Goal: Transaction & Acquisition: Purchase product/service

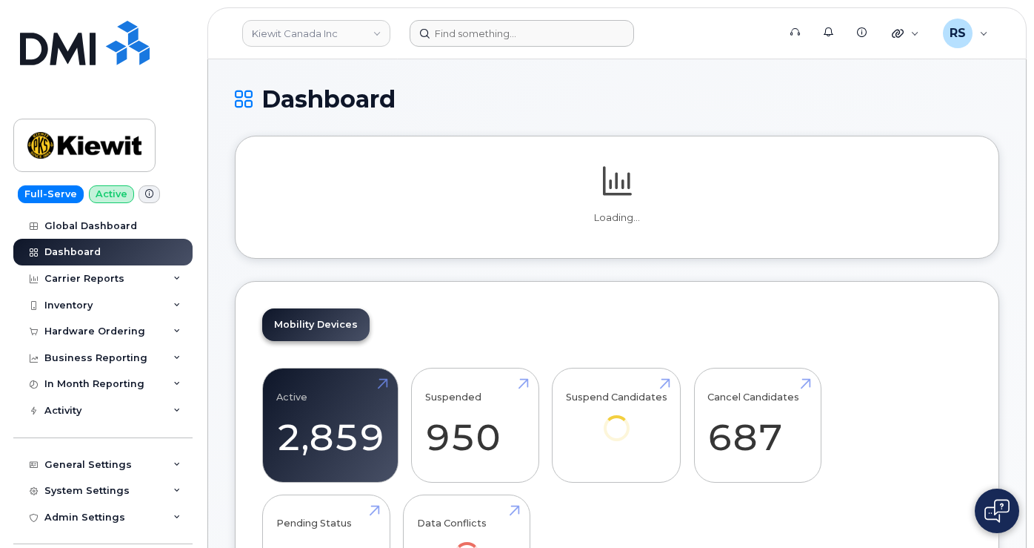
click at [669, 33] on form at bounding box center [589, 33] width 359 height 27
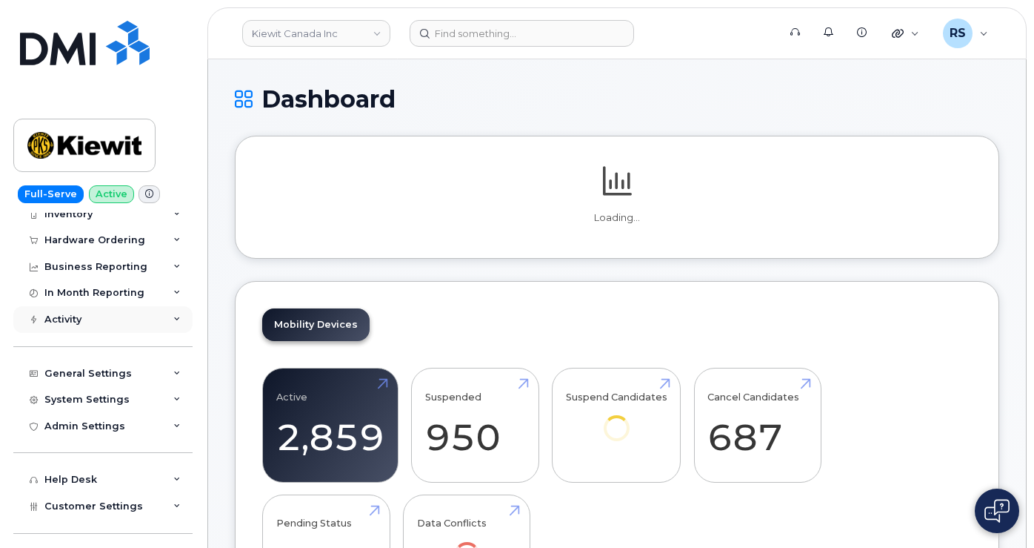
scroll to position [99, 0]
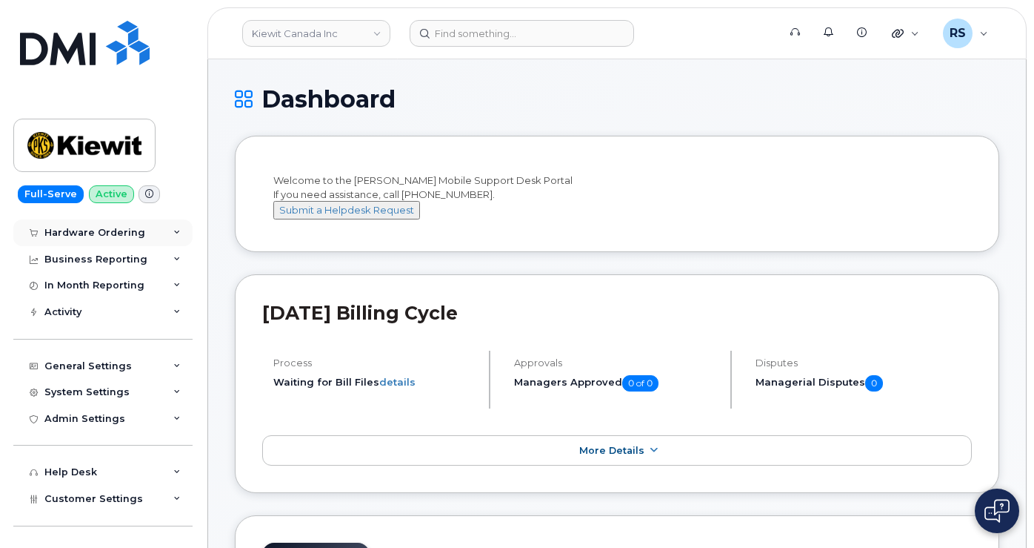
click at [73, 227] on div "Hardware Ordering" at bounding box center [94, 233] width 101 height 12
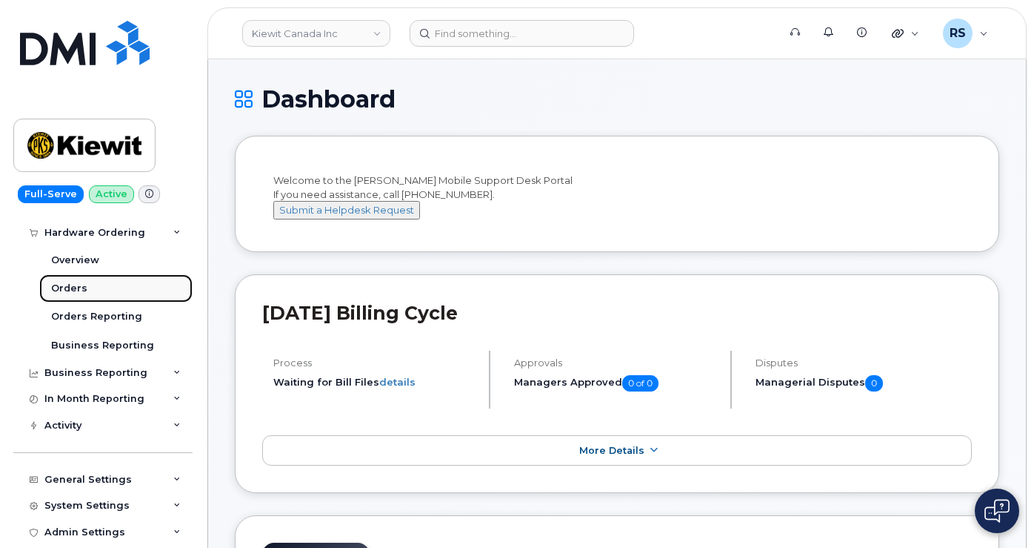
click at [67, 283] on div "Orders" at bounding box center [69, 288] width 36 height 13
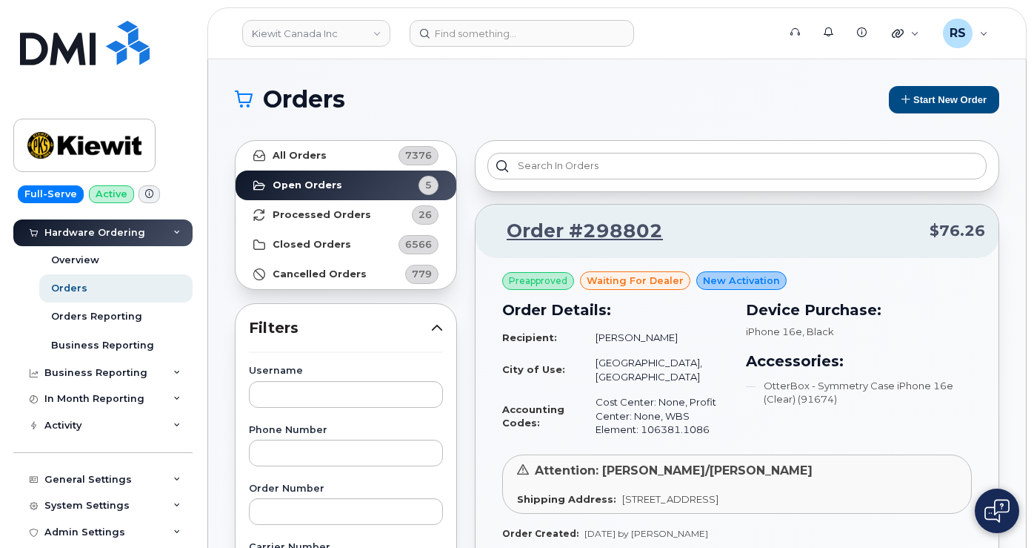
click at [684, 112] on div "Orders Start New Order" at bounding box center [617, 99] width 765 height 27
click at [943, 102] on button "Start New Order" at bounding box center [944, 99] width 110 height 27
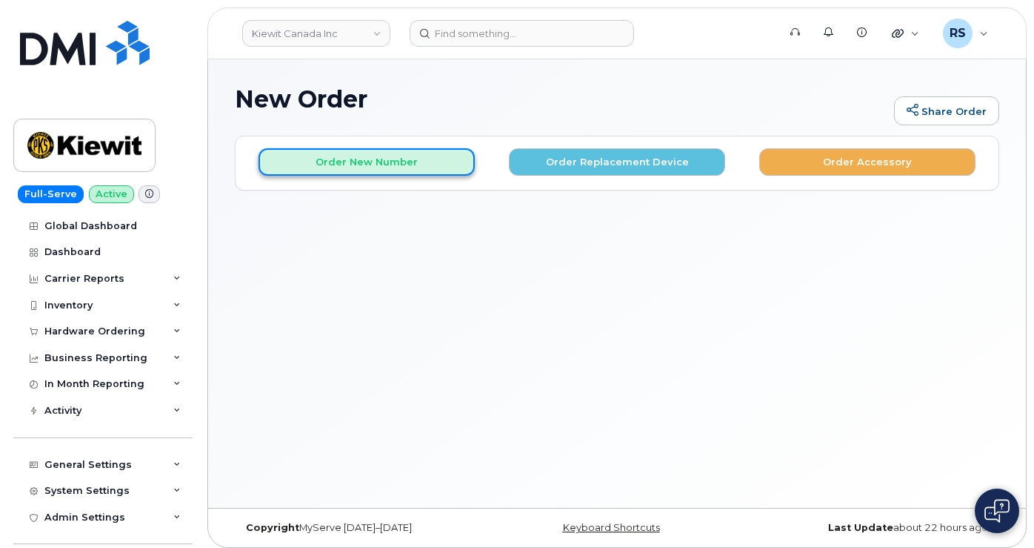
click at [355, 160] on button "Order New Number" at bounding box center [367, 161] width 216 height 27
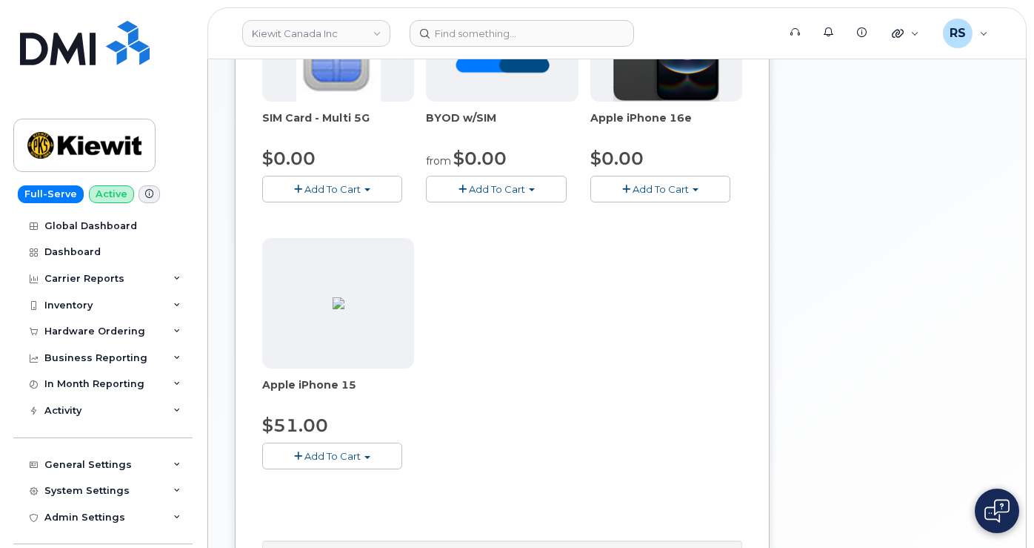
scroll to position [346, 0]
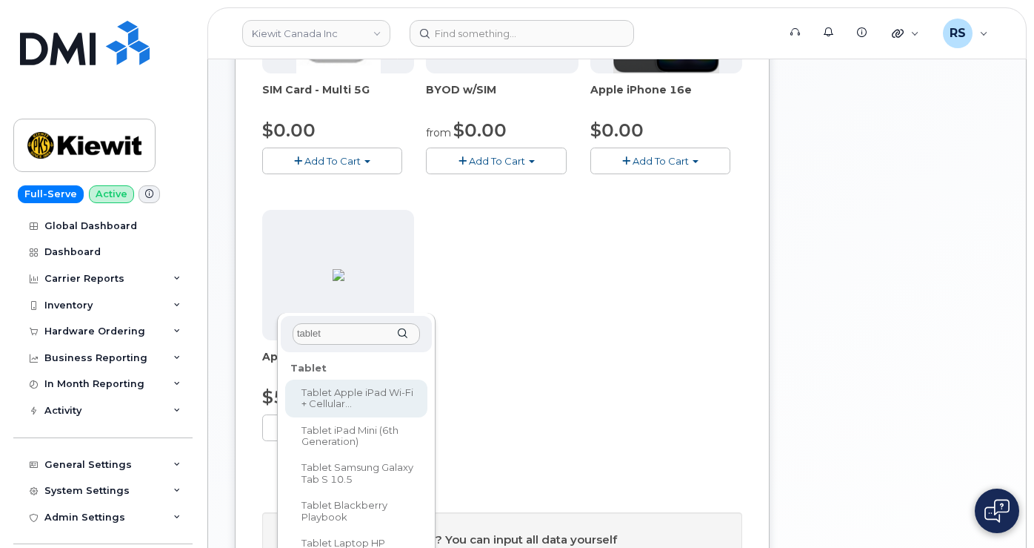
type input "tablet"
select select "3082"
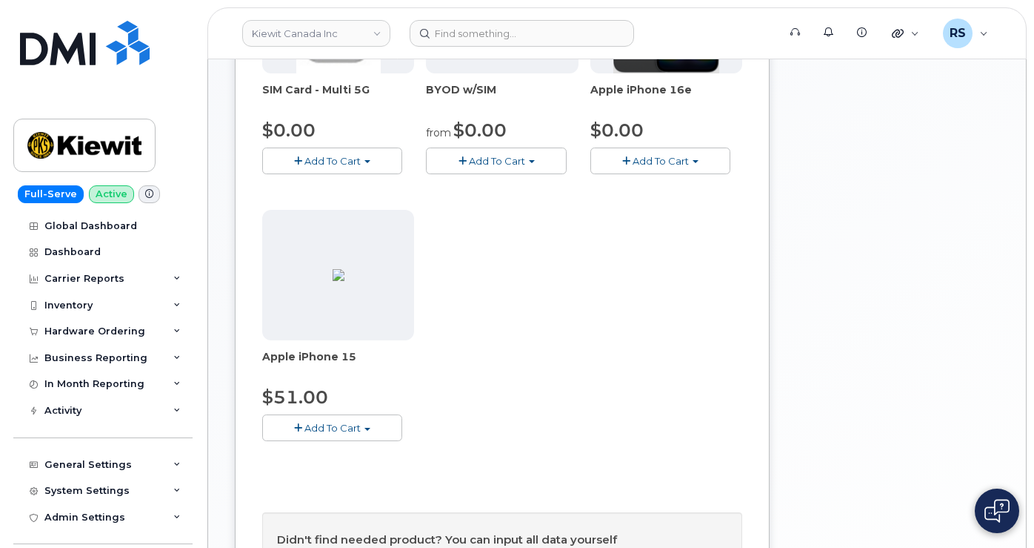
drag, startPoint x: 537, startPoint y: 294, endPoint x: 497, endPoint y: 297, distance: 40.1
type input "1"
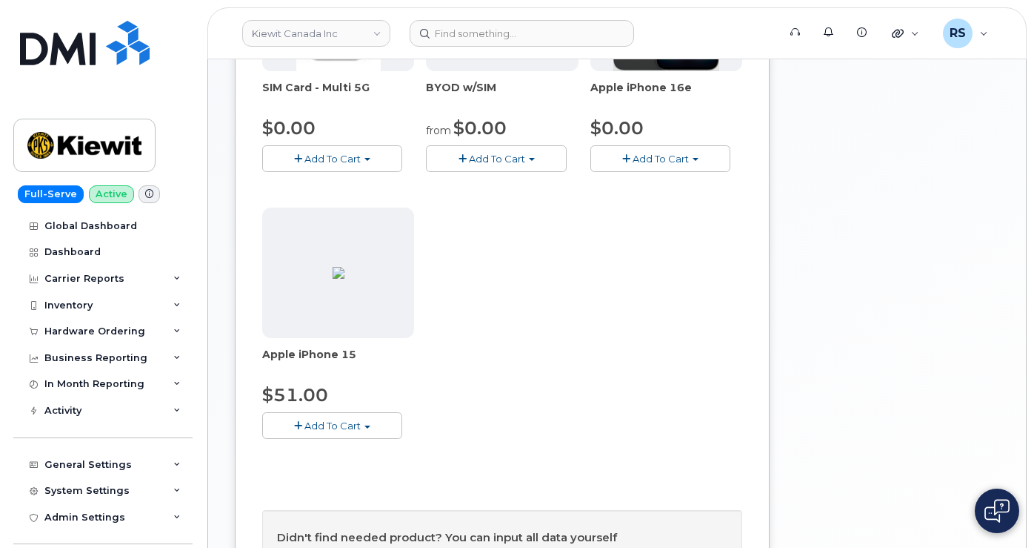
drag, startPoint x: 297, startPoint y: 333, endPoint x: 284, endPoint y: 333, distance: 13.3
type input "3 year agreement"
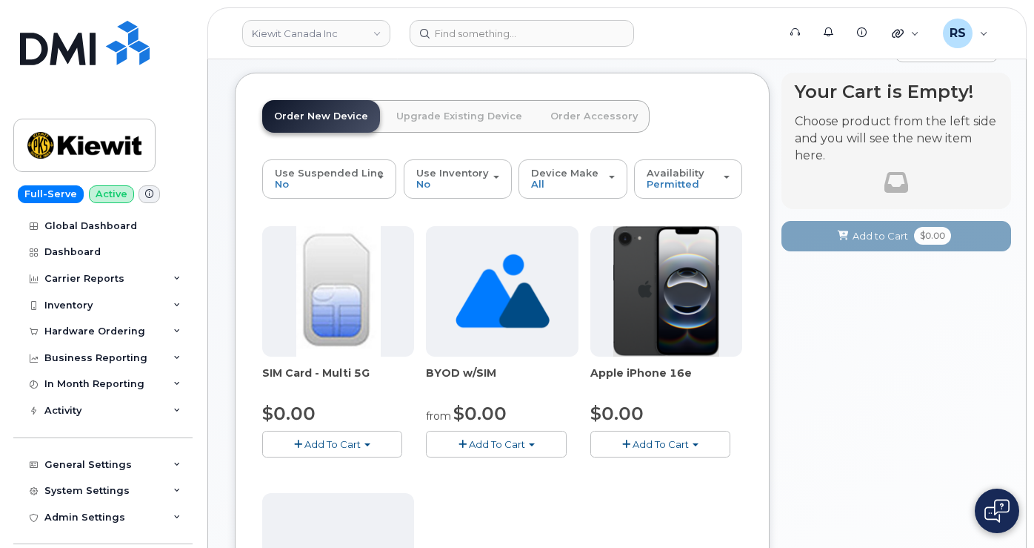
scroll to position [2, 0]
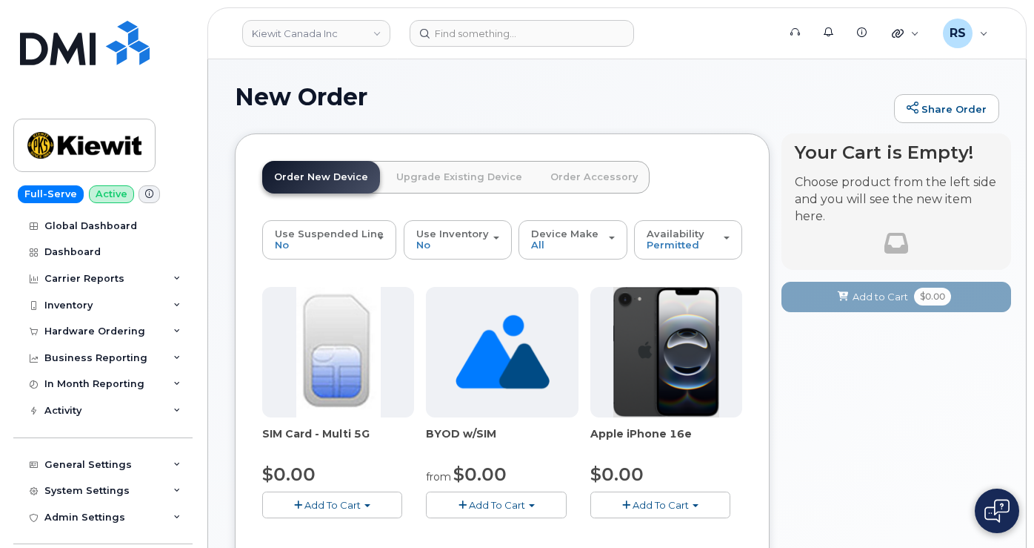
click at [606, 101] on h1 "New Order" at bounding box center [561, 97] width 652 height 26
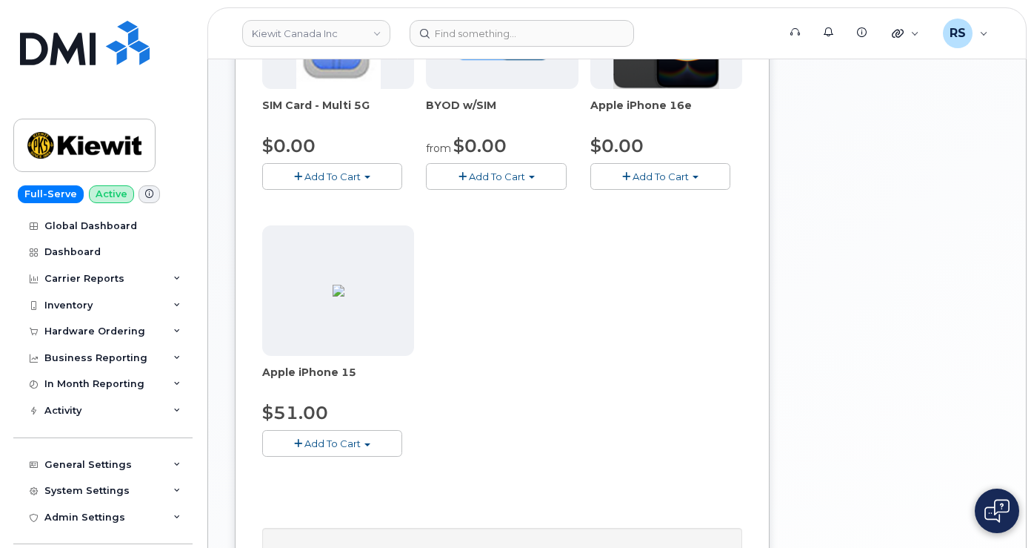
scroll to position [348, 0]
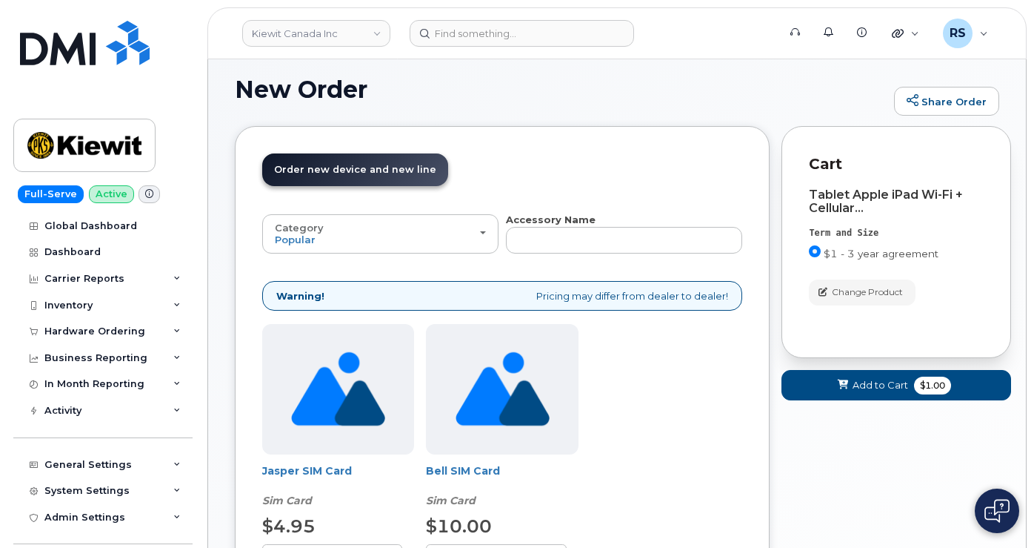
scroll to position [0, 0]
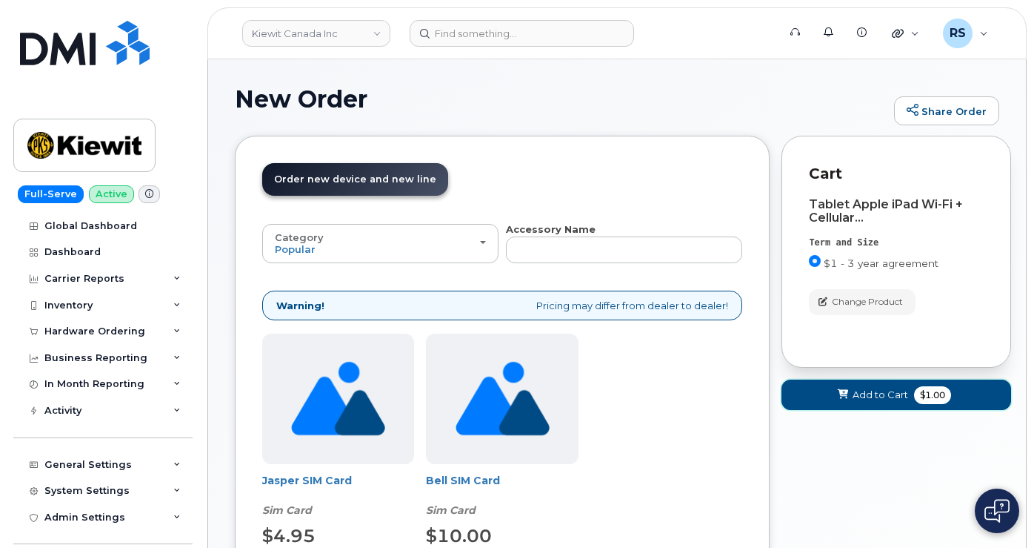
click at [870, 394] on span "Add to Cart" at bounding box center [881, 395] width 56 height 14
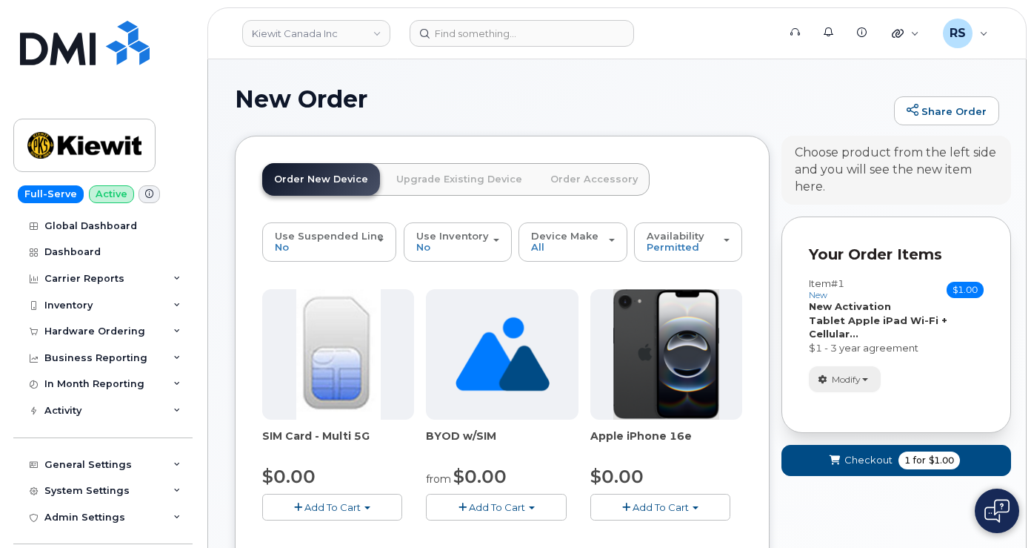
click at [868, 376] on button "Modify" at bounding box center [845, 379] width 72 height 26
click at [676, 90] on h1 "New Order" at bounding box center [561, 99] width 652 height 26
click at [779, 100] on h1 "New Order" at bounding box center [561, 99] width 652 height 26
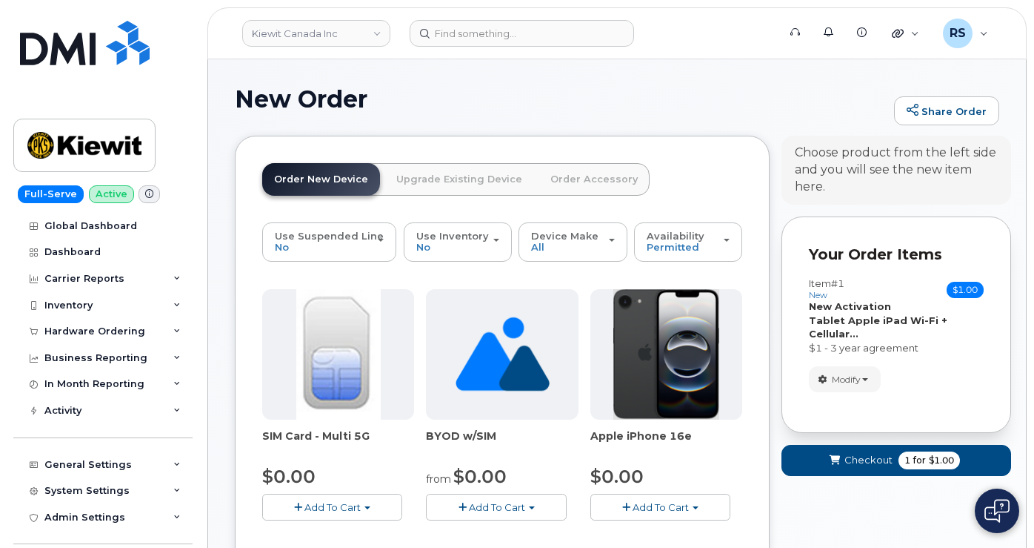
scroll to position [99, 0]
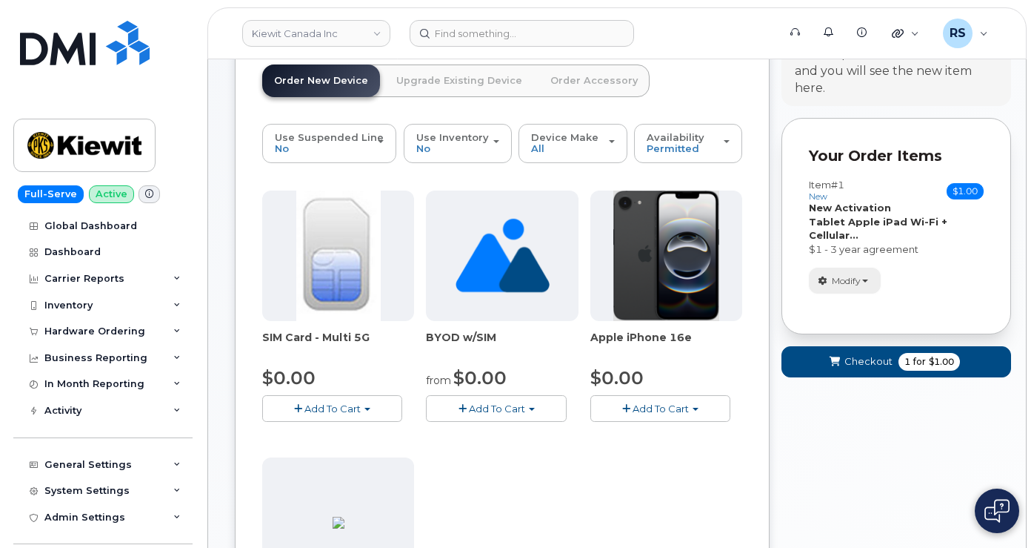
click at [866, 279] on span "button" at bounding box center [866, 280] width 6 height 3
click at [976, 270] on div "Modify change order only accessories select suspended line Remove" at bounding box center [896, 281] width 175 height 26
click at [841, 273] on button "Modify" at bounding box center [845, 281] width 72 height 26
click at [857, 354] on span "Remove" at bounding box center [850, 351] width 50 height 11
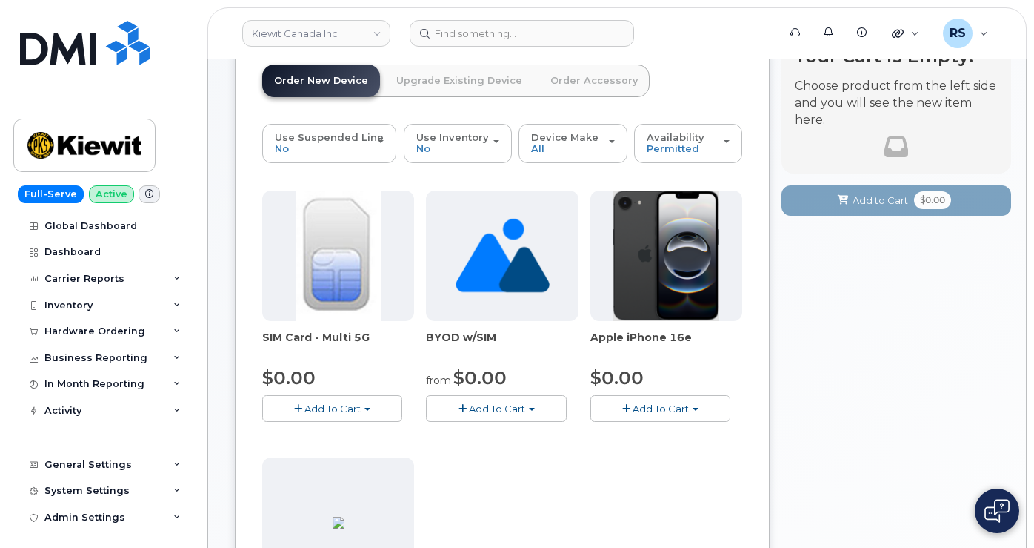
click at [857, 348] on div "Your Cart is Empty! Choose product from the left side and you will see the new …" at bounding box center [897, 513] width 230 height 953
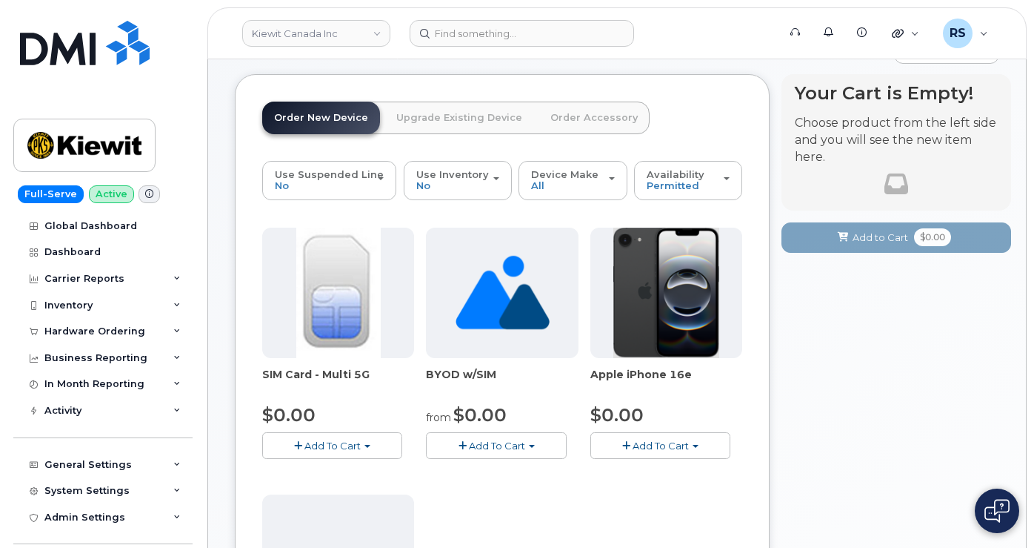
scroll to position [348, 0]
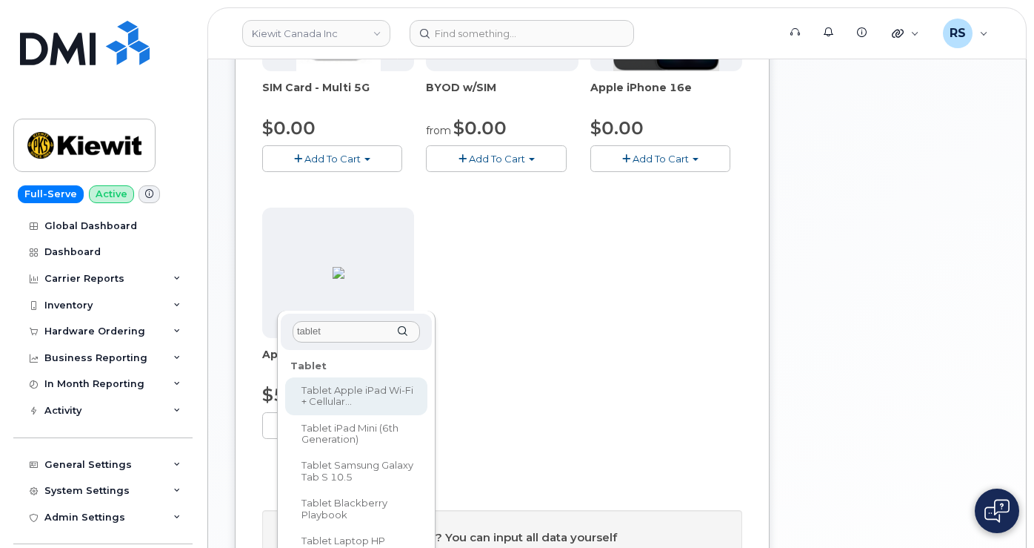
type input "tablet"
select select "3082"
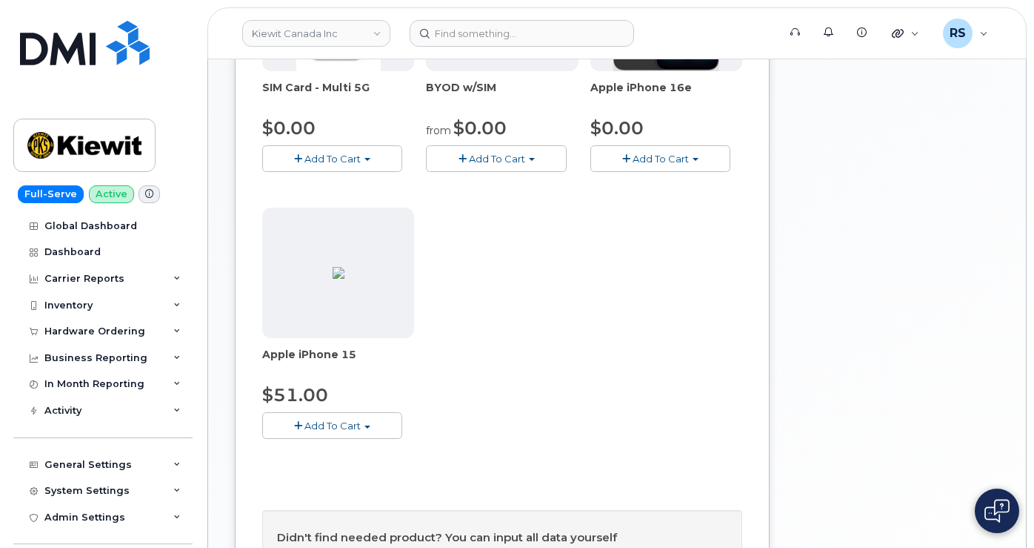
drag, startPoint x: 529, startPoint y: 296, endPoint x: 496, endPoint y: 296, distance: 33.3
type input "1"
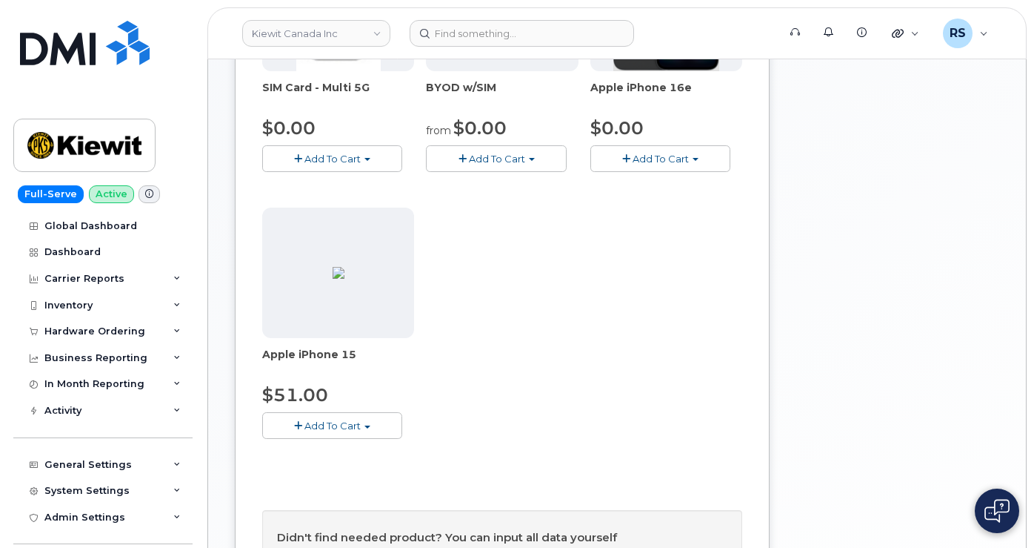
drag, startPoint x: 299, startPoint y: 338, endPoint x: 270, endPoint y: 338, distance: 28.2
type input "3year agreement"
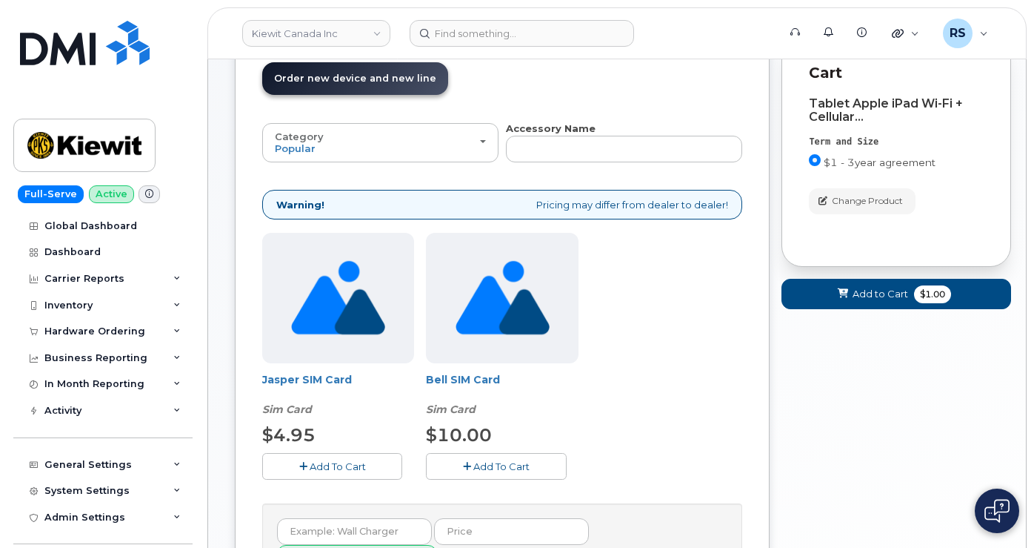
scroll to position [202, 0]
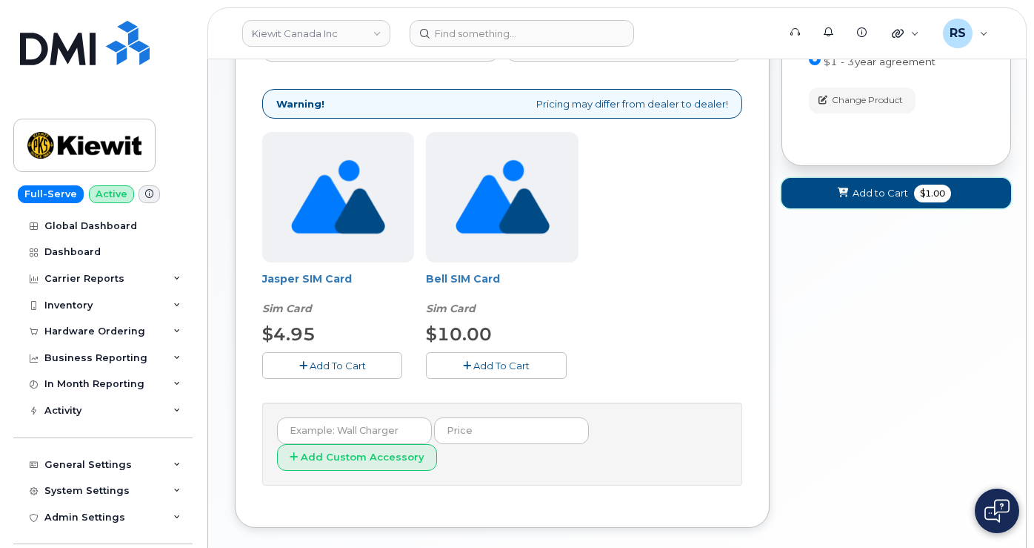
click at [879, 192] on span "Add to Cart" at bounding box center [881, 193] width 56 height 14
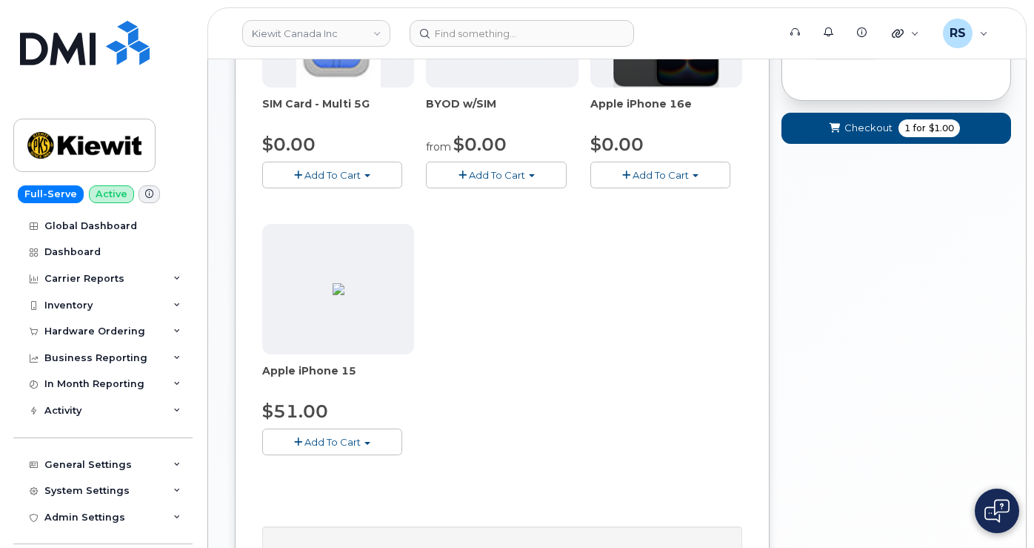
scroll to position [348, 0]
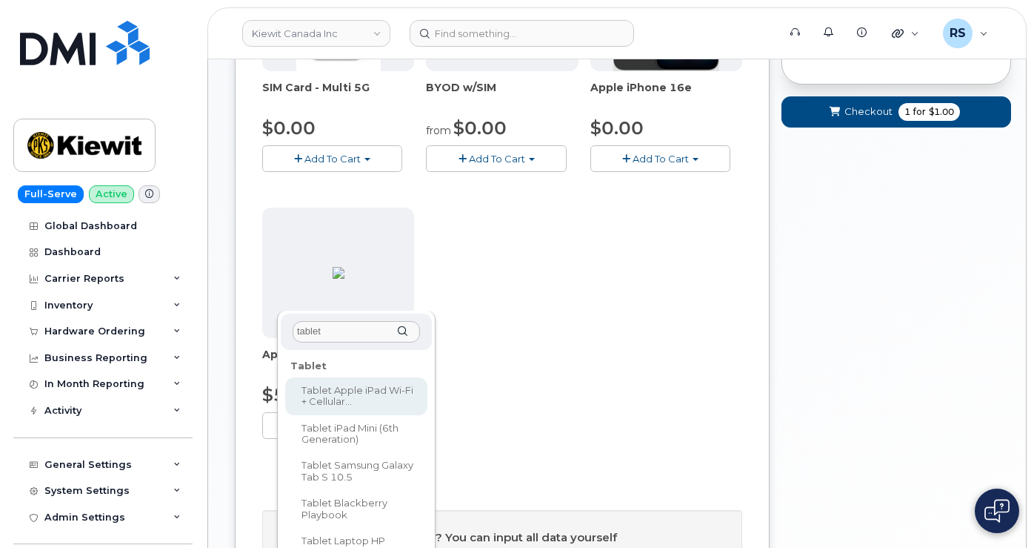
type input "tablet"
select select "3082"
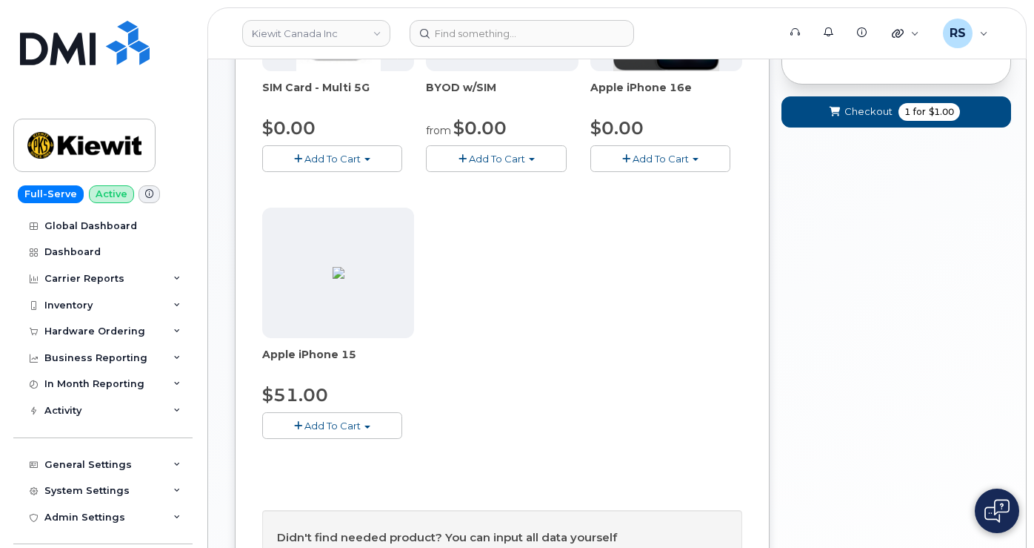
drag, startPoint x: 548, startPoint y: 298, endPoint x: 488, endPoint y: 296, distance: 59.3
type input "1"
drag, startPoint x: 295, startPoint y: 329, endPoint x: 259, endPoint y: 330, distance: 36.3
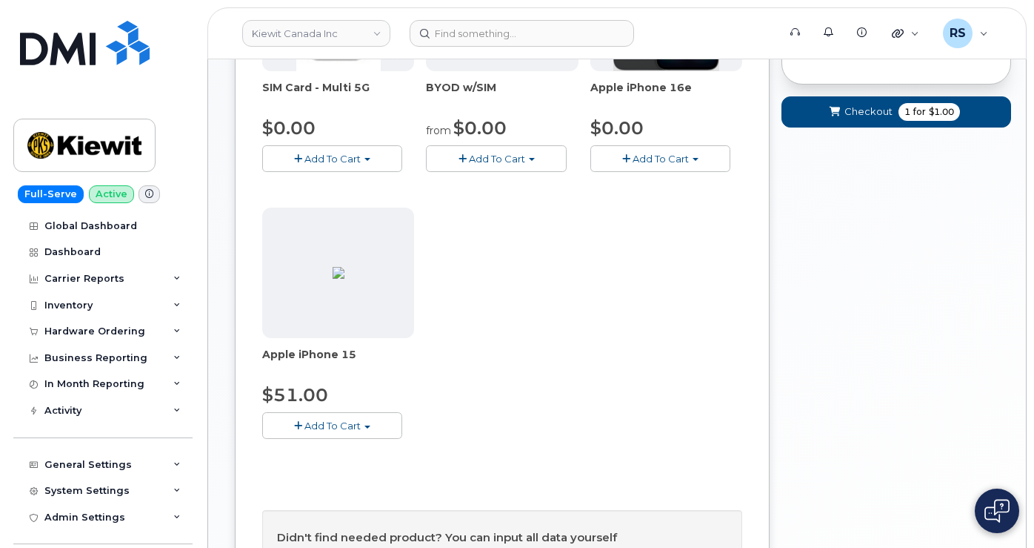
click at [259, 330] on div "Order New Device Upgrade Existing Device Order Accessory Order new device and n…" at bounding box center [502, 252] width 535 height 931
type input "3 year agreement"
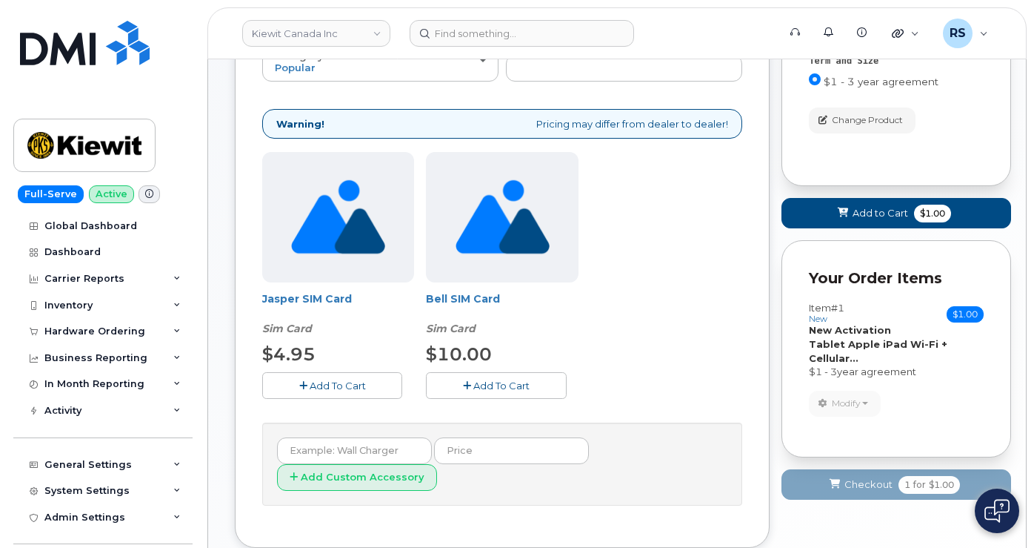
scroll to position [251, 0]
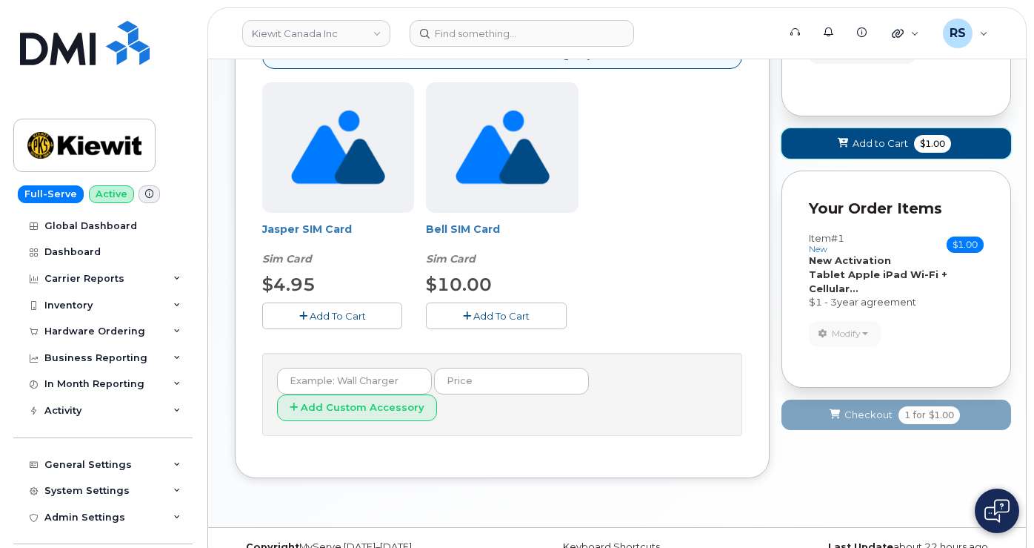
click at [853, 139] on span "Add to Cart" at bounding box center [881, 143] width 56 height 14
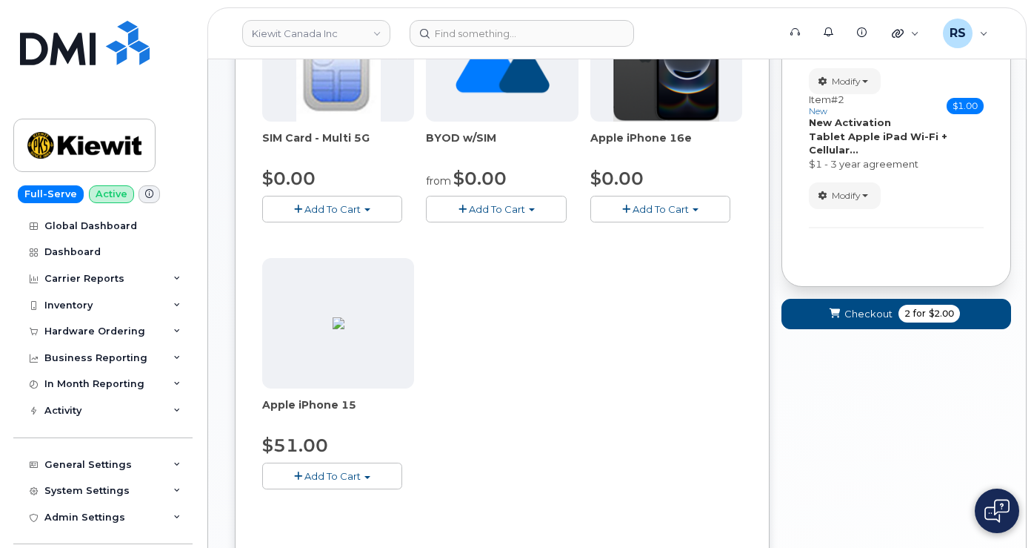
scroll to position [299, 0]
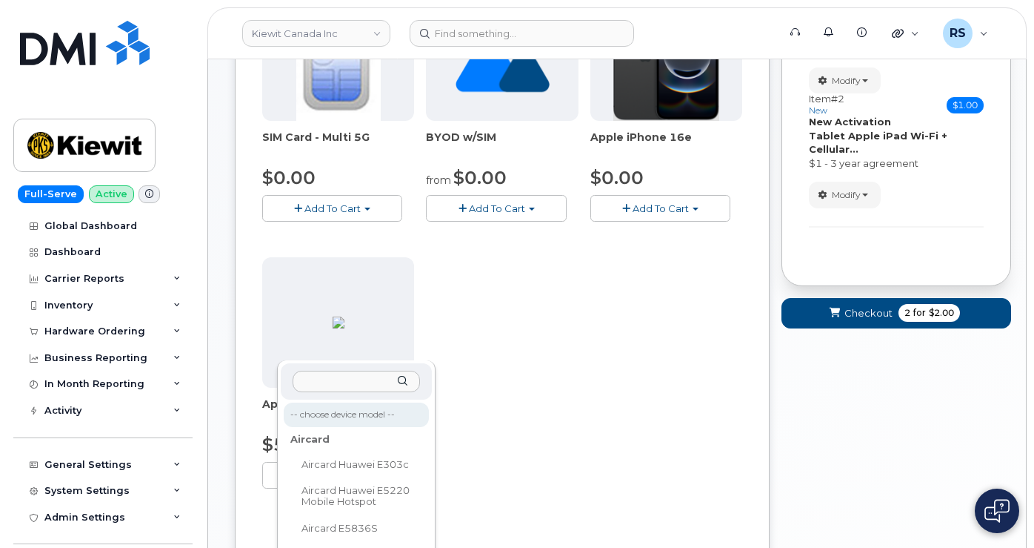
click at [311, 380] on input "text" at bounding box center [356, 381] width 127 height 21
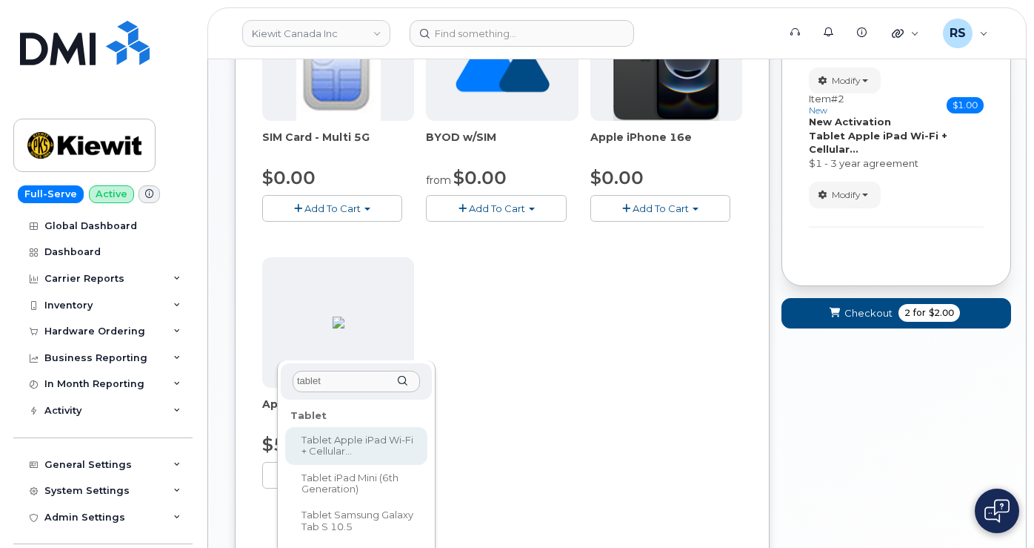
type input "tablet"
select select "3082"
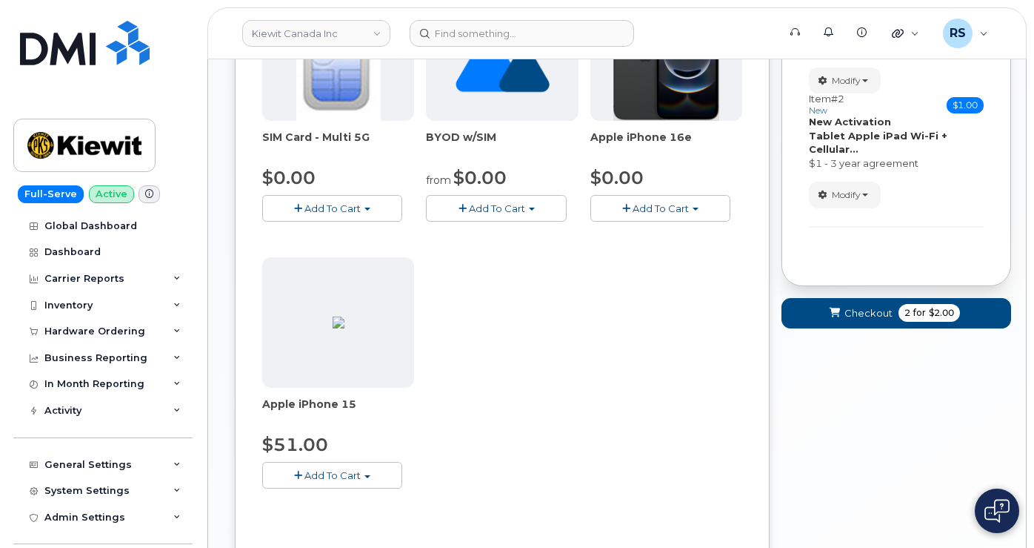
type input "1"
type input "3 year agreement"
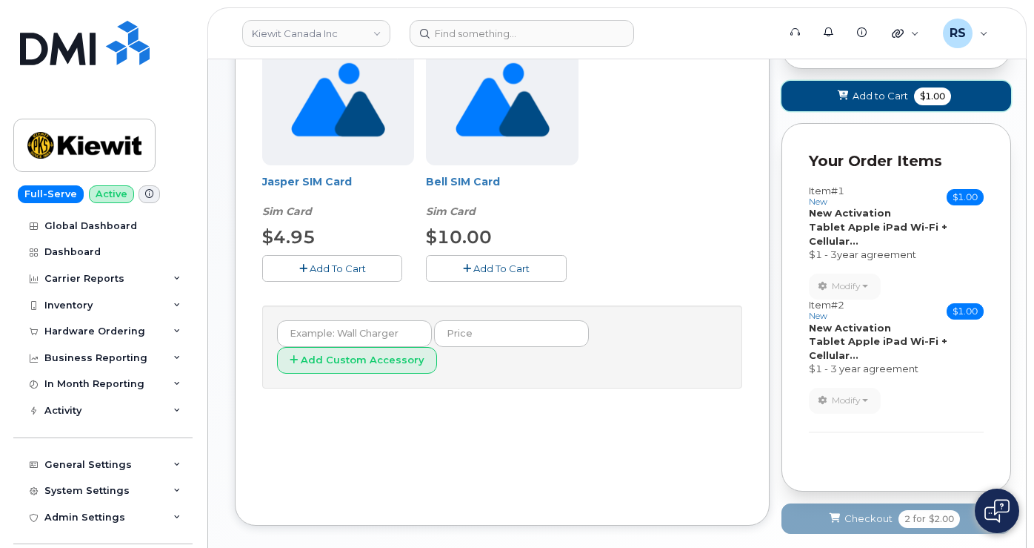
click at [868, 87] on button "Add to Cart $1.00" at bounding box center [897, 96] width 230 height 30
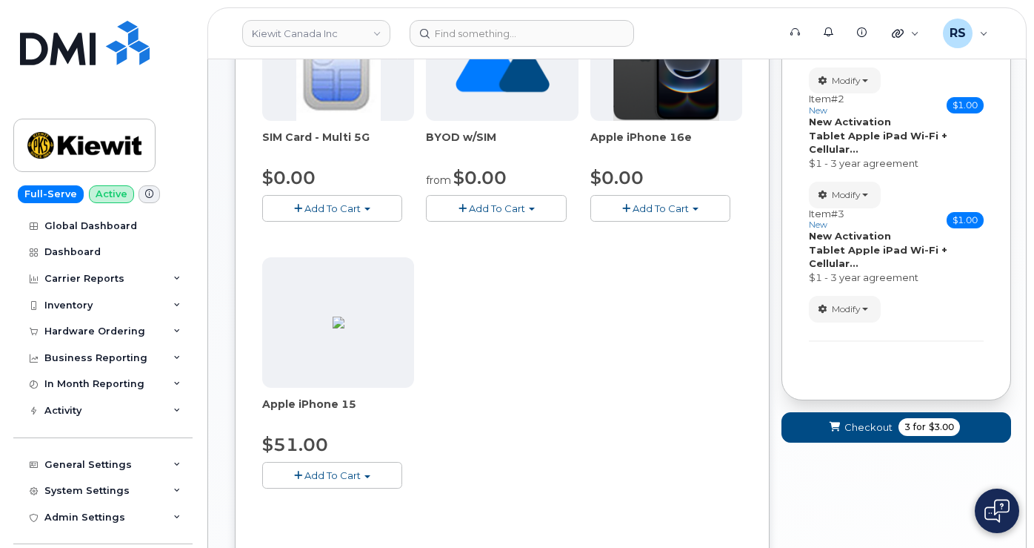
scroll to position [348, 0]
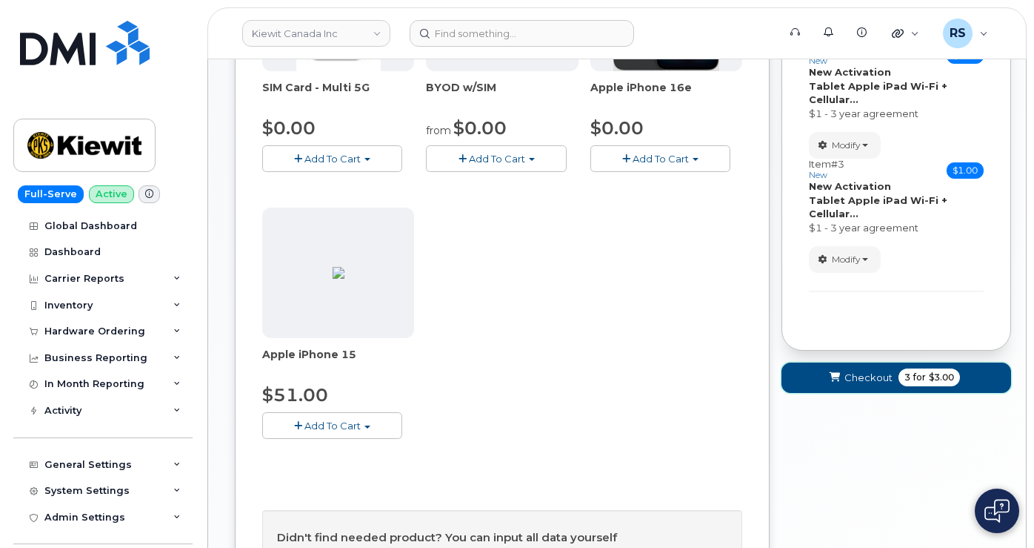
click at [853, 377] on span "Checkout" at bounding box center [869, 378] width 48 height 14
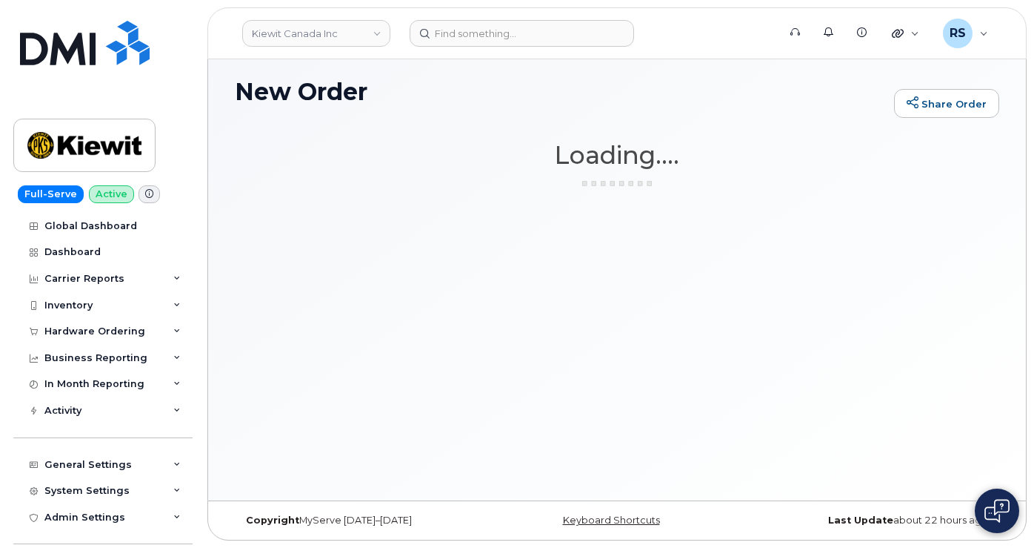
scroll to position [7, 0]
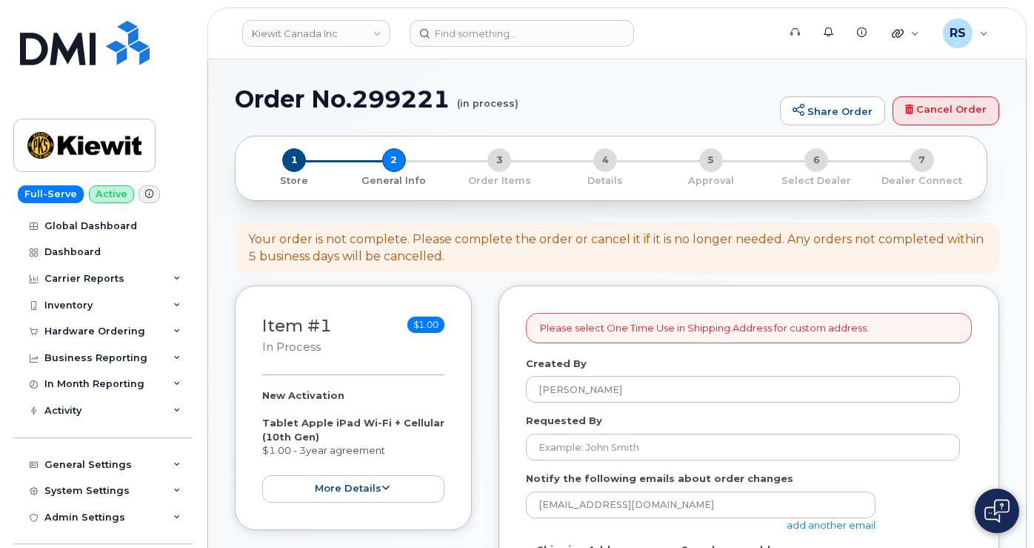
select select
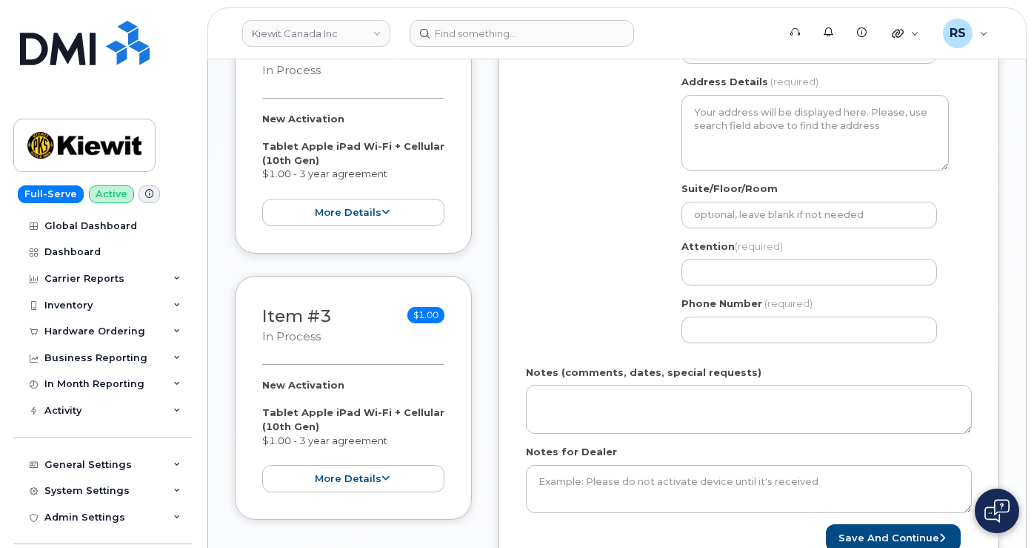
scroll to position [543, 0]
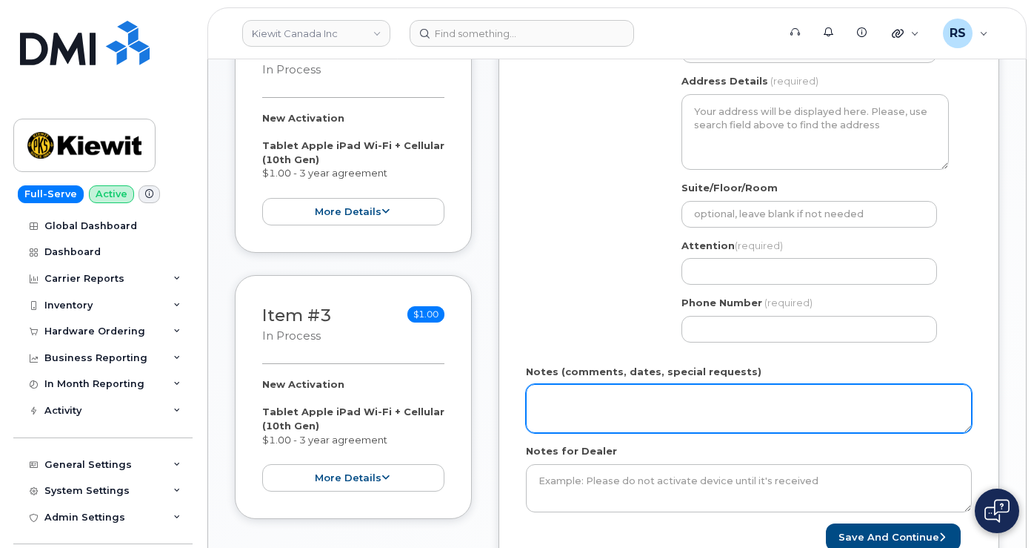
click at [567, 385] on textarea "Notes (comments, dates, special requests)" at bounding box center [749, 408] width 446 height 49
paste textarea "Phone Number (TBD by DMI) GG7XKD2NJF88 354886091896740 89302610104370253615 KEC…"
click at [631, 398] on textarea "Phone Number (TBD by DMI) GG7XKD2NJF88 354886091896740 89302610104370253615 KEC…" at bounding box center [749, 408] width 446 height 49
paste textarea "DMPF90UPQ1KV 356747112872169 89302610104394712794 KEC iPad 0770 Zafeer Kara 105…"
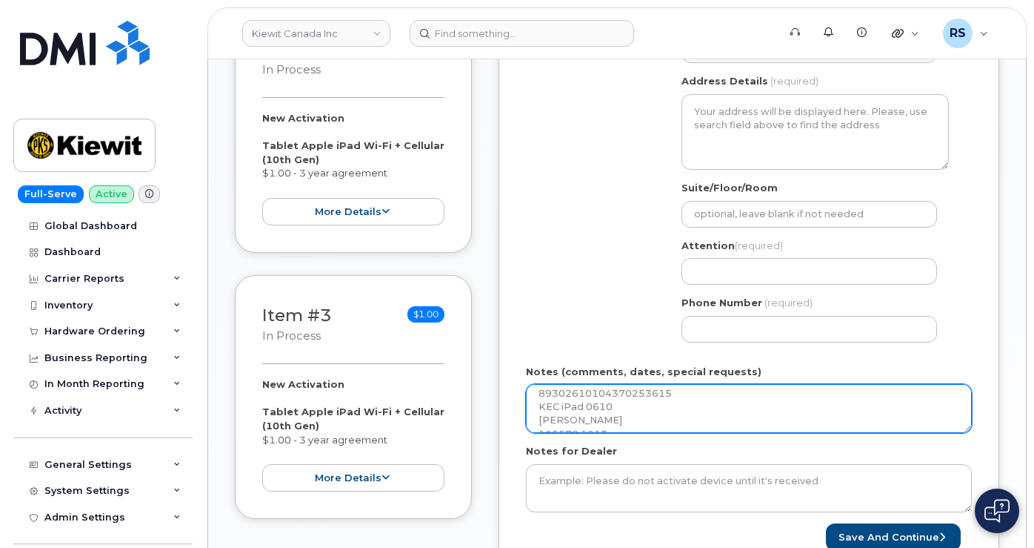
scroll to position [67, 0]
click at [638, 404] on textarea "Phone Number (TBD by DMI) GG7XKD2NJF88 354886091896740 89302610104370253615 KEC…" at bounding box center [749, 408] width 446 height 49
click at [634, 385] on textarea "Phone Number (TBD by DMI) GG7XKD2NJF88 354886091896740 89302610104370253615 KEC…" at bounding box center [749, 408] width 446 height 49
paste textarea "GG7WXEYRJF88 354886090107026 89302610207404148048 KEC iPad 1113 Zafeer Kara 105…"
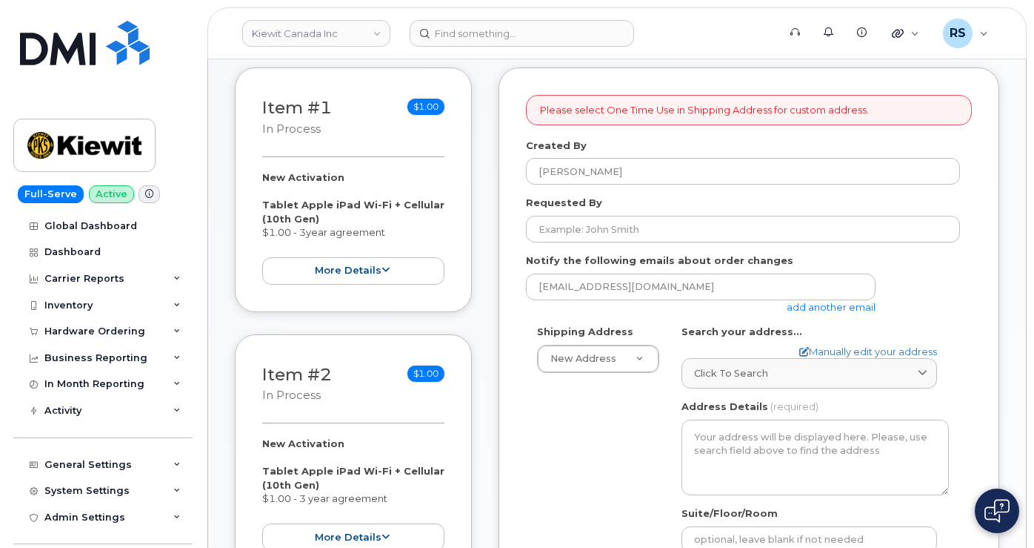
scroll to position [148, 0]
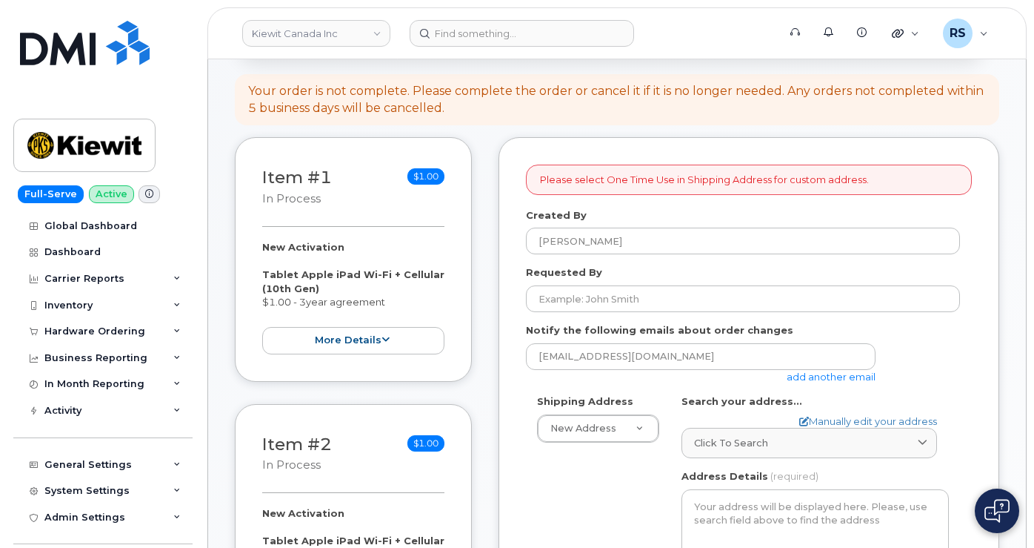
type textarea "Phone Number (TBD by DMI) GG7XKD2NJF88 354886091896740 89302610104370253615 KEC…"
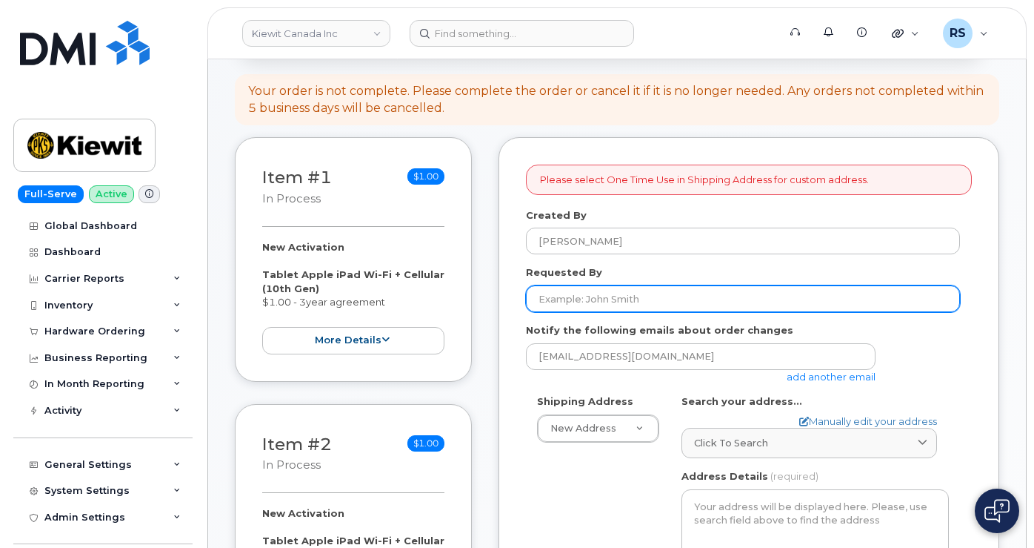
click at [551, 301] on input "Requested By" at bounding box center [743, 298] width 434 height 27
paste input "[PERSON_NAME]"
click at [634, 296] on input "[PERSON_NAME]" at bounding box center [743, 298] width 434 height 27
click at [623, 299] on input "[PERSON_NAME]" at bounding box center [743, 298] width 434 height 27
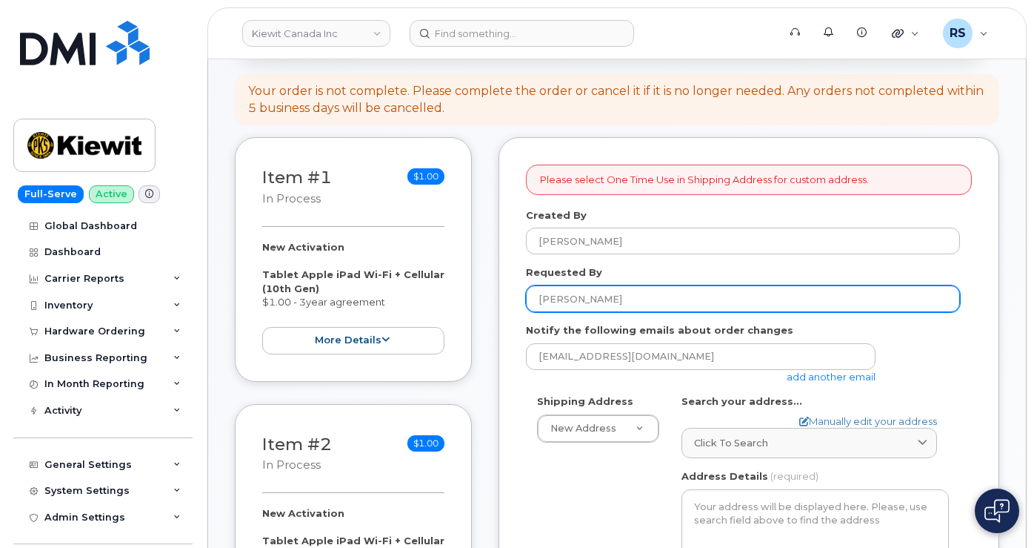
paste input "CS0762548"
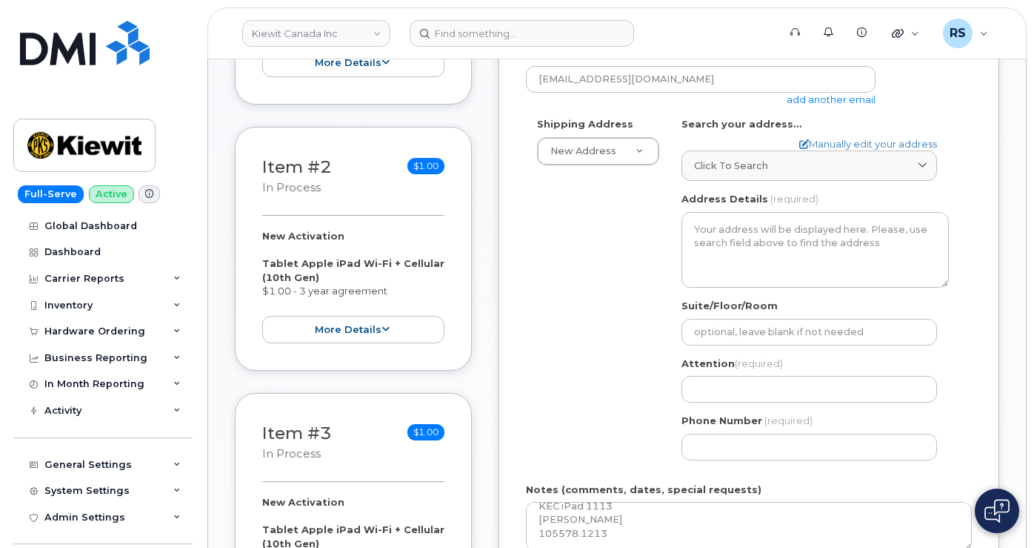
scroll to position [395, 0]
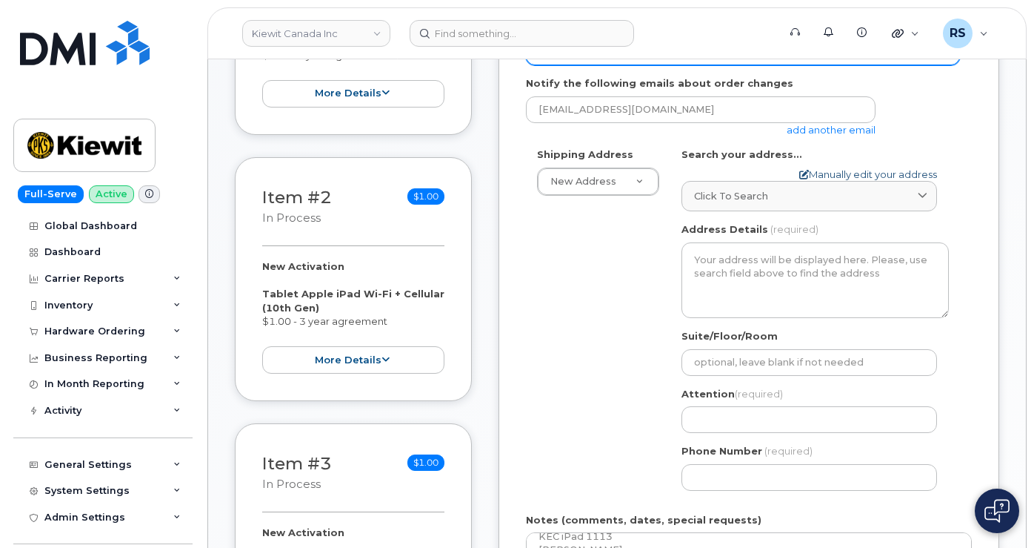
type input "Zafeer Kara CS0762548"
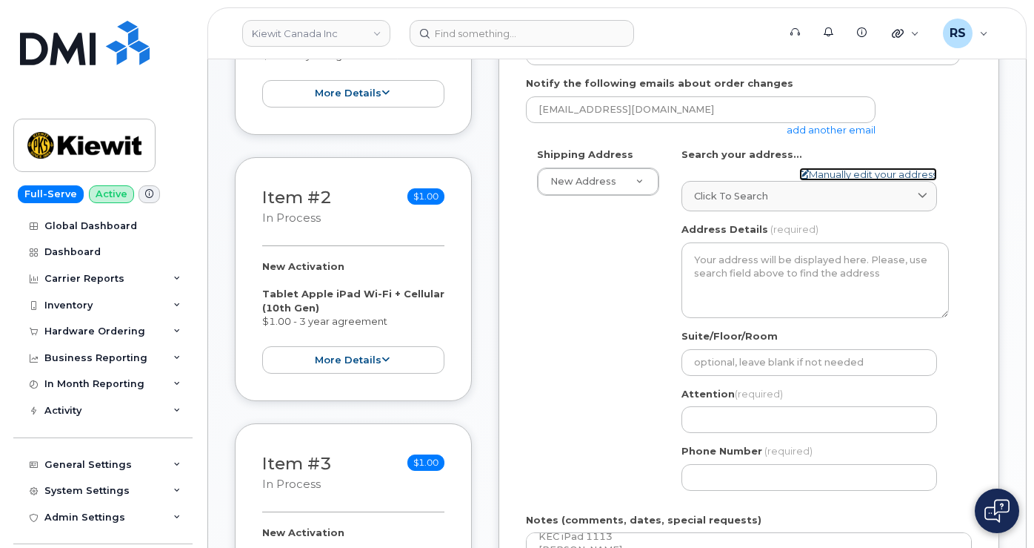
click at [826, 167] on link "Manually edit your address" at bounding box center [869, 174] width 138 height 14
select select
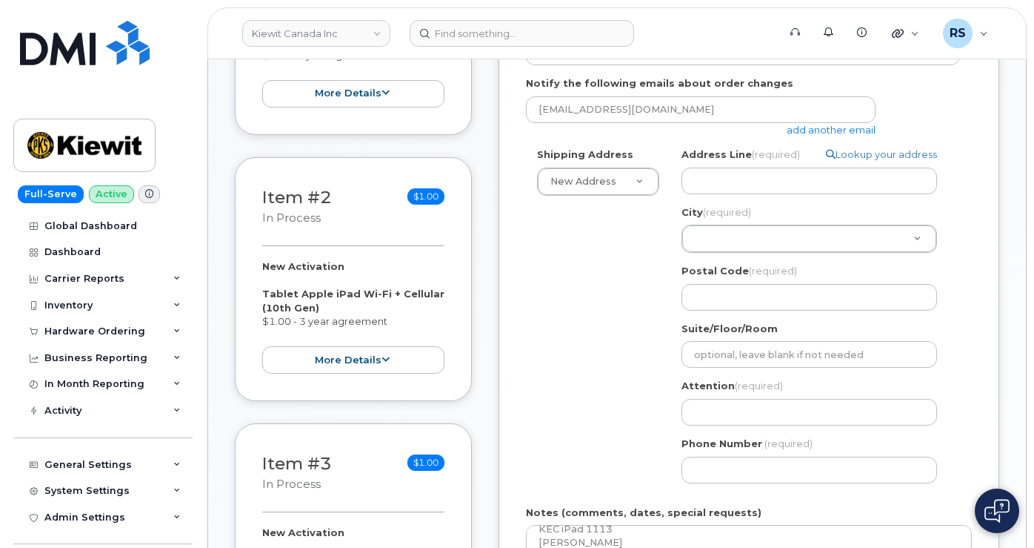
click at [586, 314] on div "Shipping Address New Address New Address 948 Rue Nicole-Lemaire 310-4350 Still …" at bounding box center [743, 320] width 434 height 346
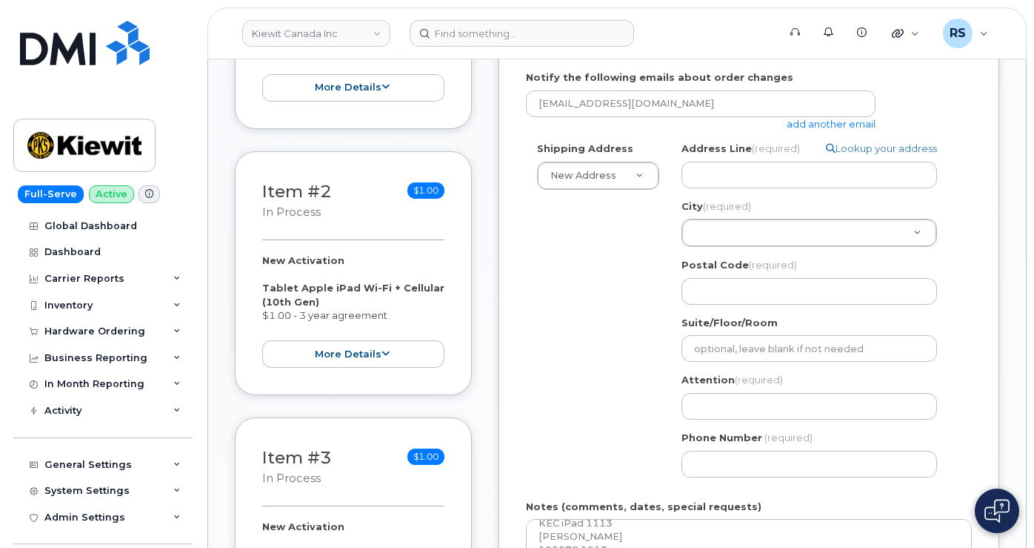
scroll to position [346, 0]
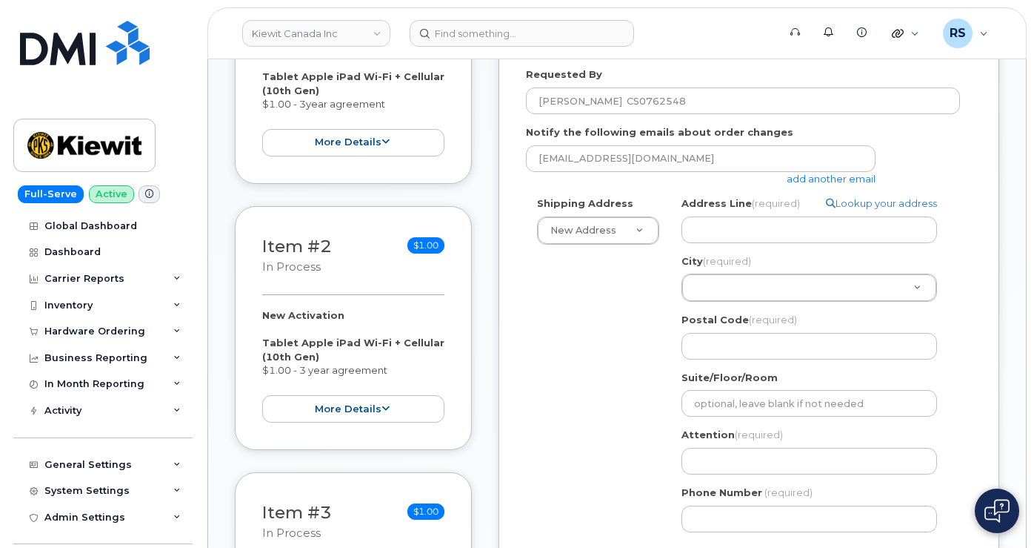
click at [577, 350] on div "Shipping Address New Address New Address 948 Rue Nicole-Lemaire 310-4350 Still …" at bounding box center [743, 369] width 434 height 346
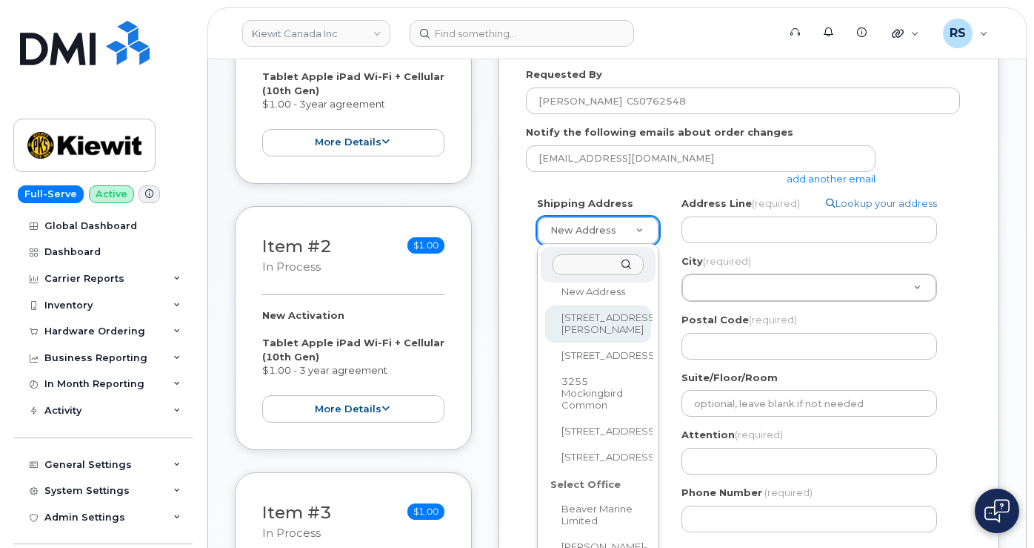
scroll to position [0, 0]
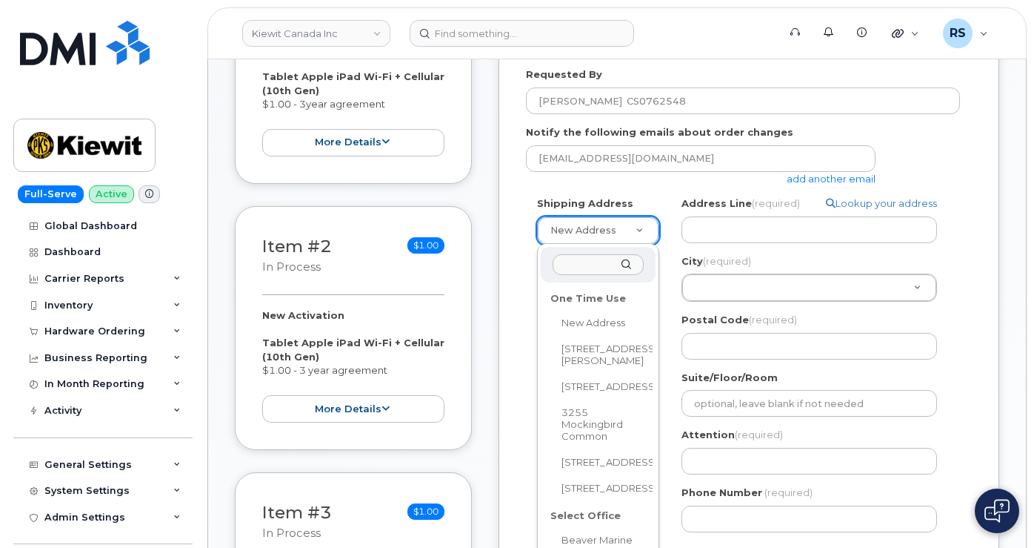
click at [577, 268] on input "text" at bounding box center [598, 264] width 91 height 21
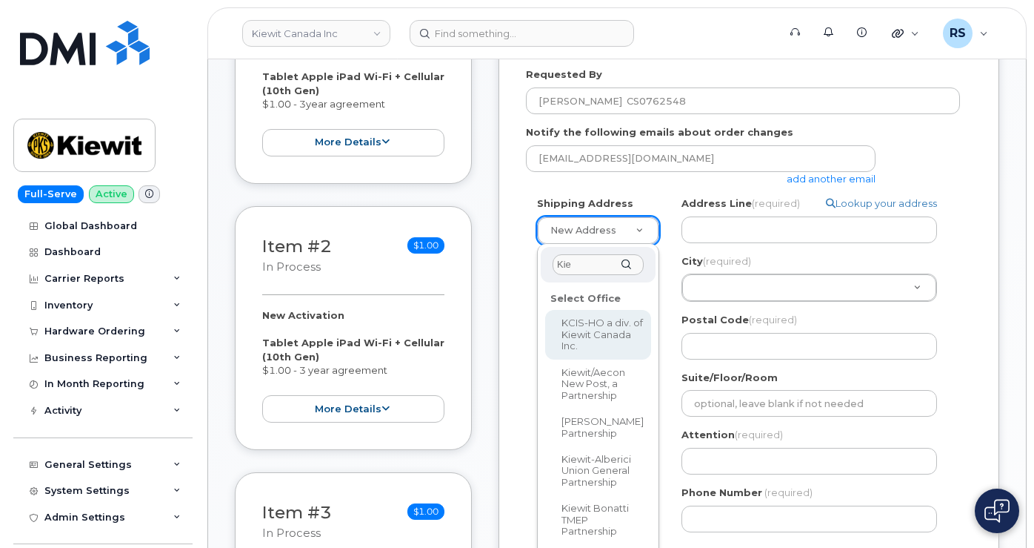
type input "Kiew"
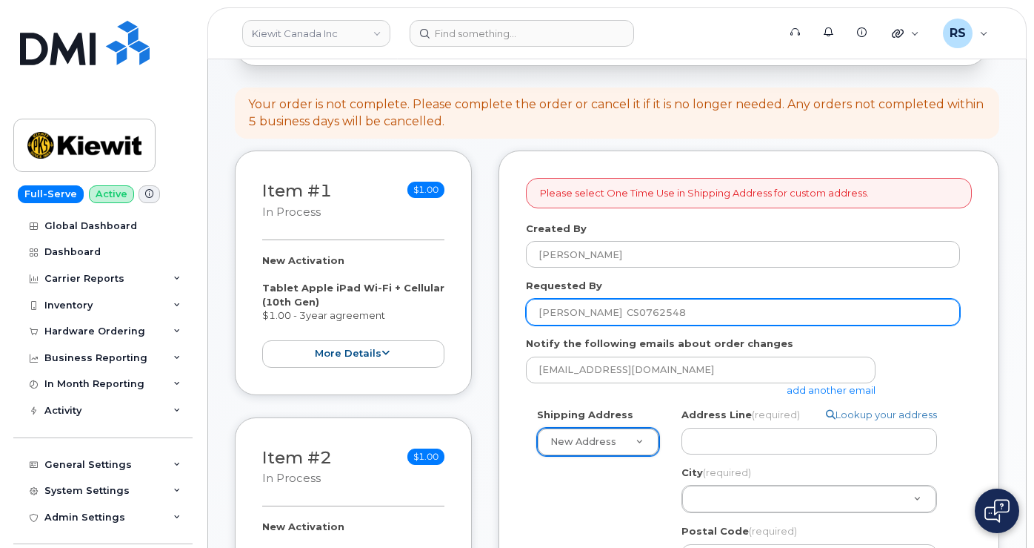
scroll to position [148, 0]
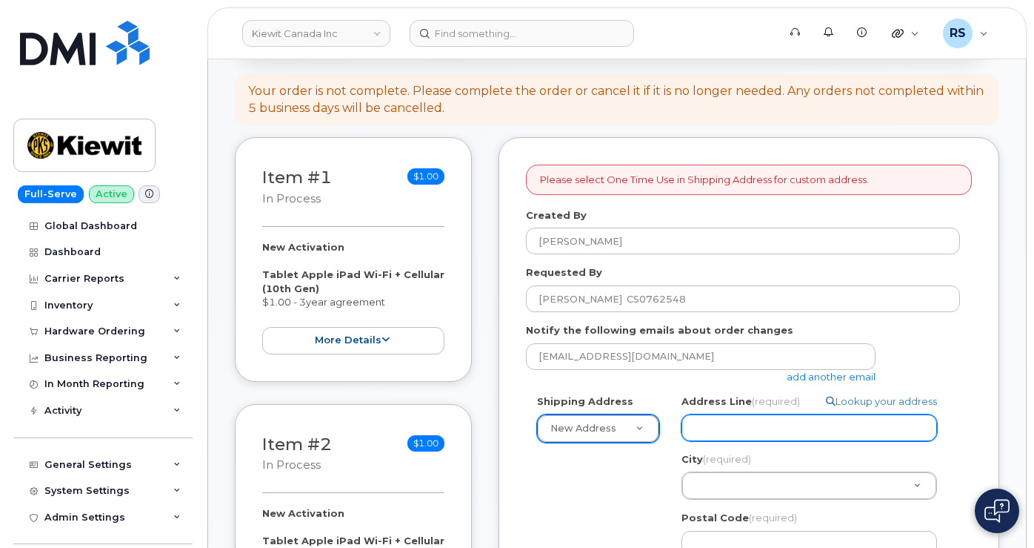
click at [728, 431] on input "Address Line (required)" at bounding box center [810, 427] width 256 height 27
select select
type input "w"
select select
type input "we"
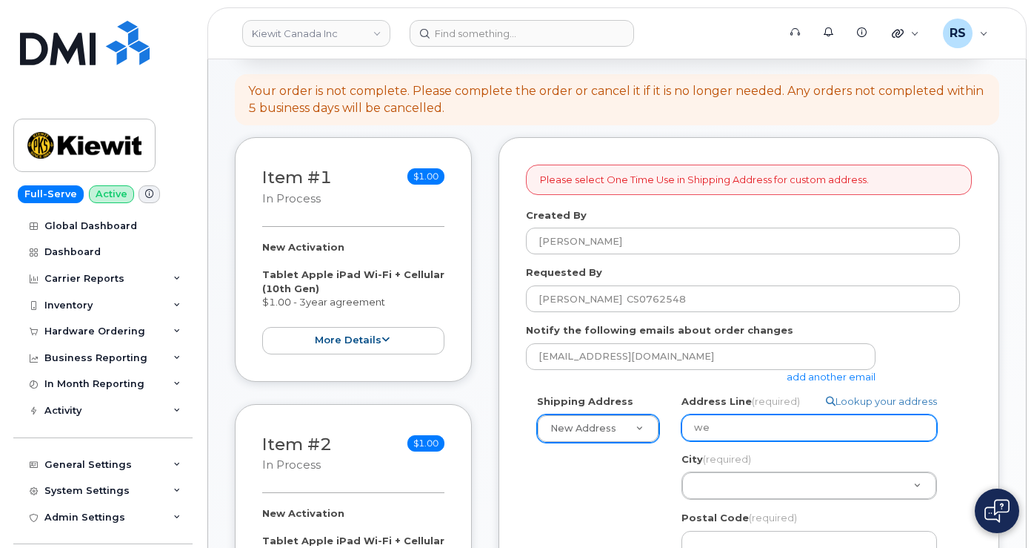
select select
type input "wes"
select select
type input "west"
select select
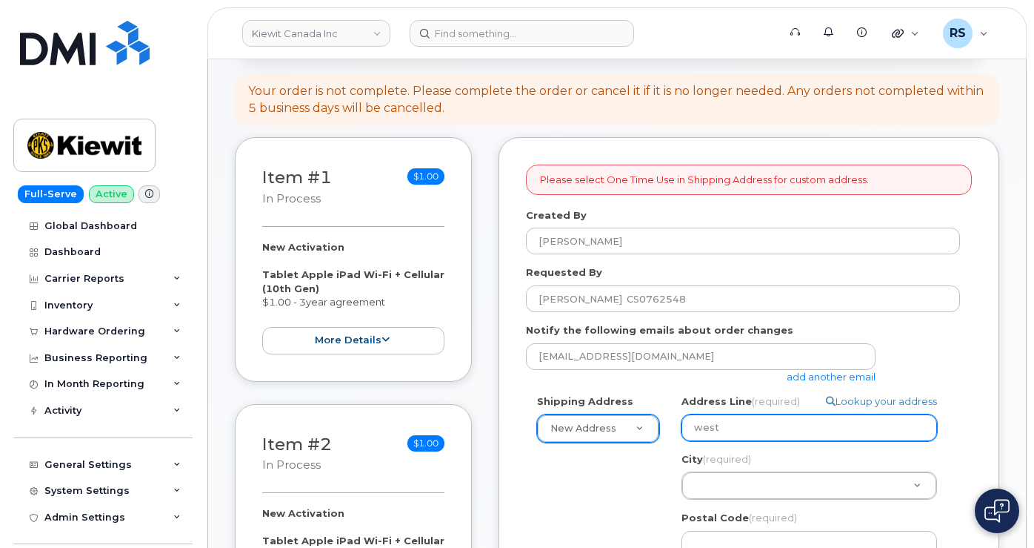
type input "west m"
select select
type input "west mi"
select select
type input "west min"
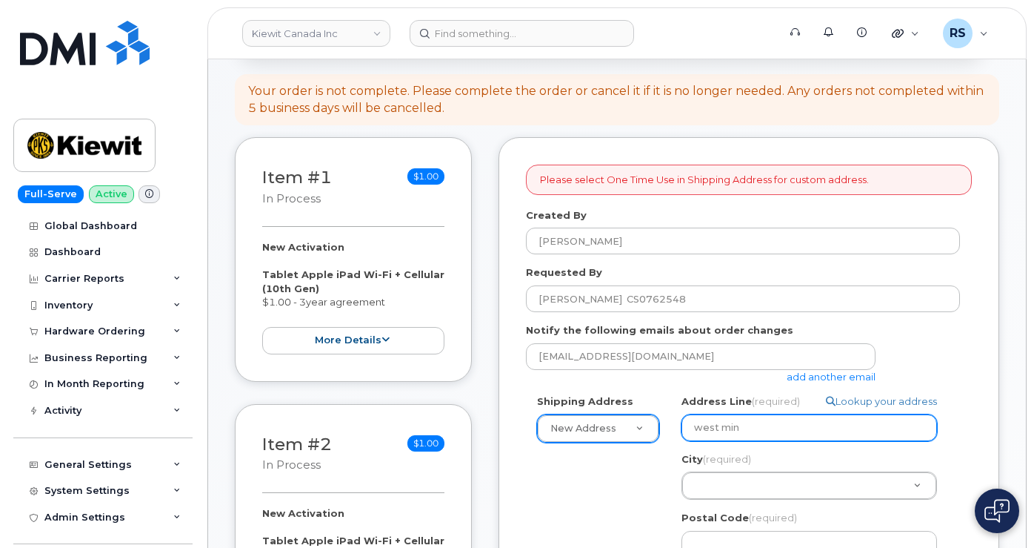
select select
type input "west mins"
select select
type input "west minst"
select select
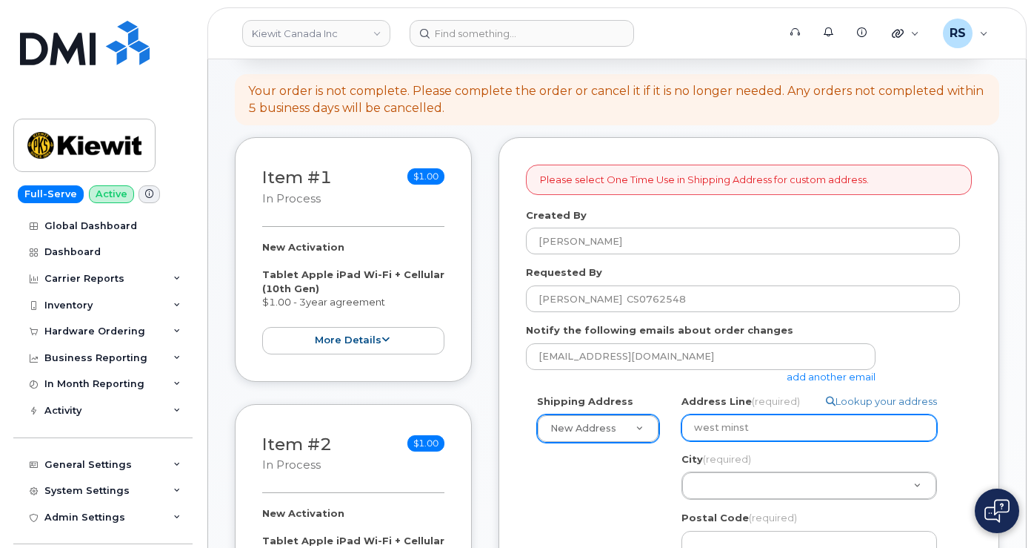
type input "west minste"
select select
type input "west minster"
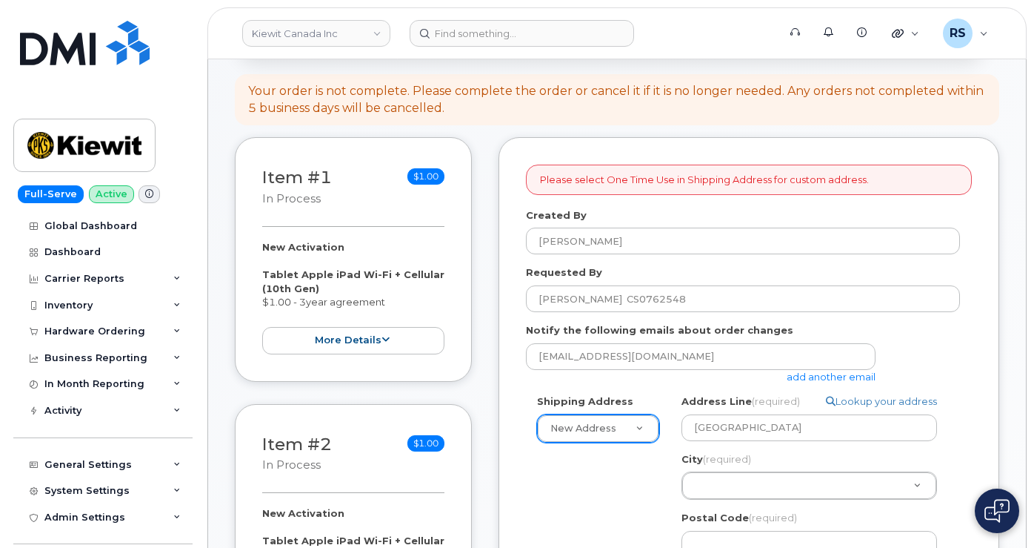
click at [511, 265] on div "Please select One Time Use in Shipping Address for custom address. Created By R…" at bounding box center [749, 551] width 501 height 828
click at [853, 397] on link "Lookup your address" at bounding box center [881, 401] width 111 height 14
select select
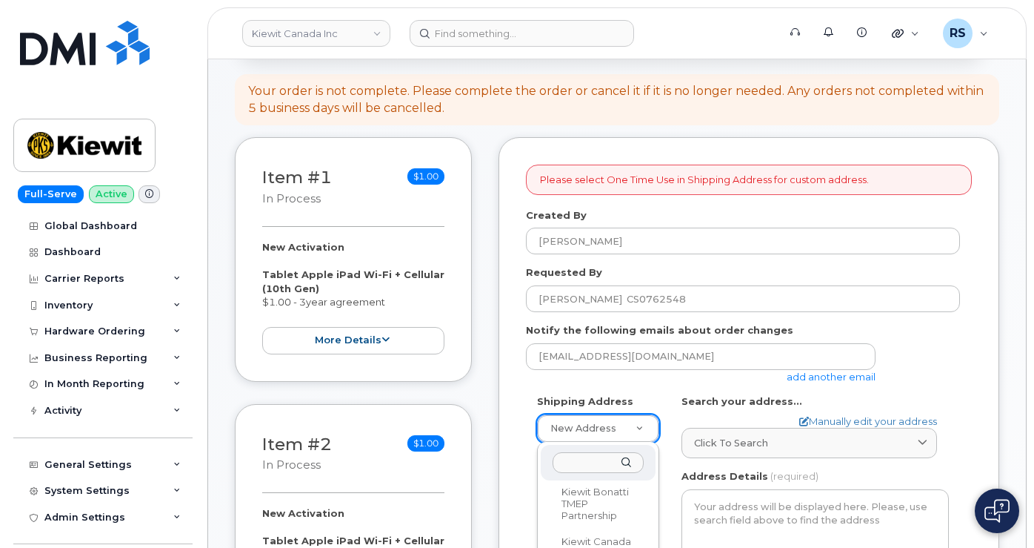
click at [571, 459] on input "text" at bounding box center [598, 462] width 91 height 21
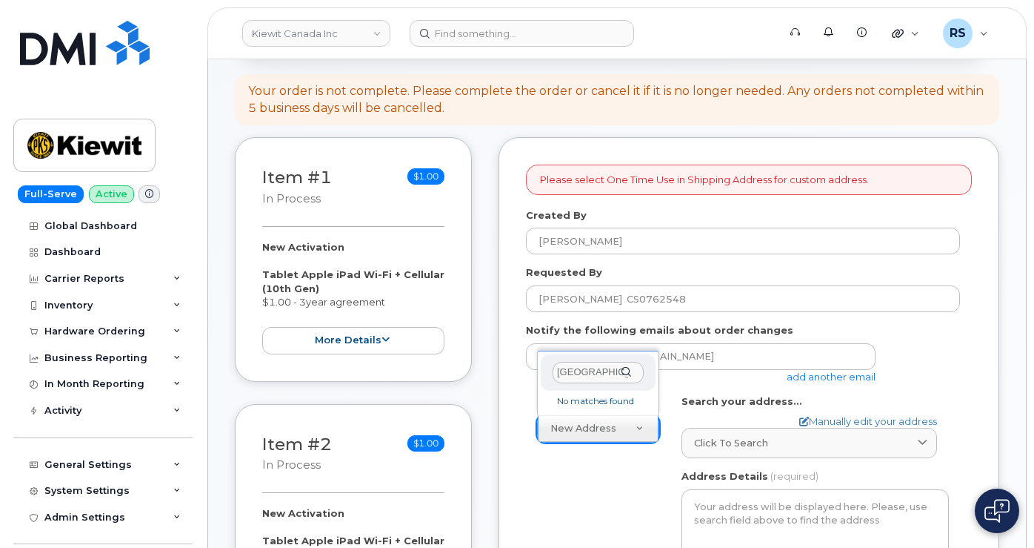
type input "west minster"
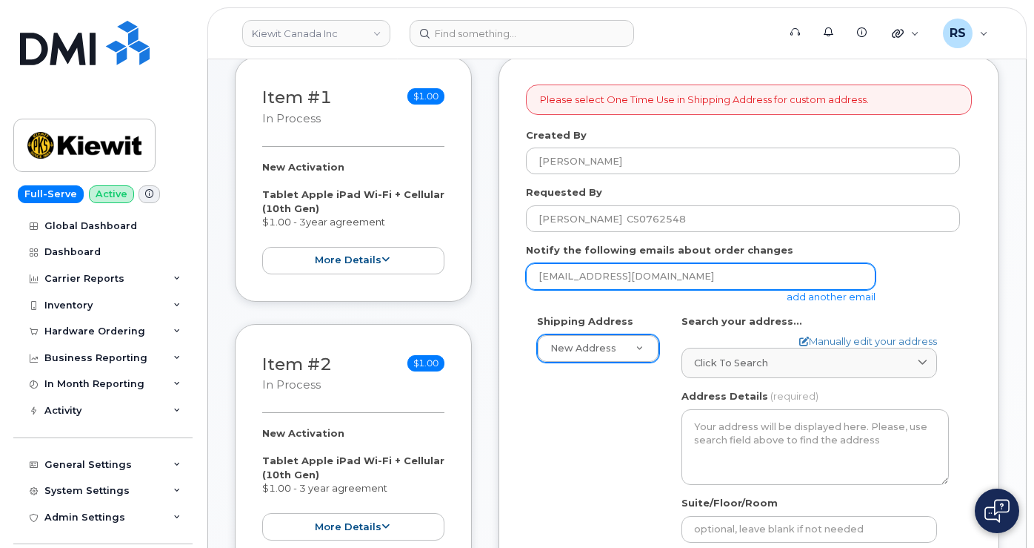
scroll to position [247, 0]
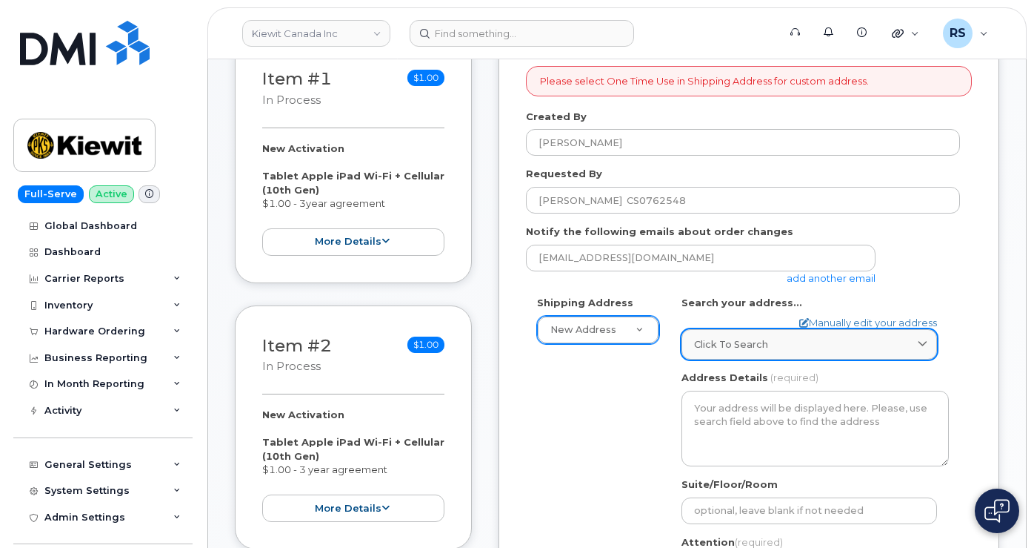
click at [702, 337] on span "Click to search" at bounding box center [731, 344] width 74 height 14
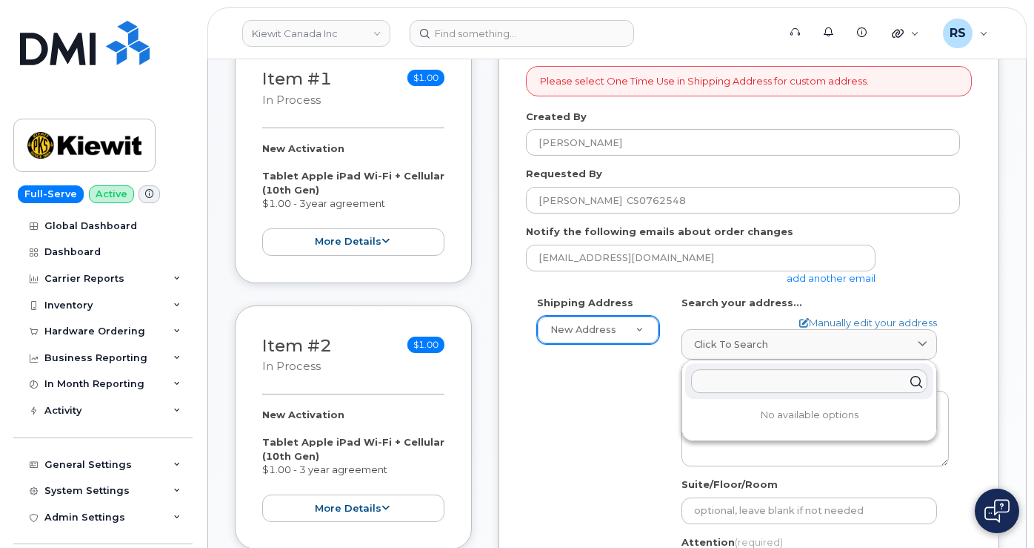
paste input "125 Street"
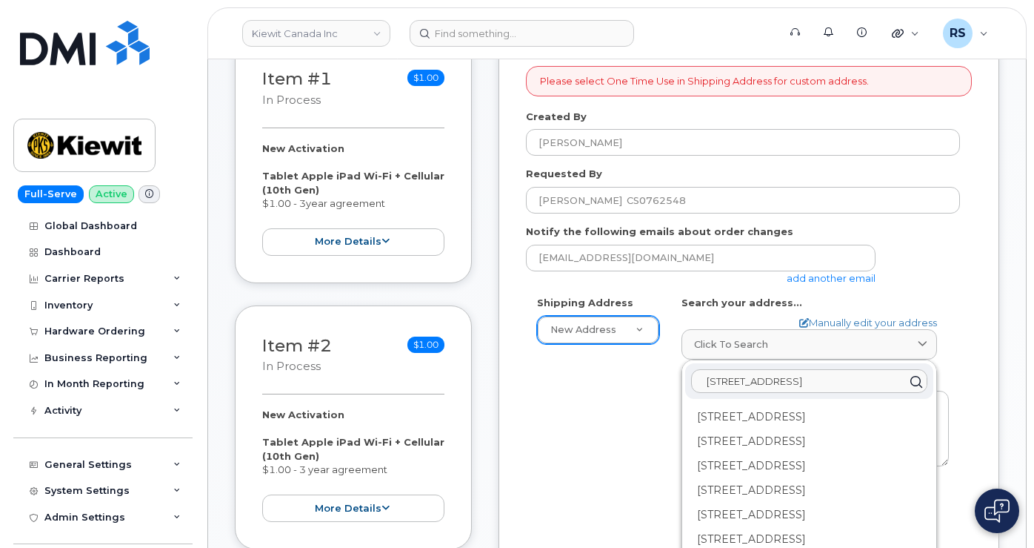
click at [781, 369] on input "125 Street" at bounding box center [809, 381] width 236 height 24
paste input "FORT SASKATCHEWAN"
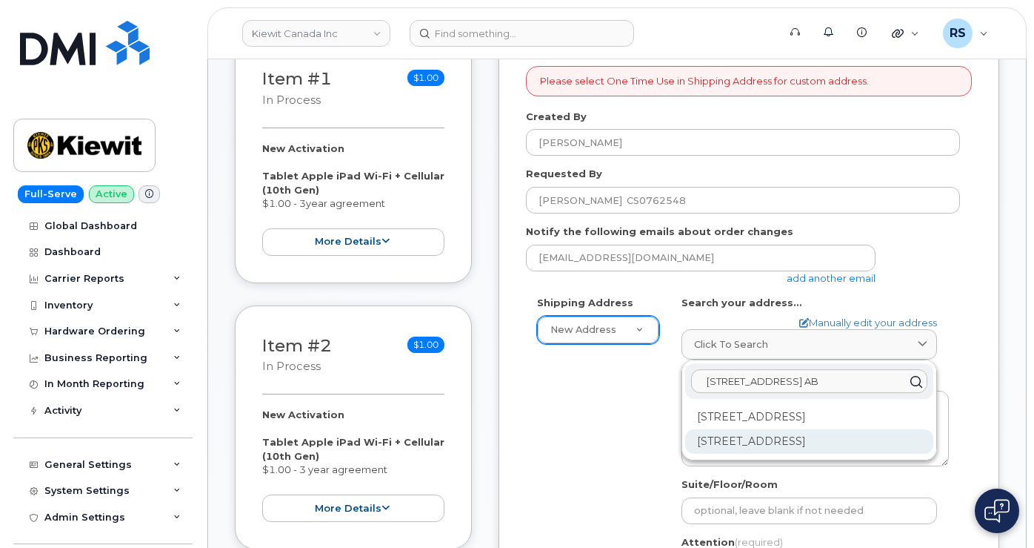
scroll to position [296, 0]
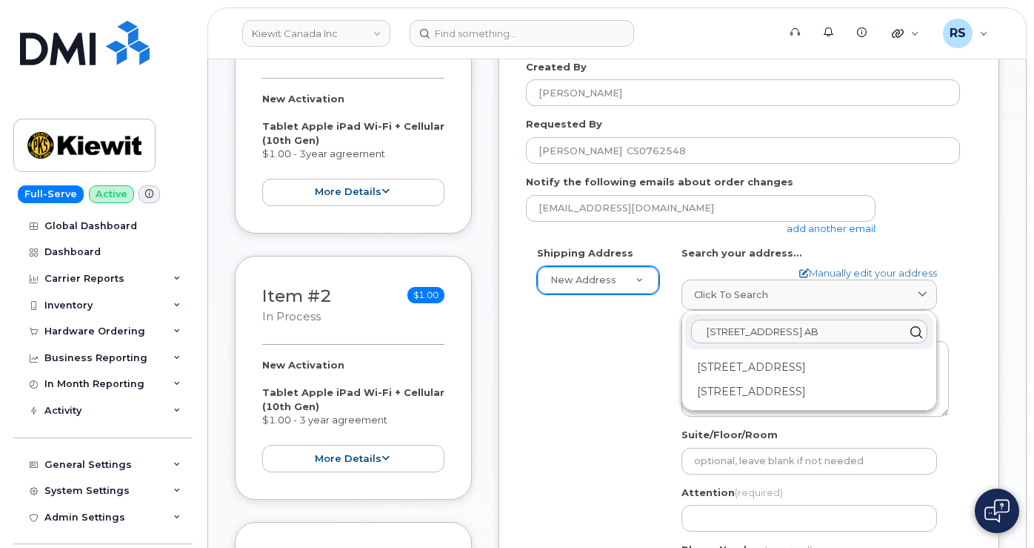
type input "125 Street FORT SASKATCHEWAN AB"
click at [13, 534] on div "Full-Serve Active Global Dashboard Dashboard Carrier Reports Monthly Billing Da…" at bounding box center [100, 274] width 201 height 548
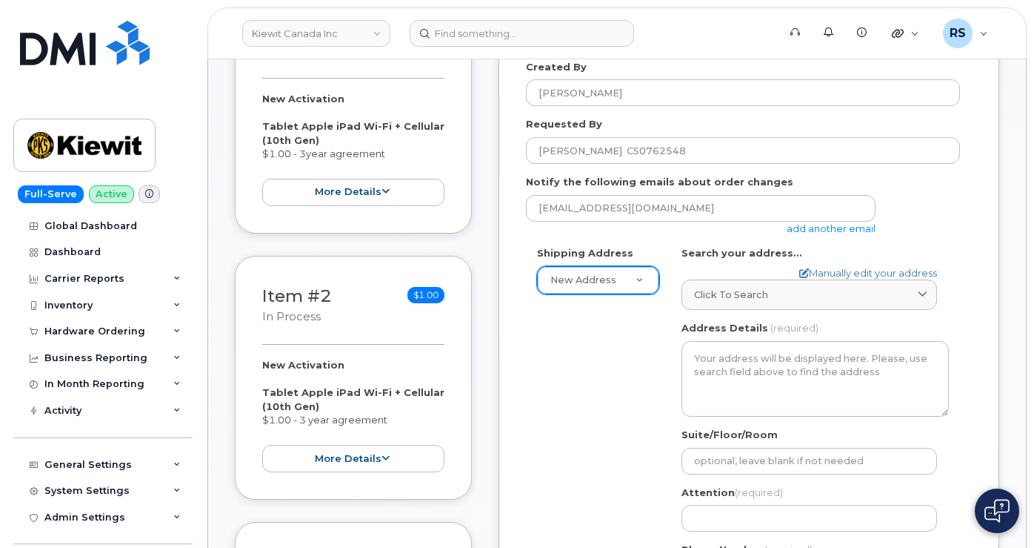
click at [868, 245] on form "Please select One Time Use in Shipping Address for custom address. Created By R…" at bounding box center [749, 406] width 446 height 781
click at [868, 266] on link "Manually edit your address" at bounding box center [869, 273] width 138 height 14
select select
type input "west minster"
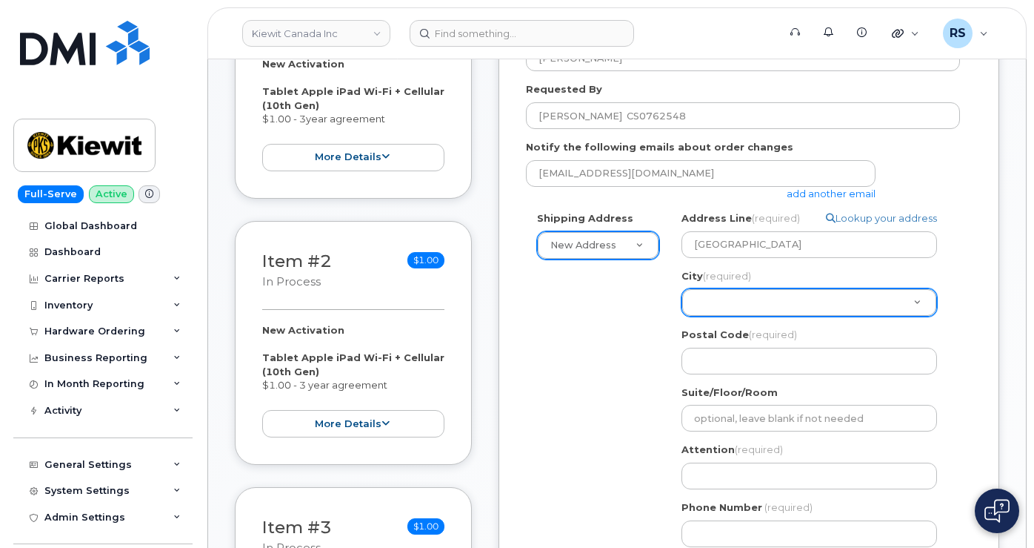
scroll to position [395, 0]
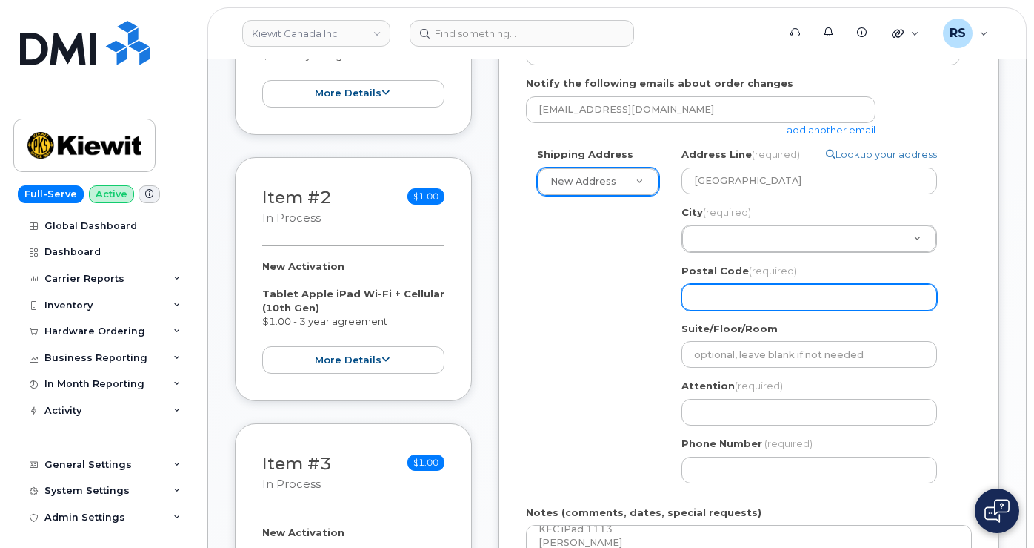
click at [700, 298] on input "Postal Code (required)" at bounding box center [810, 297] width 256 height 27
paste input "T8L 4C1"
select select
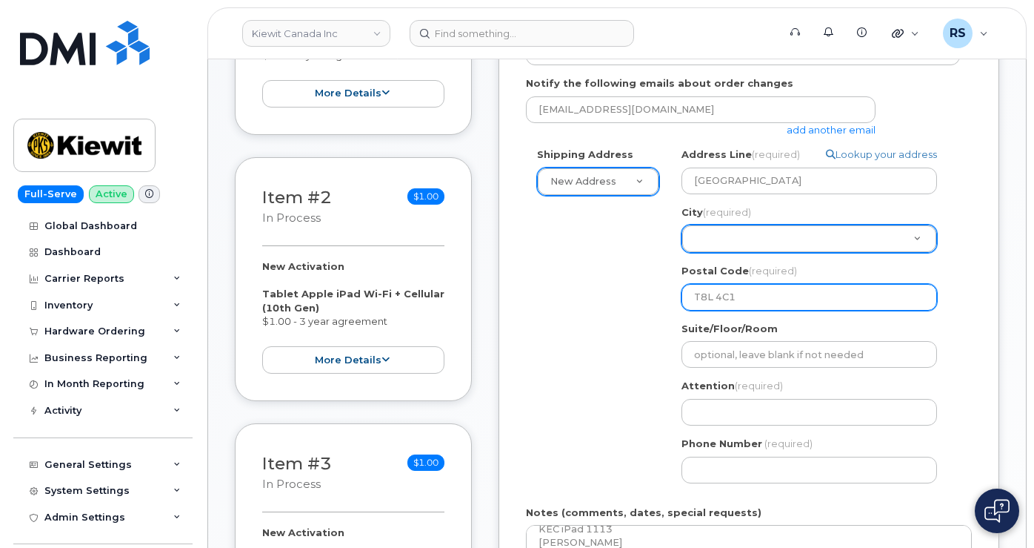
type input "T8L 4C1"
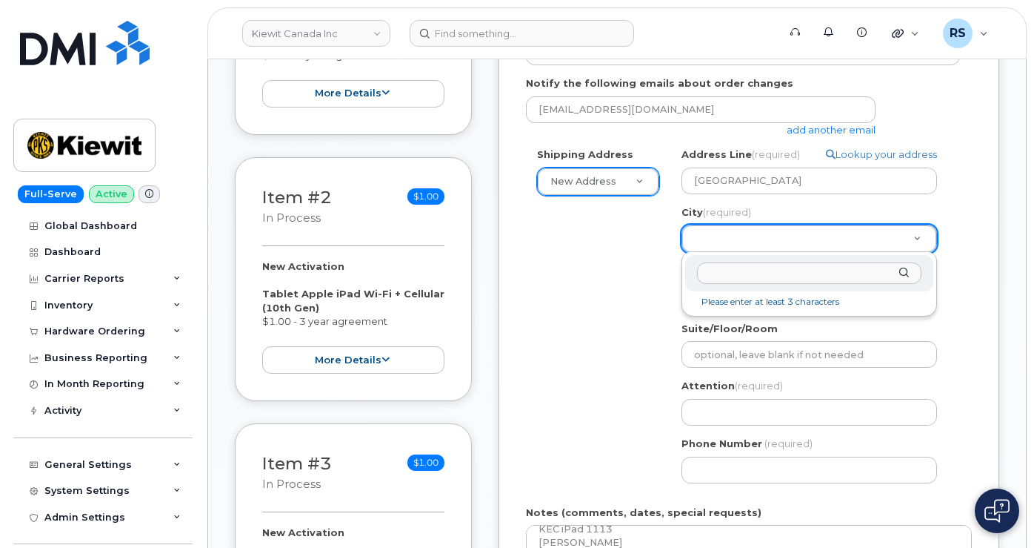
click at [720, 273] on input "City (required)" at bounding box center [809, 272] width 225 height 21
paste input "FORT SASKATCHEWAN"
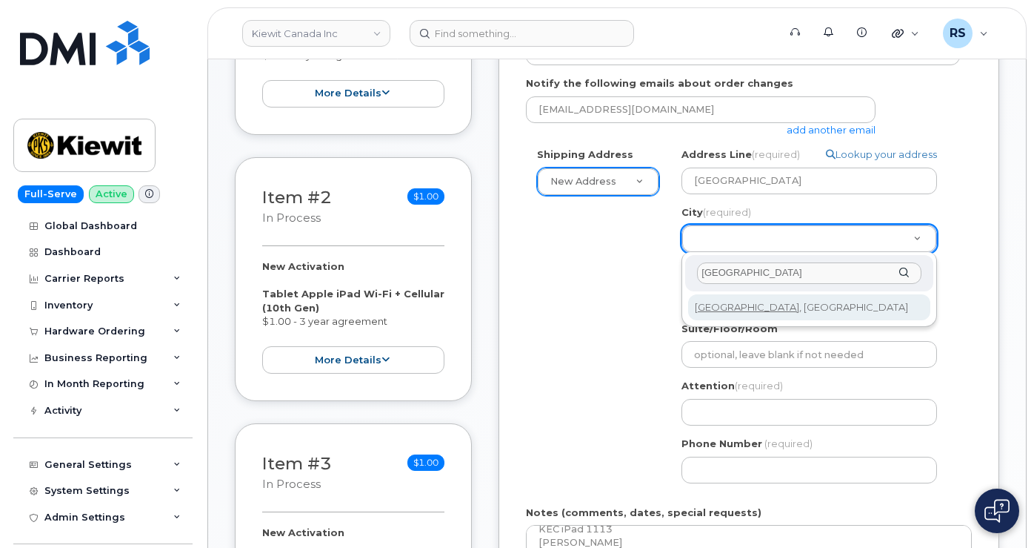
type input "FORT SASKATCHEWAN"
select select
type input "216"
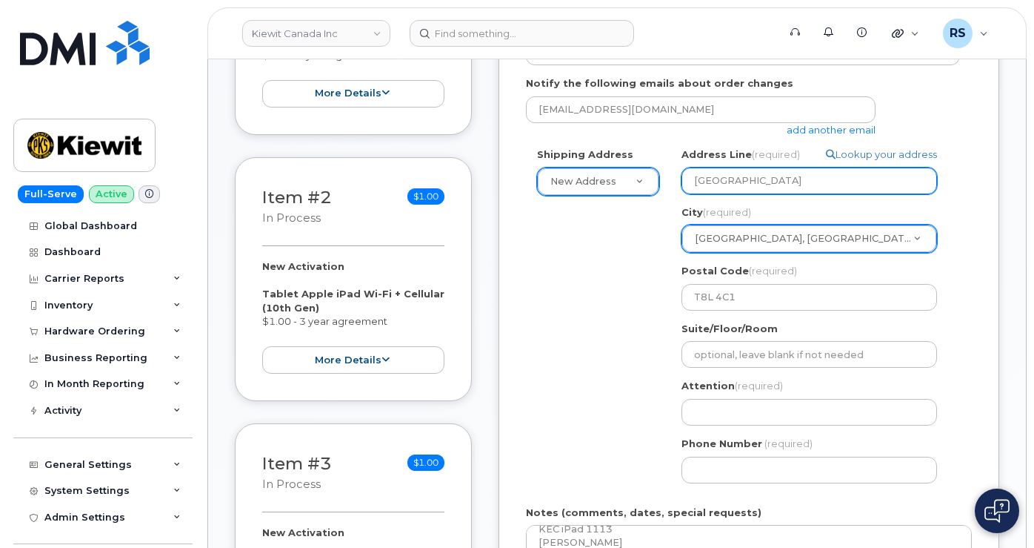
drag, startPoint x: 785, startPoint y: 176, endPoint x: 671, endPoint y: 174, distance: 114.9
click at [671, 174] on div "Search your address... Manually edit your address Click to search 125 Street FO…" at bounding box center [816, 320] width 290 height 346
select select
click at [700, 180] on input "Address Line (required)" at bounding box center [810, 180] width 256 height 27
paste input "125 Street"
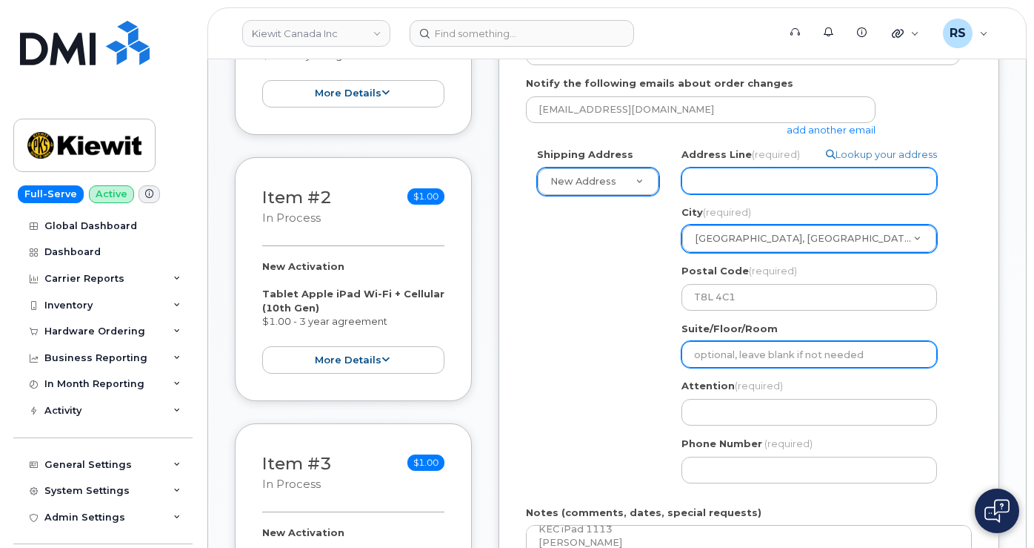
select select
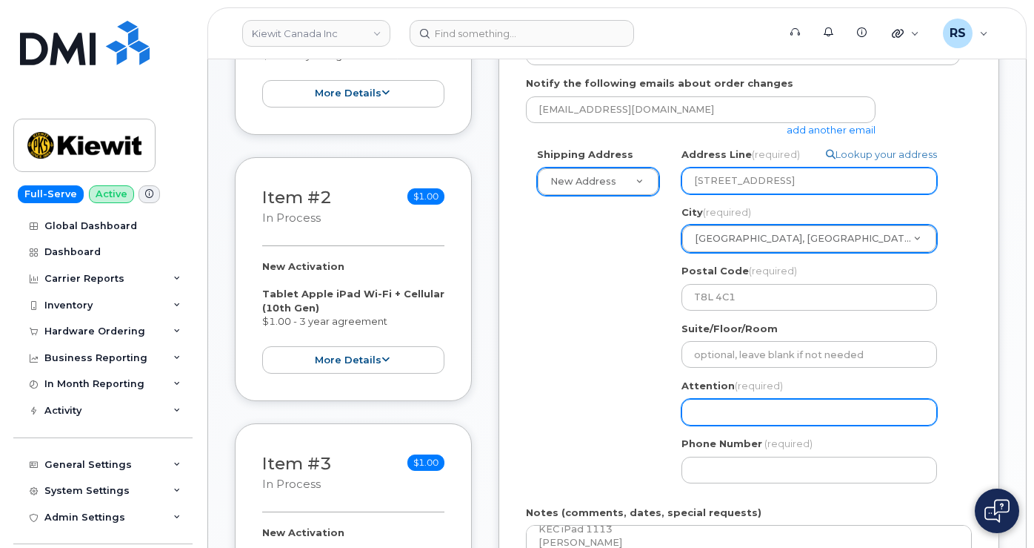
type input "125 Street"
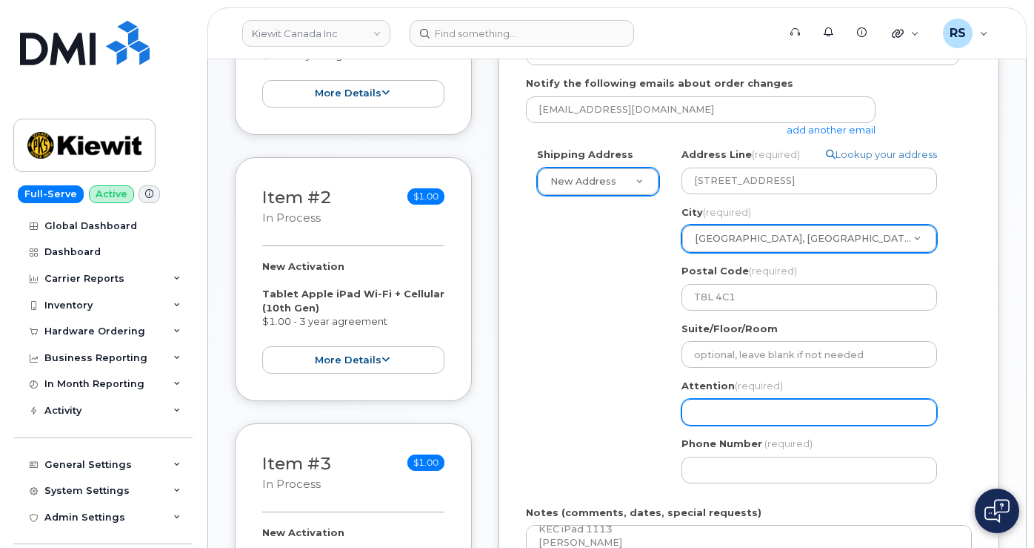
click at [708, 414] on input "Attention (required)" at bounding box center [810, 412] width 256 height 27
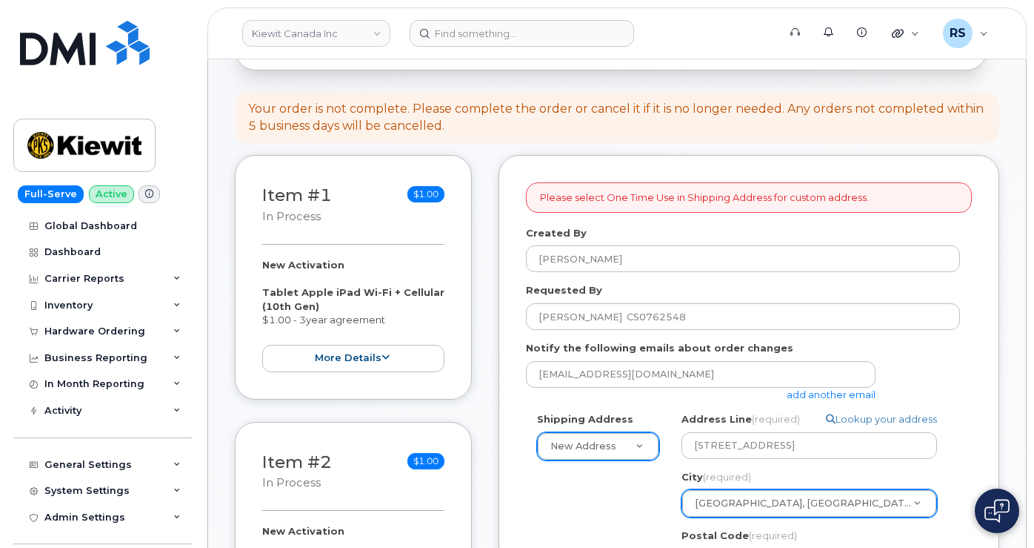
scroll to position [99, 0]
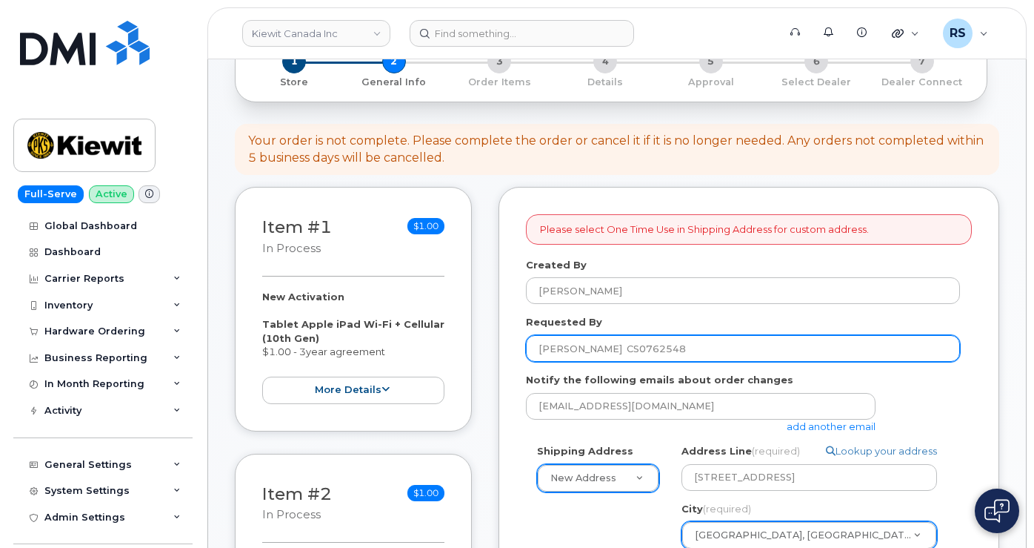
drag, startPoint x: 535, startPoint y: 347, endPoint x: 594, endPoint y: 351, distance: 58.7
click at [594, 351] on input "[PERSON_NAME] CS0762548" at bounding box center [743, 348] width 434 height 27
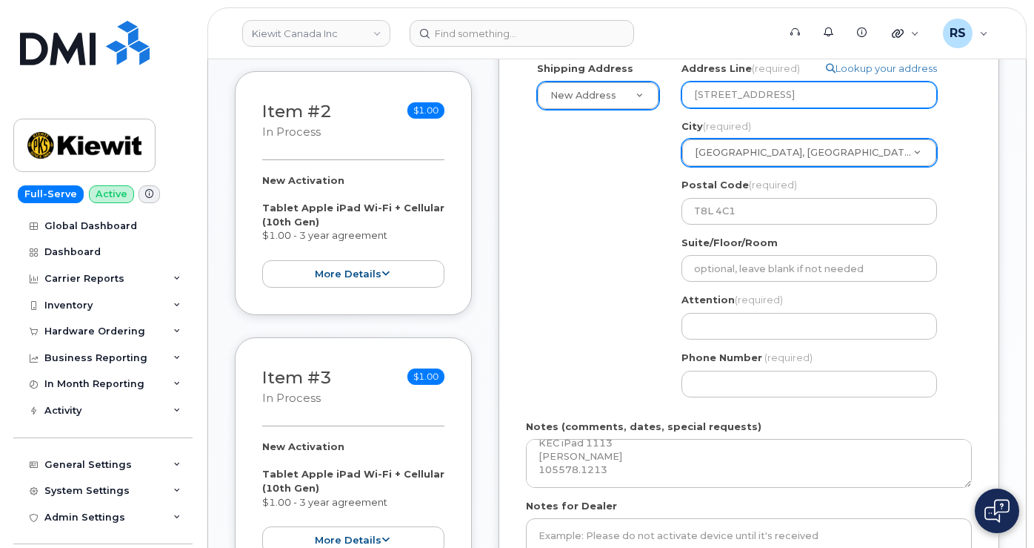
scroll to position [494, 0]
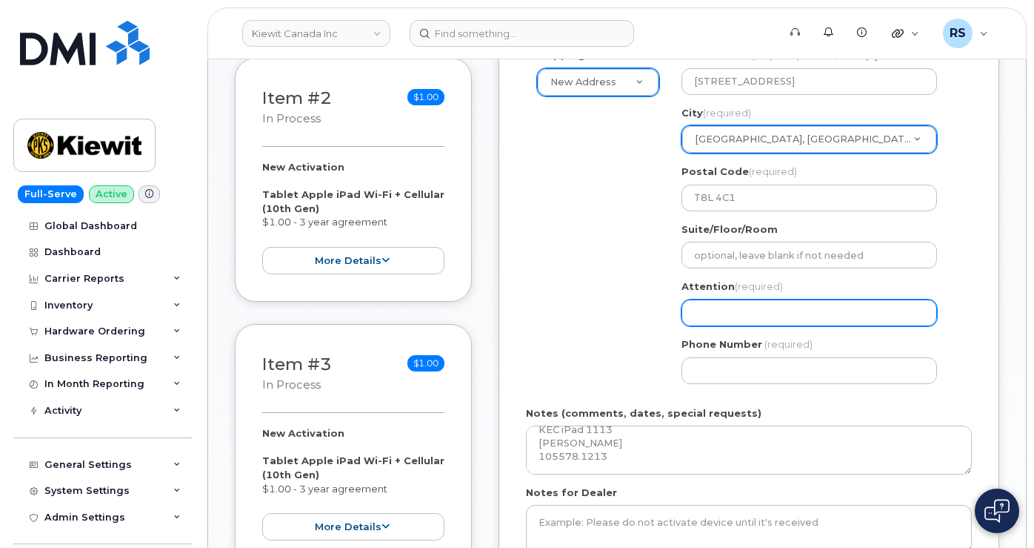
click at [711, 315] on input "Attention (required)" at bounding box center [810, 312] width 256 height 27
paste input "[PERSON_NAME]"
select select
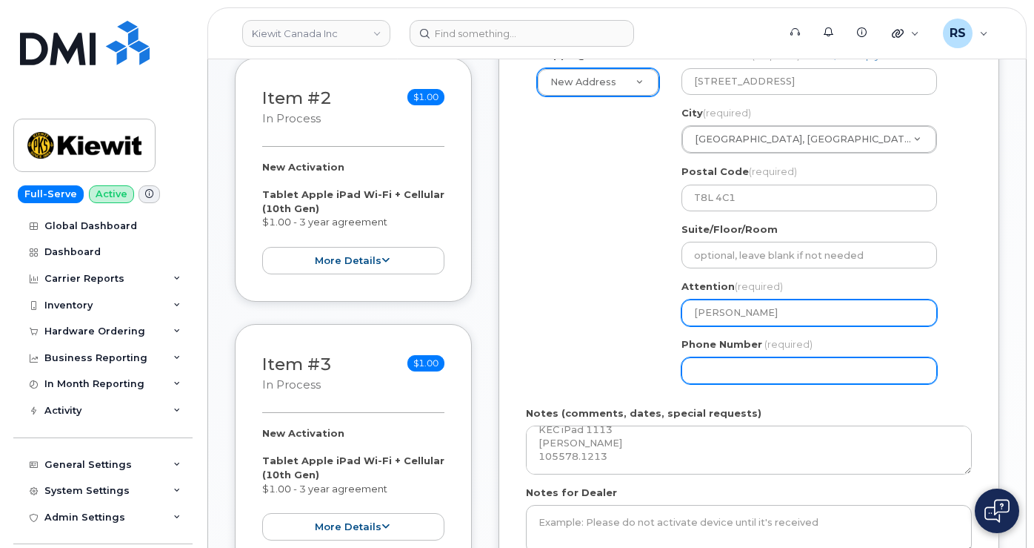
scroll to position [543, 0]
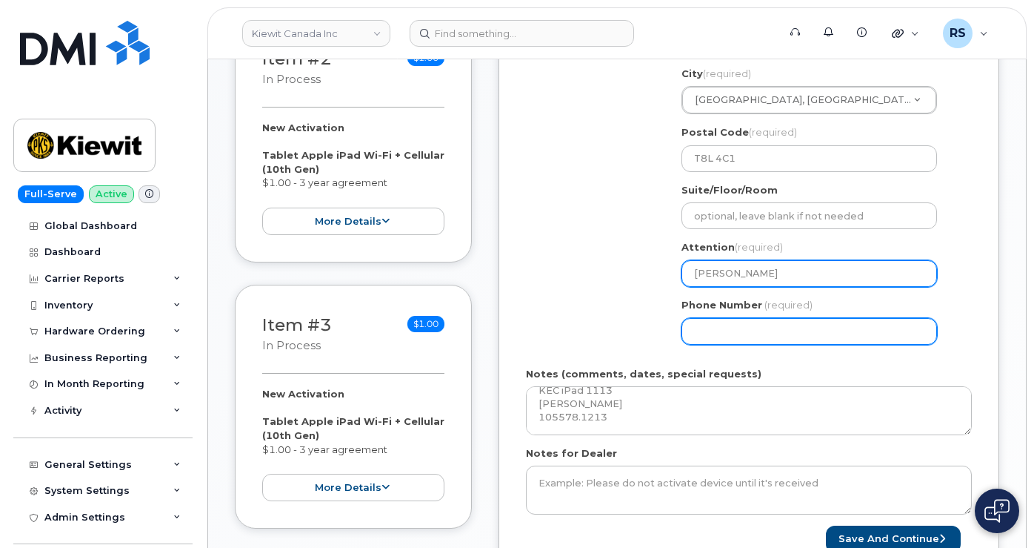
type input "[PERSON_NAME]"
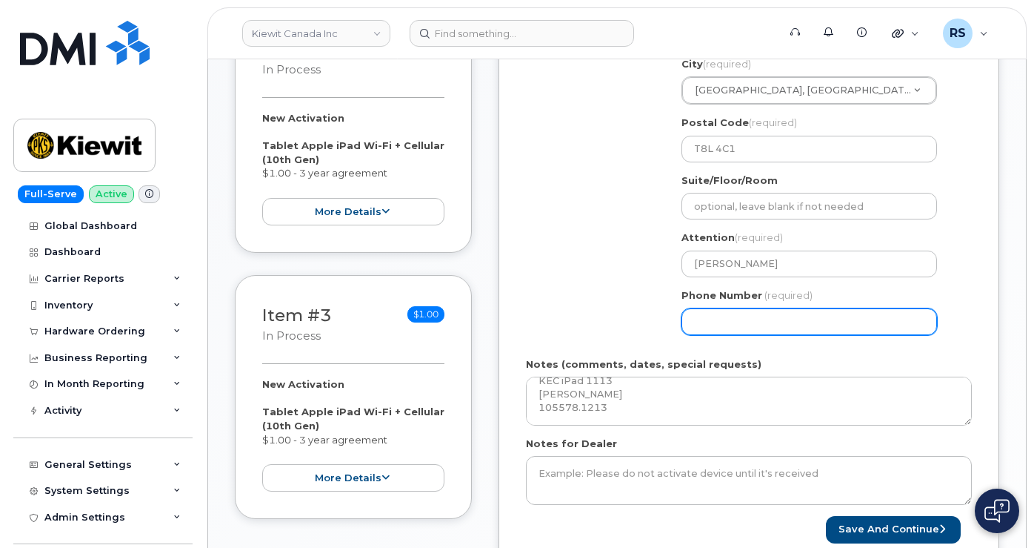
click at [711, 368] on label "Notes (comments, dates, special requests)" at bounding box center [644, 364] width 236 height 14
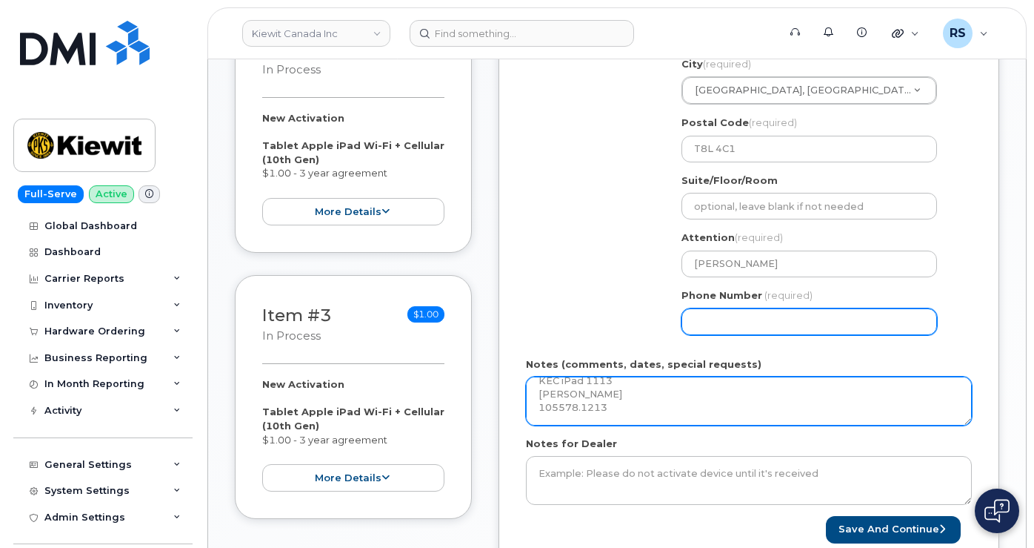
click at [711, 376] on textarea "Phone Number (TBD by DMI) GG7XKD2NJF88 354886091896740 89302610104370253615 KEC…" at bounding box center [749, 400] width 446 height 49
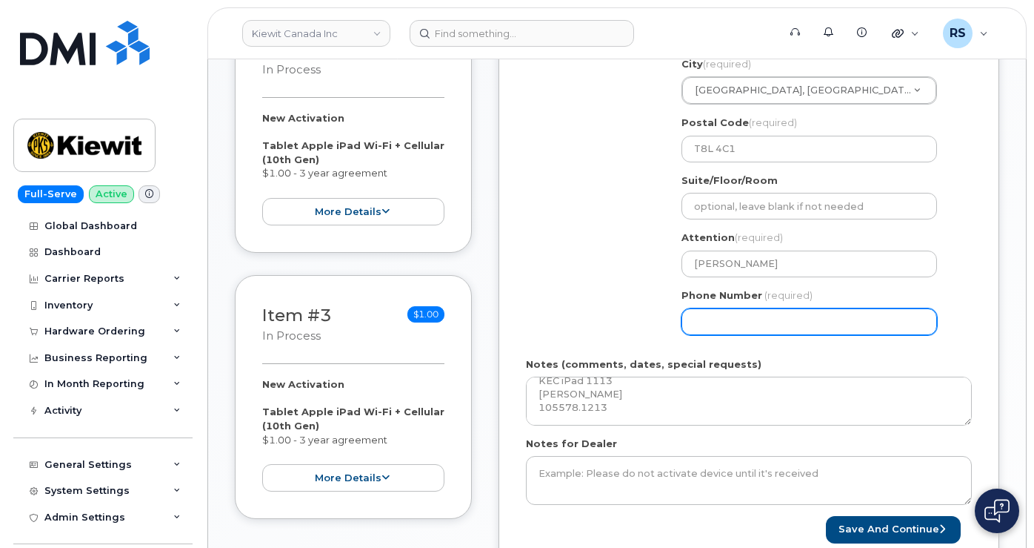
click at [702, 313] on input "Phone Number" at bounding box center [810, 321] width 256 height 27
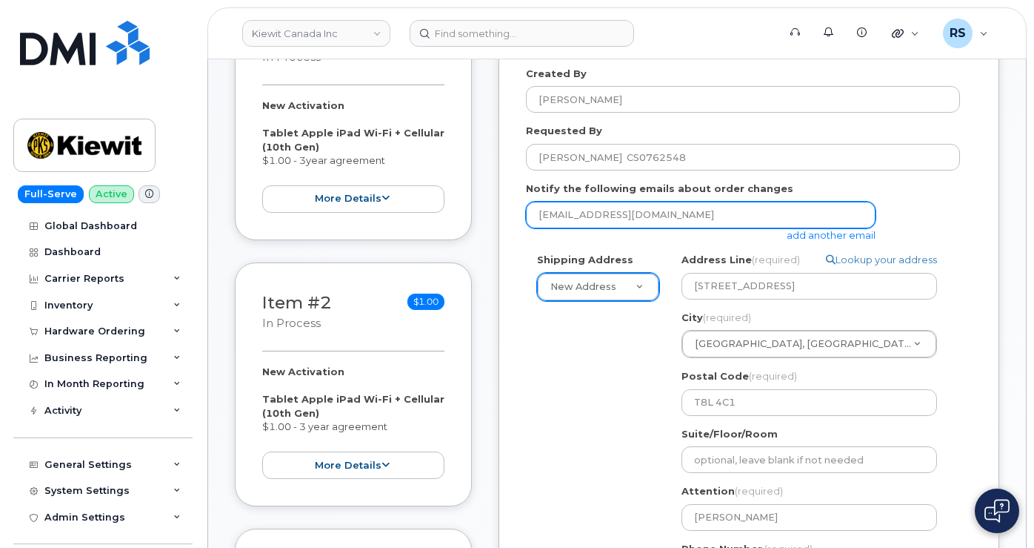
scroll to position [395, 0]
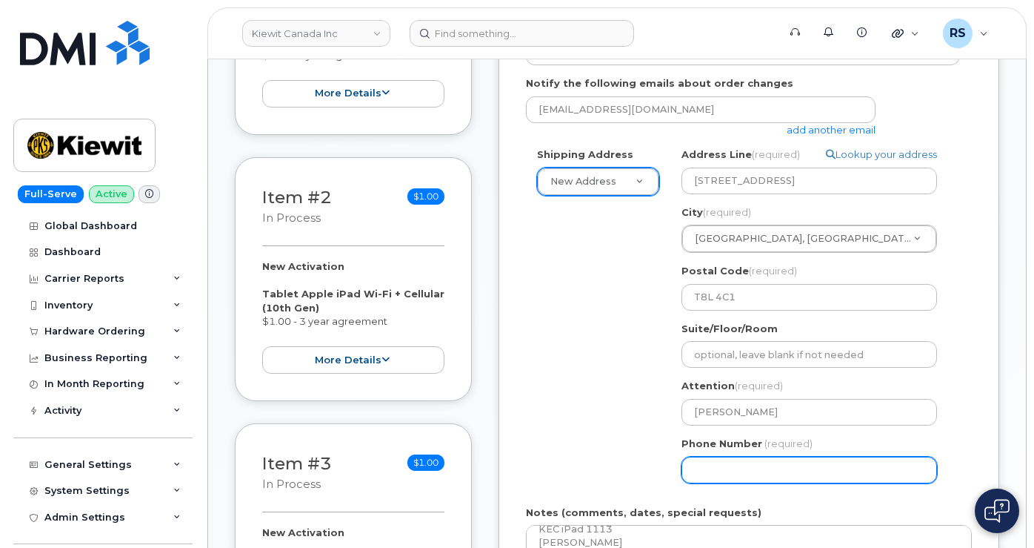
click at [703, 474] on input "Phone Number" at bounding box center [810, 469] width 256 height 27
click at [781, 468] on input "Phone Number" at bounding box center [810, 469] width 256 height 27
click at [783, 472] on input "Phone Number" at bounding box center [810, 469] width 256 height 27
click at [742, 473] on input "Phone Number" at bounding box center [810, 469] width 256 height 27
click at [718, 468] on input "Phone Number" at bounding box center [810, 469] width 256 height 27
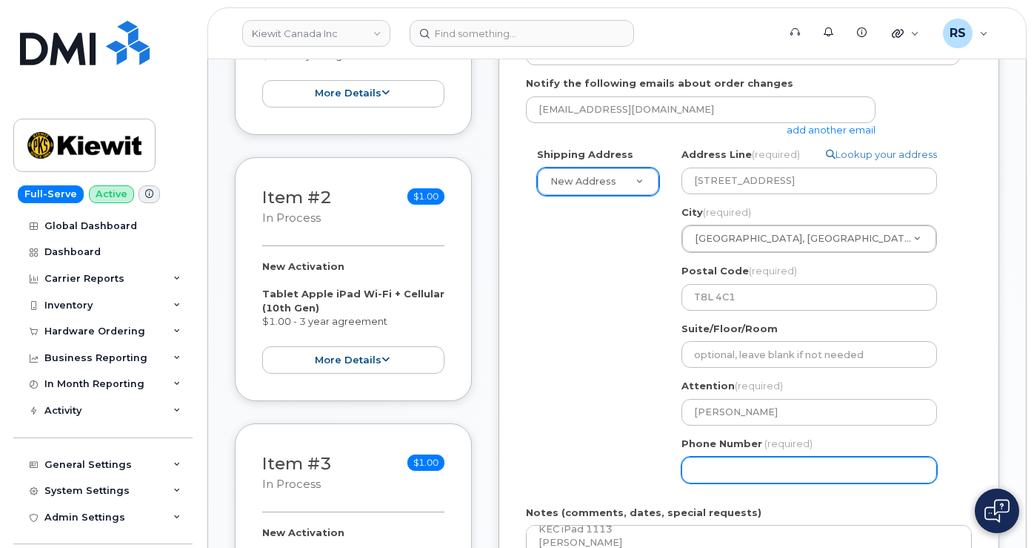
select select
type input "5874337131"
click at [570, 439] on div "Shipping Address New Address New Address 948 Rue Nicole-Lemaire 310-4350 Still …" at bounding box center [743, 320] width 434 height 346
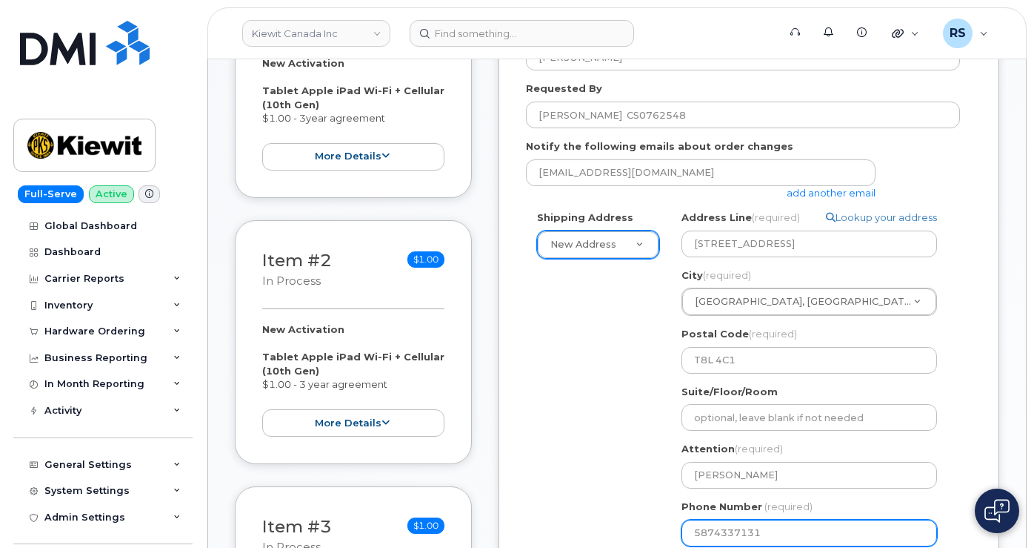
scroll to position [494, 0]
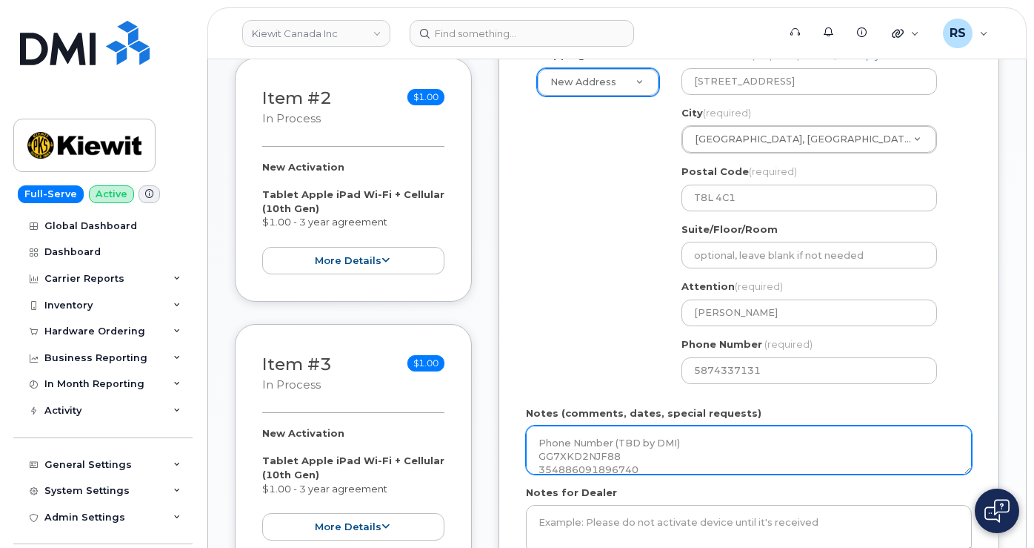
click at [551, 435] on textarea "Phone Number (TBD by DMI) GG7XKD2NJF88 354886091896740 89302610104370253615 KEC…" at bounding box center [749, 449] width 446 height 49
click at [539, 442] on textarea "Phone Number (TBD by DMI) GG7XKD2NJF88 354886091896740 89302610104370253615 KEC…" at bounding box center [749, 449] width 446 height 49
click at [548, 441] on textarea "Case Phone Number (TBD by DMI) GG7XKD2NJF88 354886091896740 8930261010437025361…" at bounding box center [749, 449] width 446 height 49
paste textarea "CS0762548"
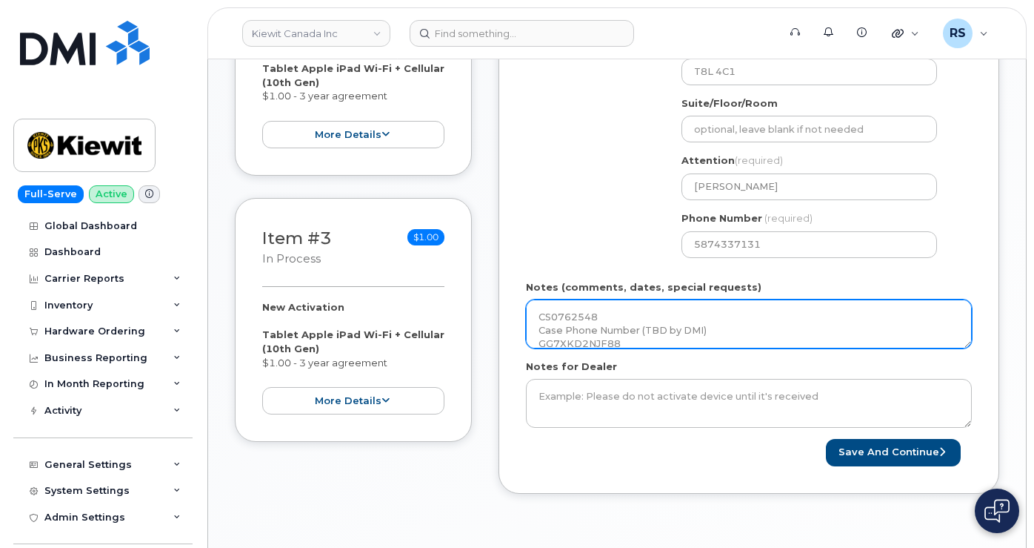
scroll to position [642, 0]
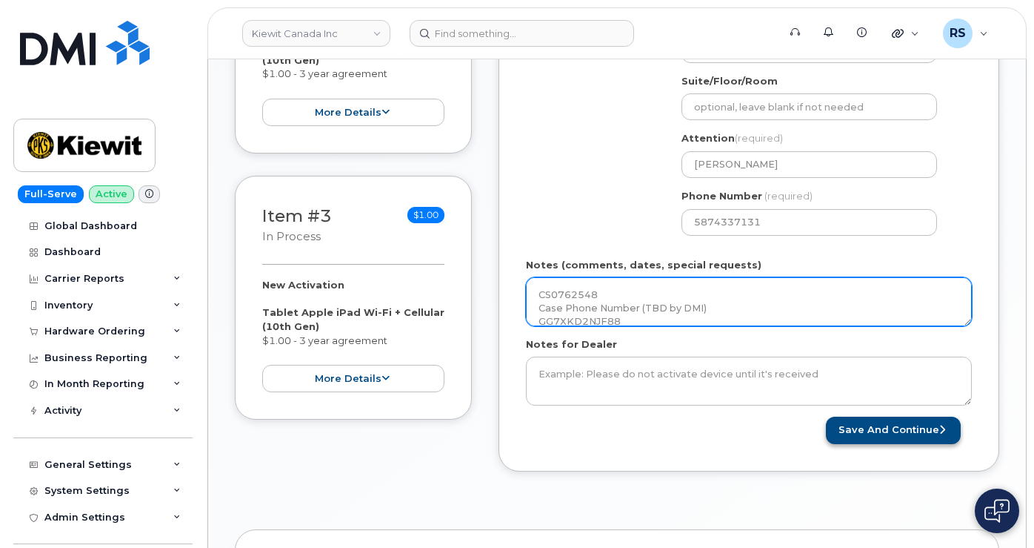
type textarea "CS0762548 Case Phone Number (TBD by DMI) GG7XKD2NJF88 354886091896740 893026101…"
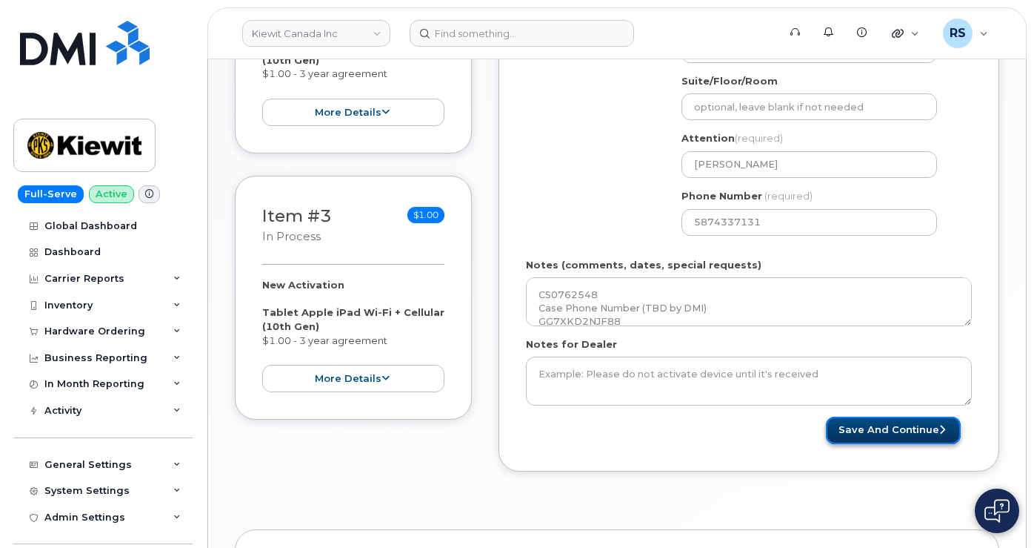
click at [896, 430] on button "Save and Continue" at bounding box center [893, 429] width 135 height 27
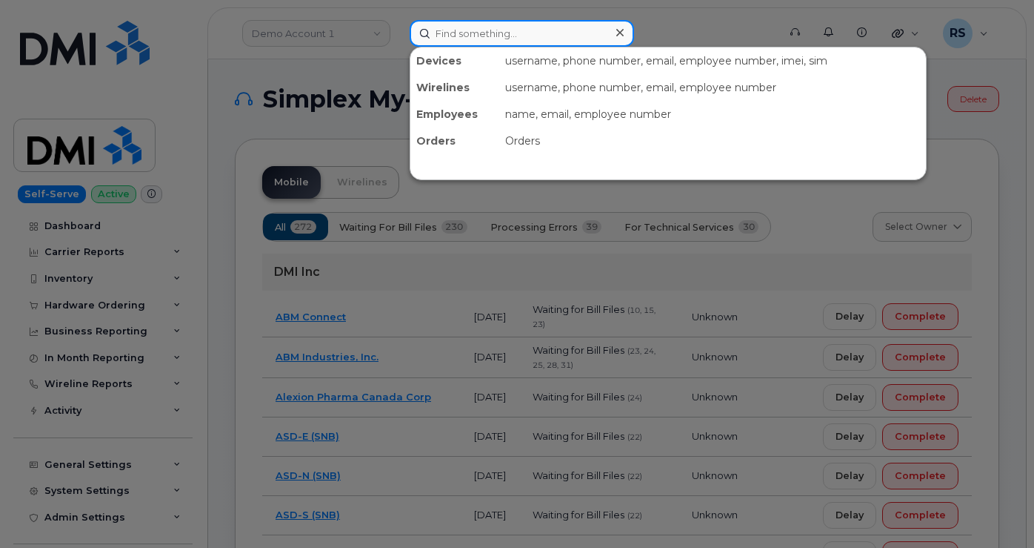
click at [465, 39] on input at bounding box center [522, 33] width 225 height 27
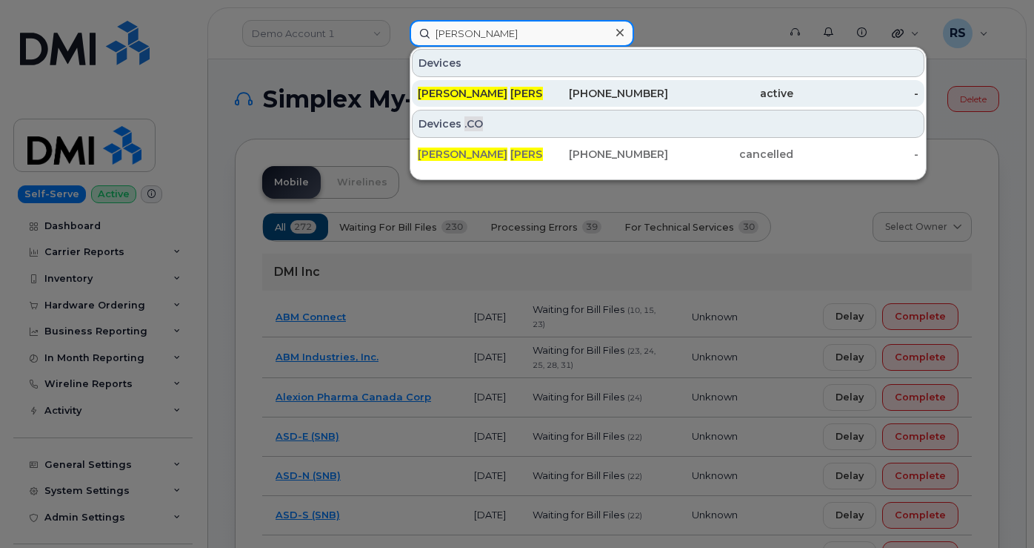
type input "Kara Zafeer"
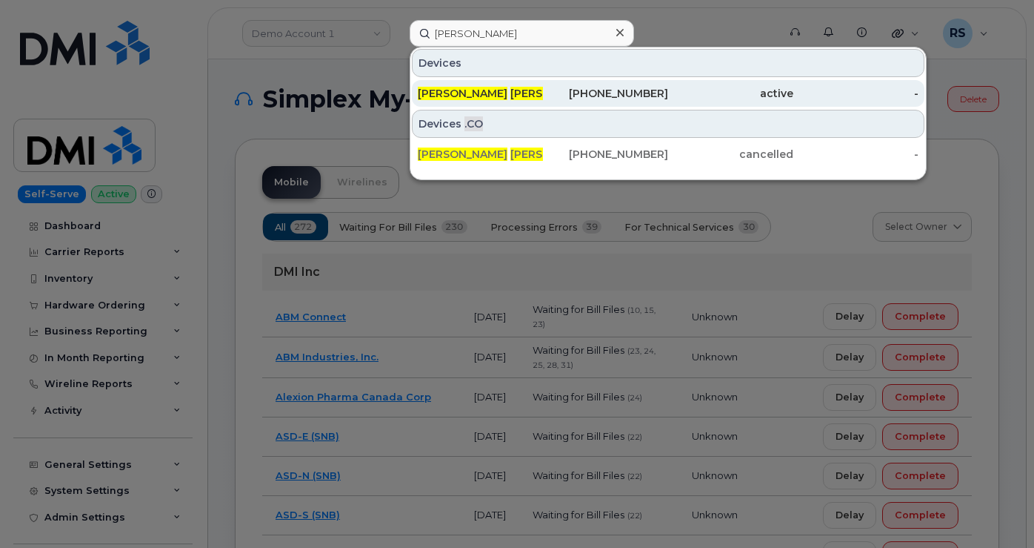
click at [452, 89] on div "Zafeer Kara" at bounding box center [480, 93] width 125 height 15
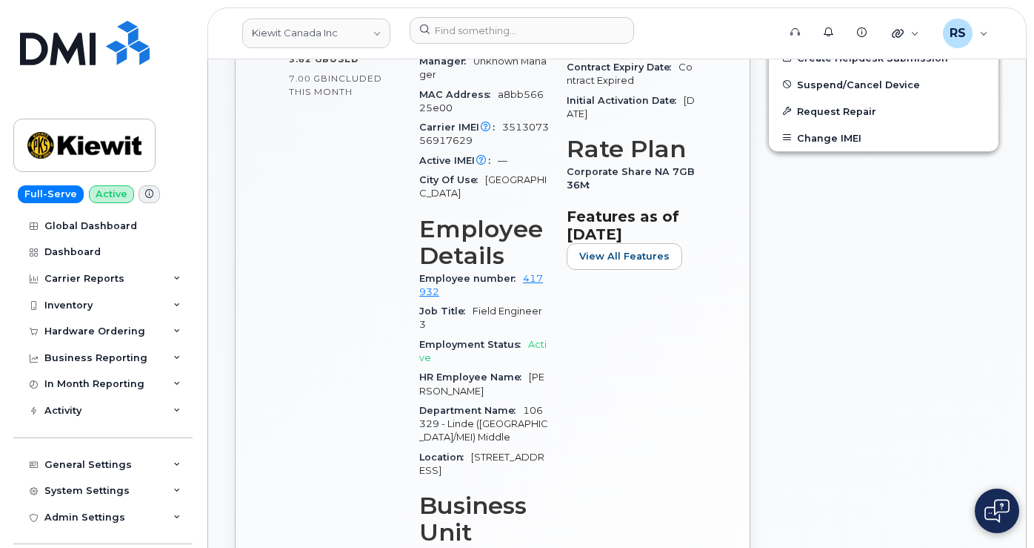
scroll to position [593, 0]
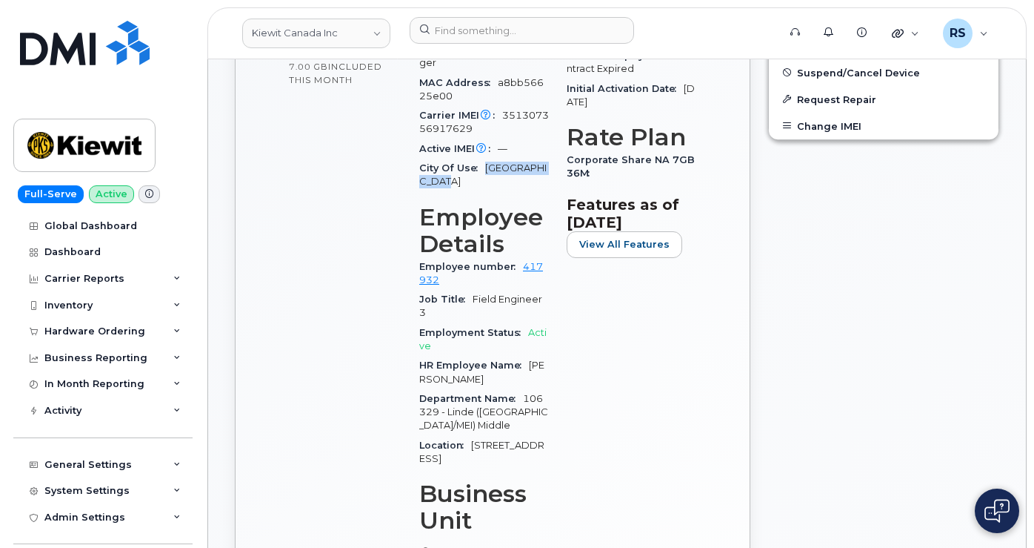
drag, startPoint x: 485, startPoint y: 140, endPoint x: 496, endPoint y: 150, distance: 14.7
click at [496, 159] on div "City Of Use [GEOGRAPHIC_DATA]" at bounding box center [484, 175] width 130 height 33
copy span "[GEOGRAPHIC_DATA]"
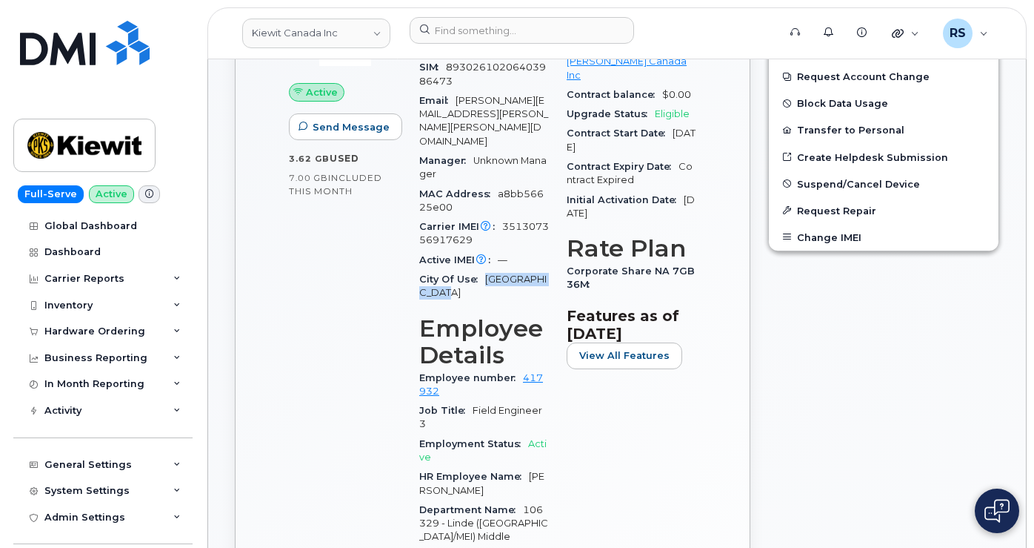
scroll to position [494, 0]
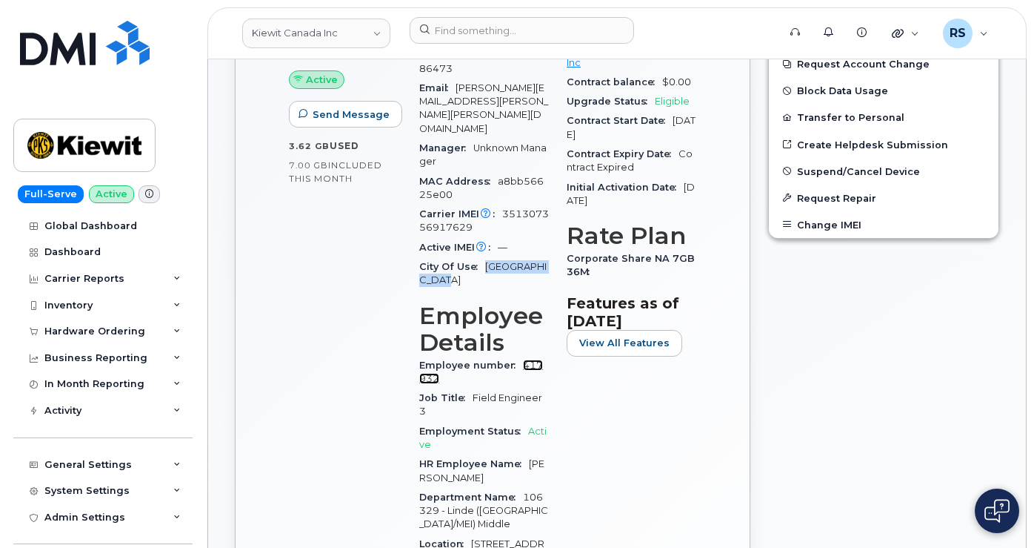
click at [533, 359] on link "417932" at bounding box center [481, 371] width 124 height 24
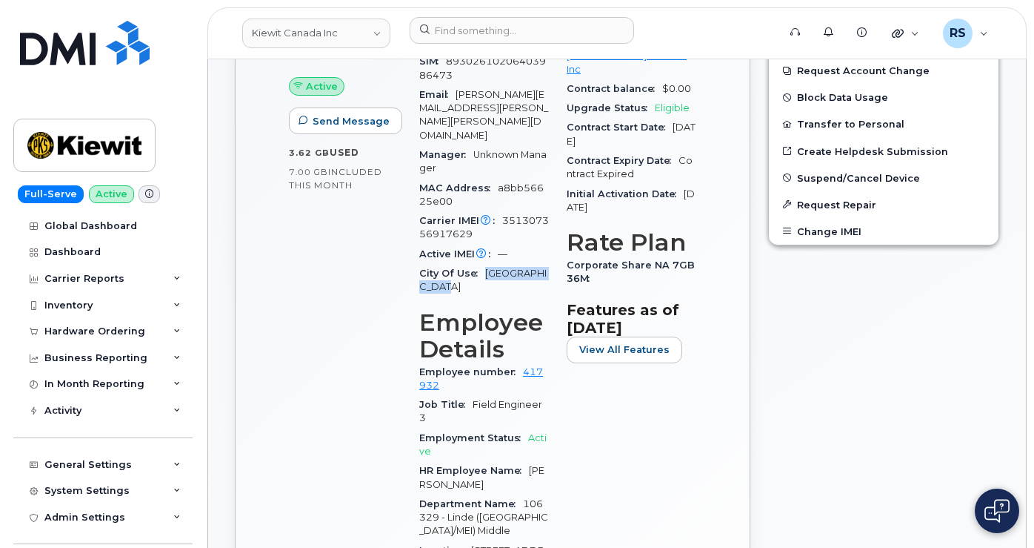
scroll to position [198, 0]
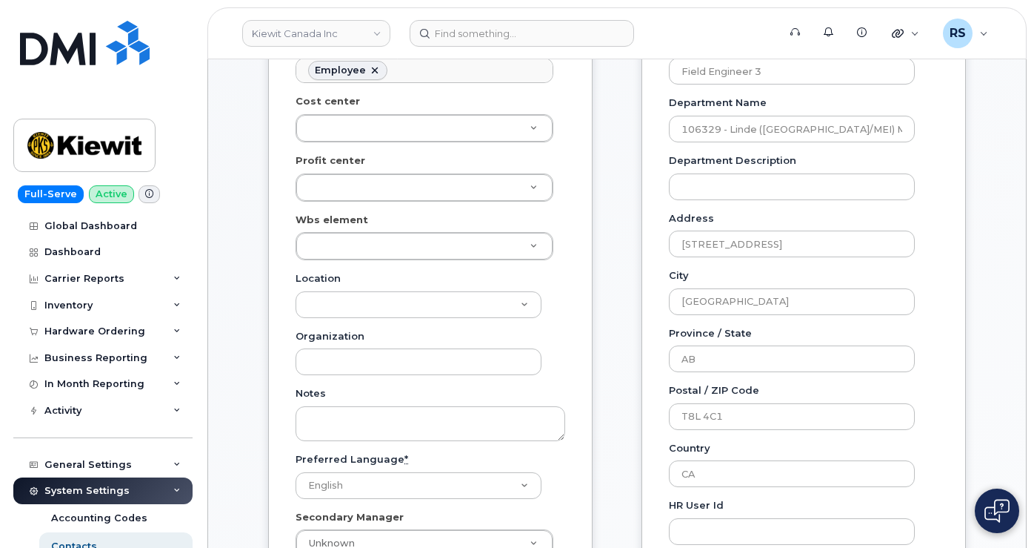
scroll to position [445, 0]
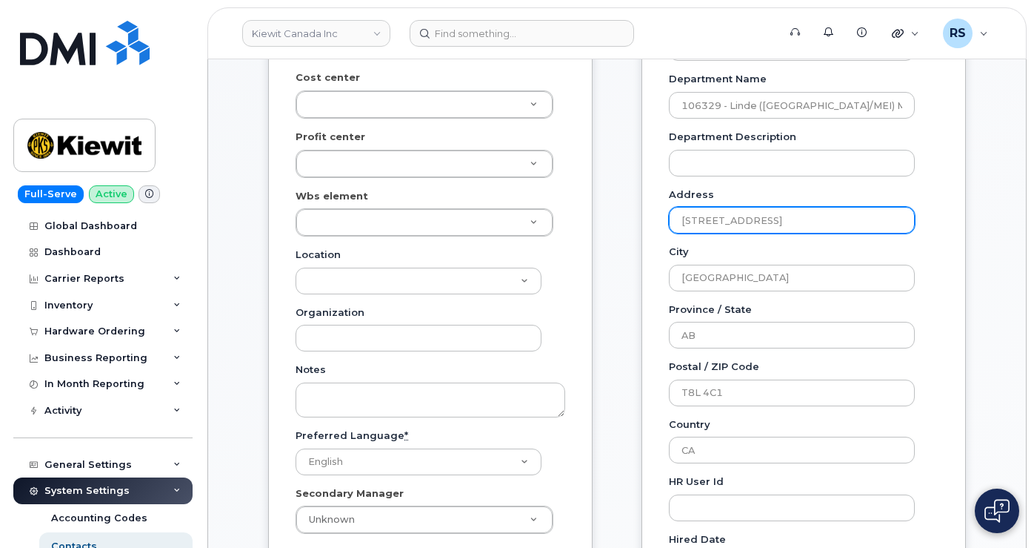
drag, startPoint x: 747, startPoint y: 219, endPoint x: 636, endPoint y: 222, distance: 111.2
click at [634, 222] on div "Carrier Support Contact Details Carrier name Carrier name Carrier name Internat…" at bounding box center [804, 312] width 347 height 1078
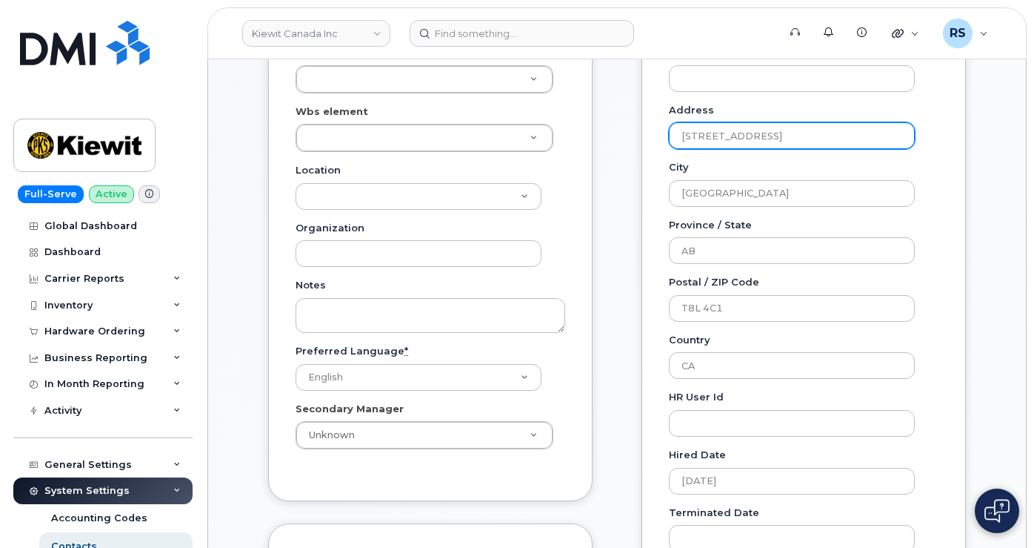
scroll to position [494, 0]
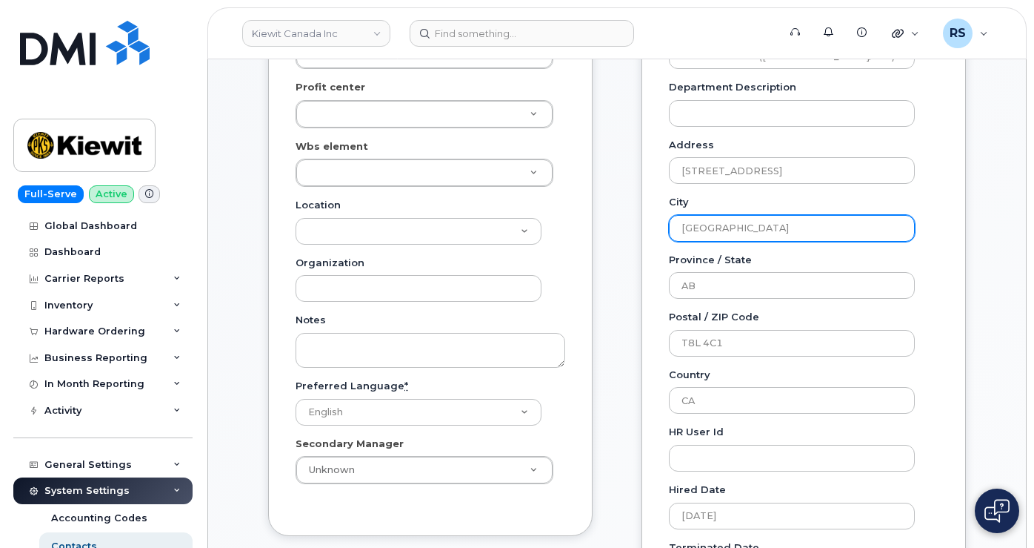
drag, startPoint x: 780, startPoint y: 225, endPoint x: 635, endPoint y: 224, distance: 144.5
click at [635, 224] on div "Carrier Support Contact Details Carrier name Carrier name Carrier name Internat…" at bounding box center [804, 263] width 347 height 1078
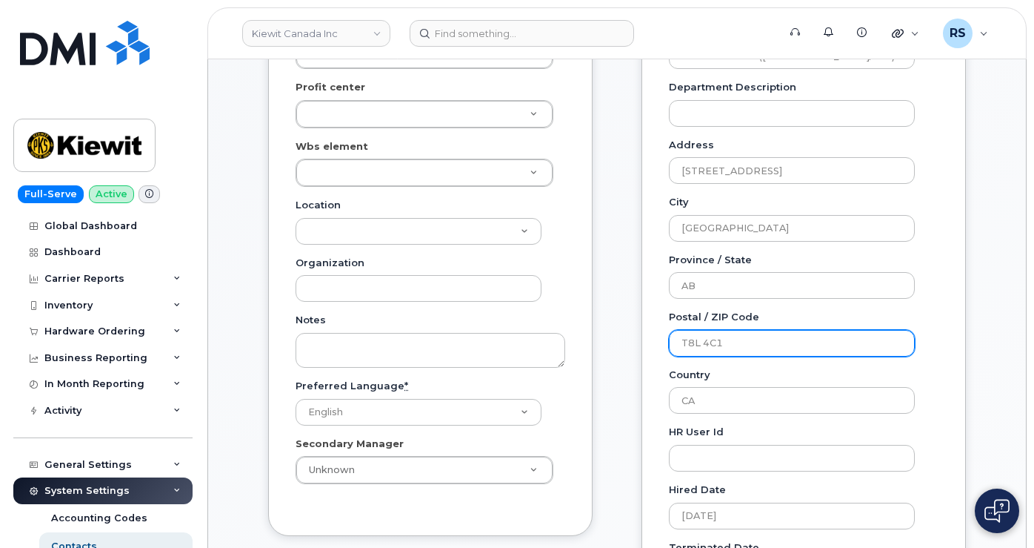
drag, startPoint x: 753, startPoint y: 342, endPoint x: 668, endPoint y: 341, distance: 85.2
click at [668, 341] on div "Employee Information Employee Number 417932 Employee Type Status Active On-Leav…" at bounding box center [804, 181] width 325 height 914
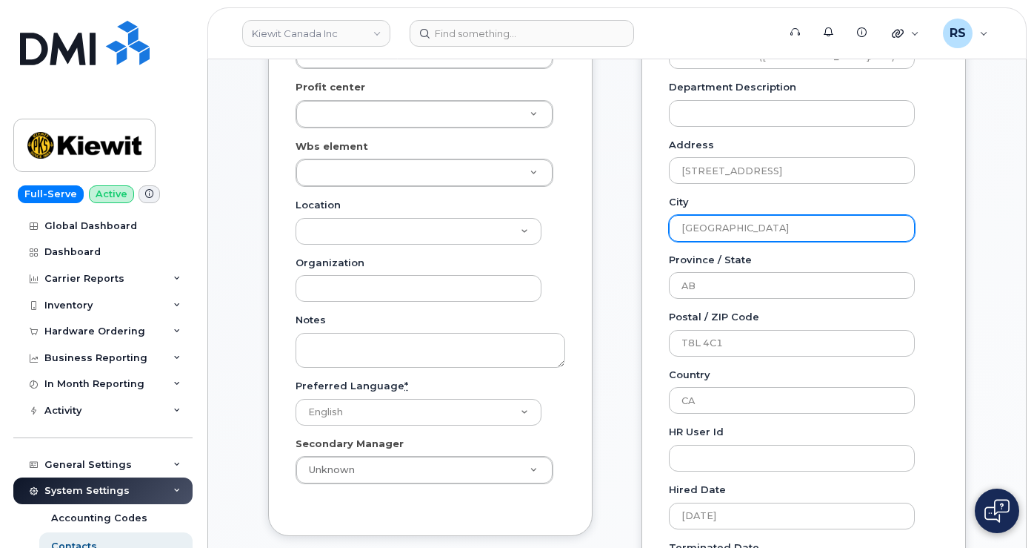
drag, startPoint x: 823, startPoint y: 222, endPoint x: 630, endPoint y: 213, distance: 192.9
click at [628, 213] on div "General Name * Zafeer Kara Preferred Name Email ZAFEER.KARA@KIEWIT.COM Roles Em…" at bounding box center [617, 263] width 720 height 1078
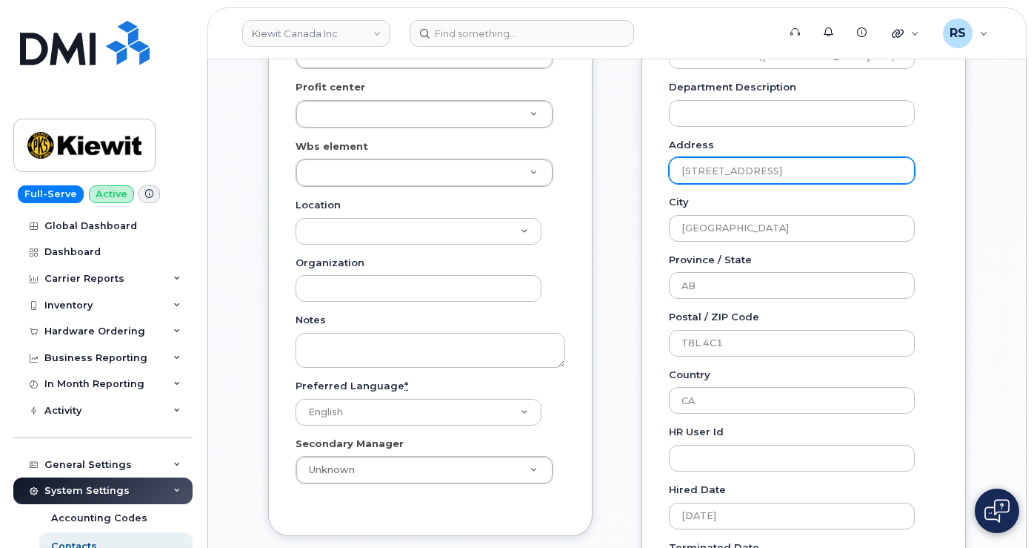
drag, startPoint x: 751, startPoint y: 170, endPoint x: 594, endPoint y: 166, distance: 157.1
click at [592, 166] on div "General Name * Zafeer Kara Preferred Name Email ZAFEER.KARA@KIEWIT.COM Roles Em…" at bounding box center [617, 263] width 720 height 1078
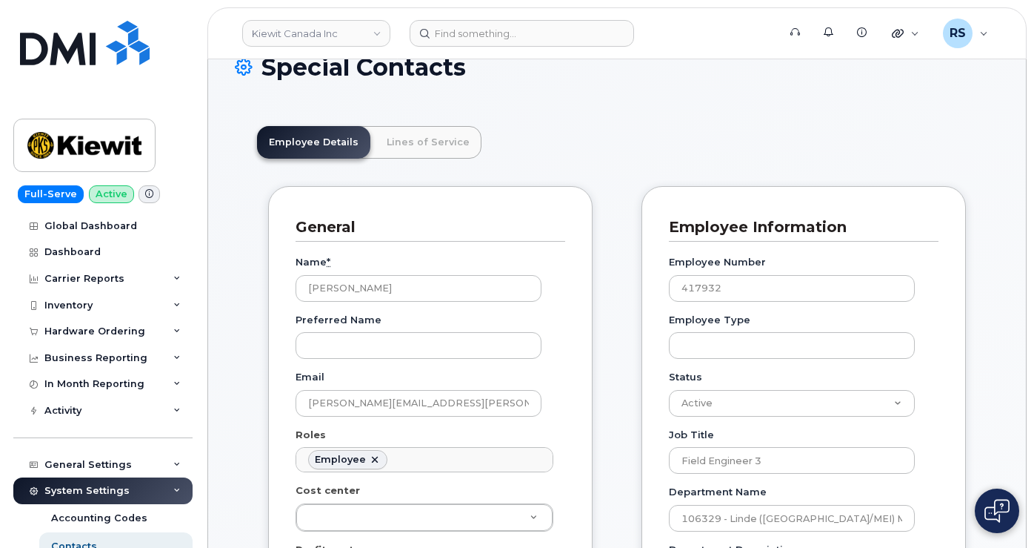
scroll to position [0, 0]
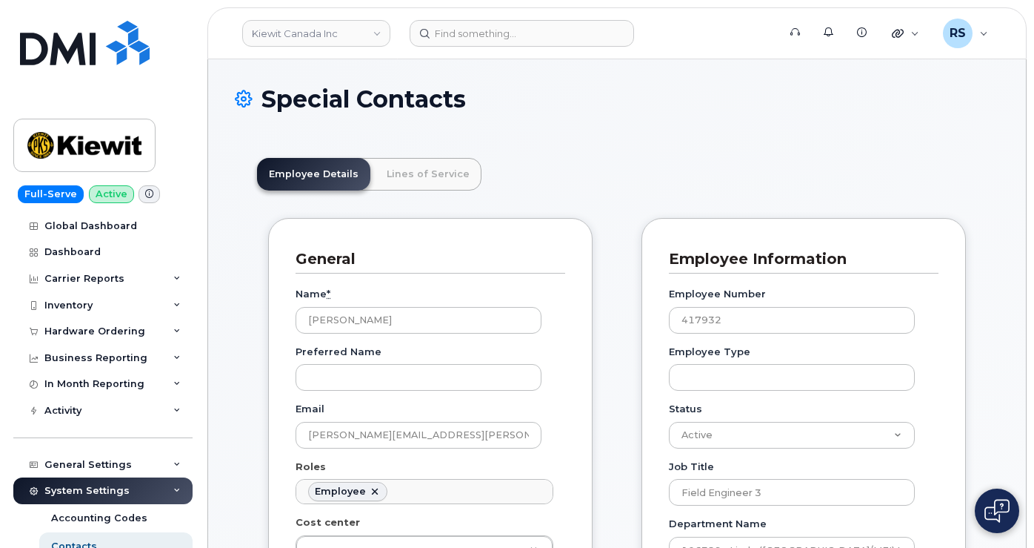
click at [600, 161] on header "Employee Details Lines of Service" at bounding box center [617, 174] width 720 height 33
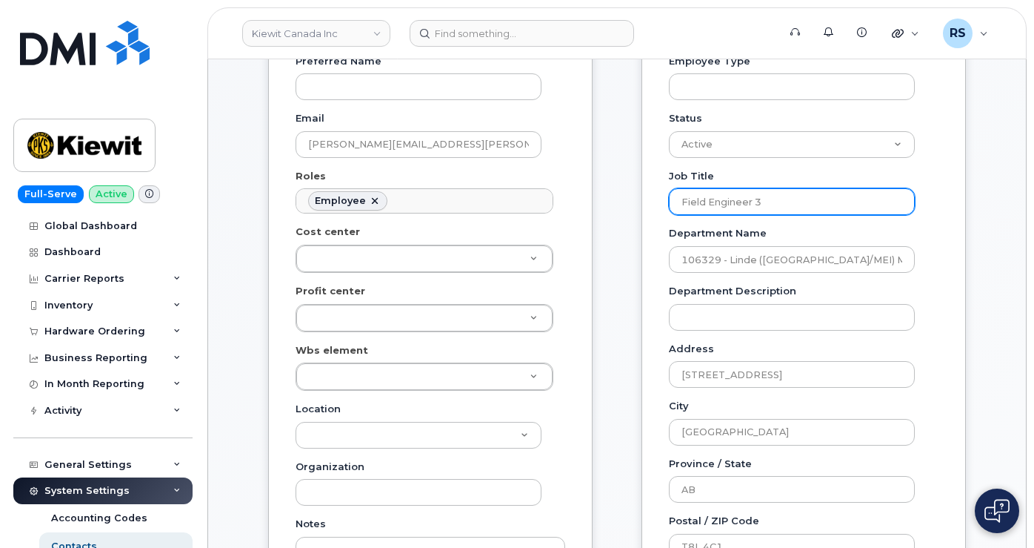
scroll to position [296, 0]
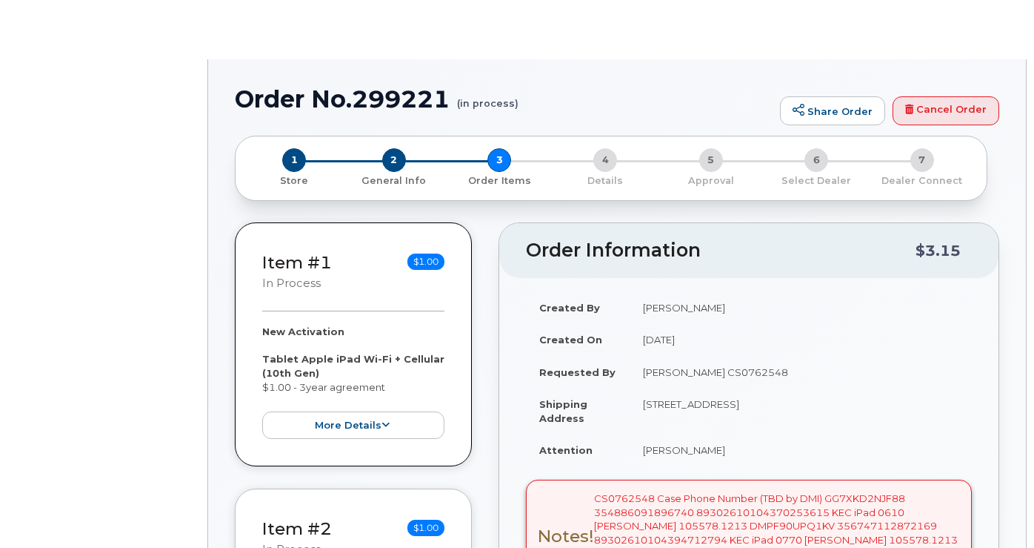
radio input "true"
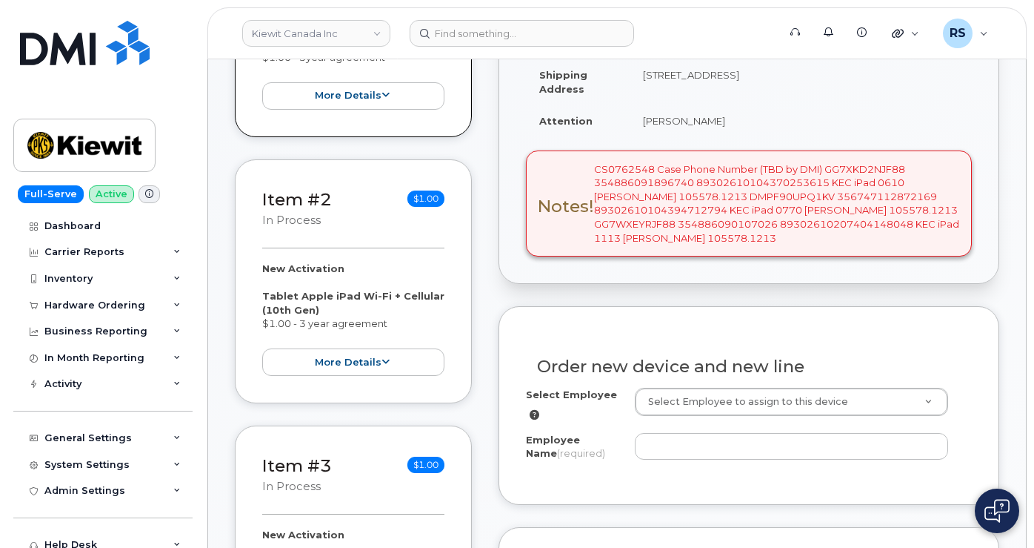
scroll to position [445, 0]
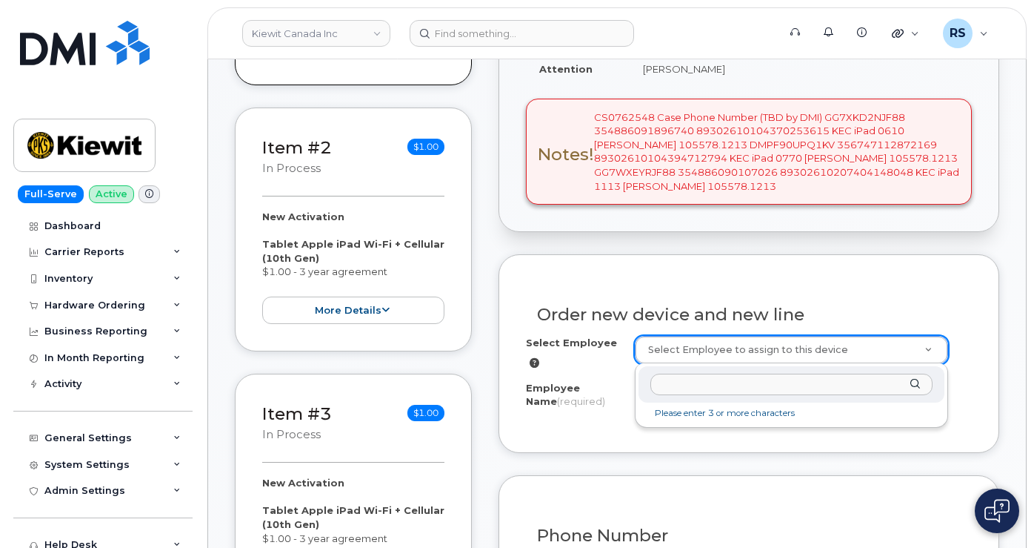
click at [665, 381] on input "text" at bounding box center [792, 383] width 283 height 21
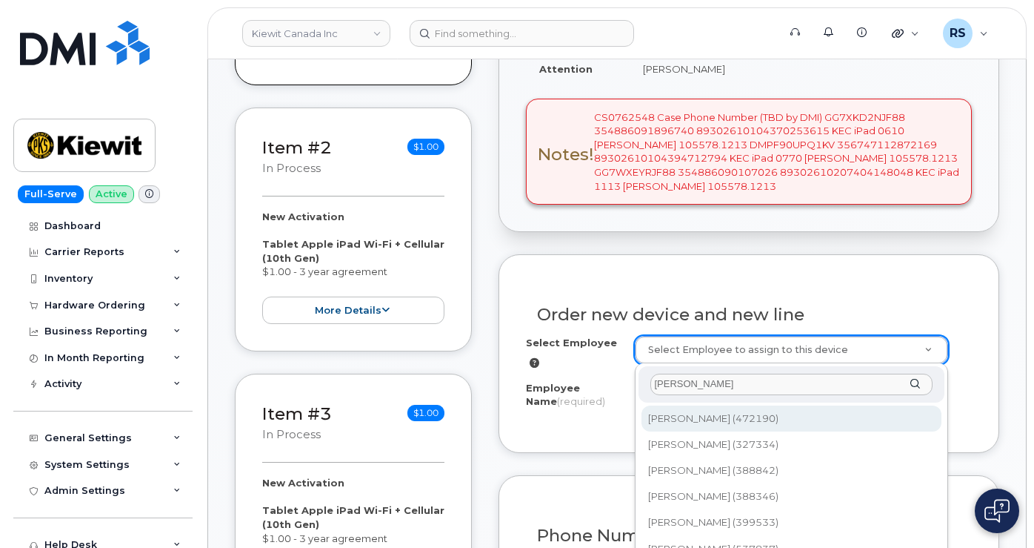
click at [685, 383] on input "[PERSON_NAME]" at bounding box center [792, 383] width 283 height 21
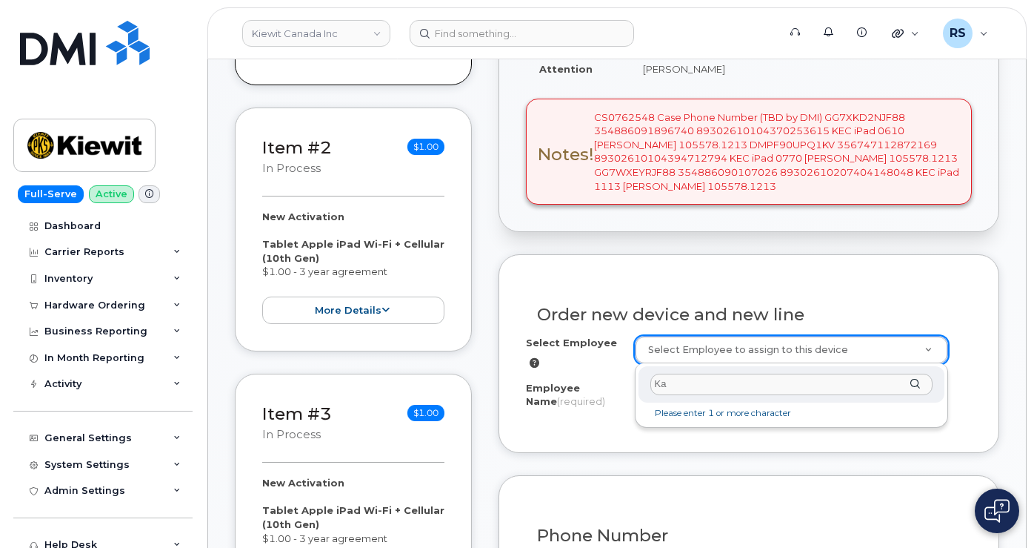
type input "K"
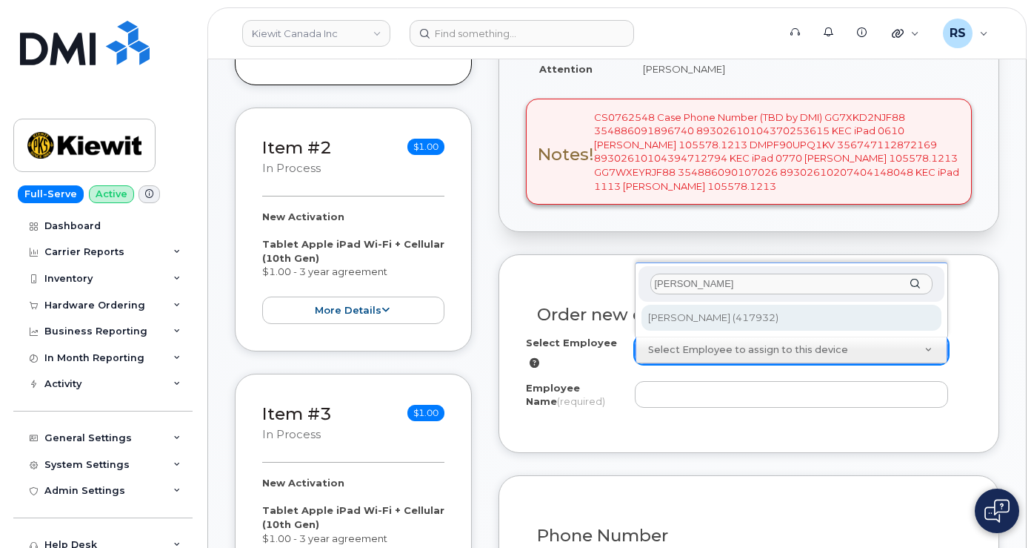
type input "[PERSON_NAME]"
type input "1055240"
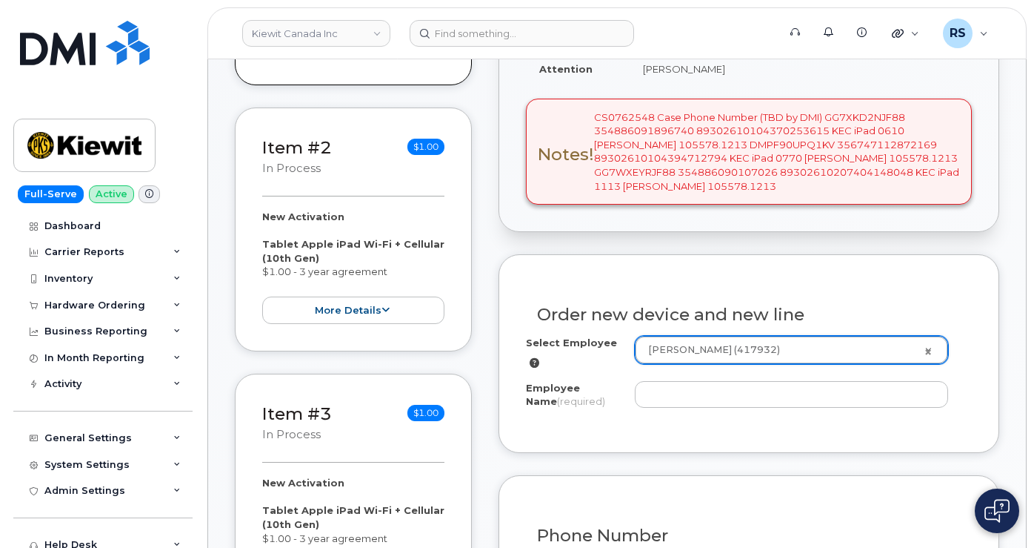
type input "[PERSON_NAME]"
select select
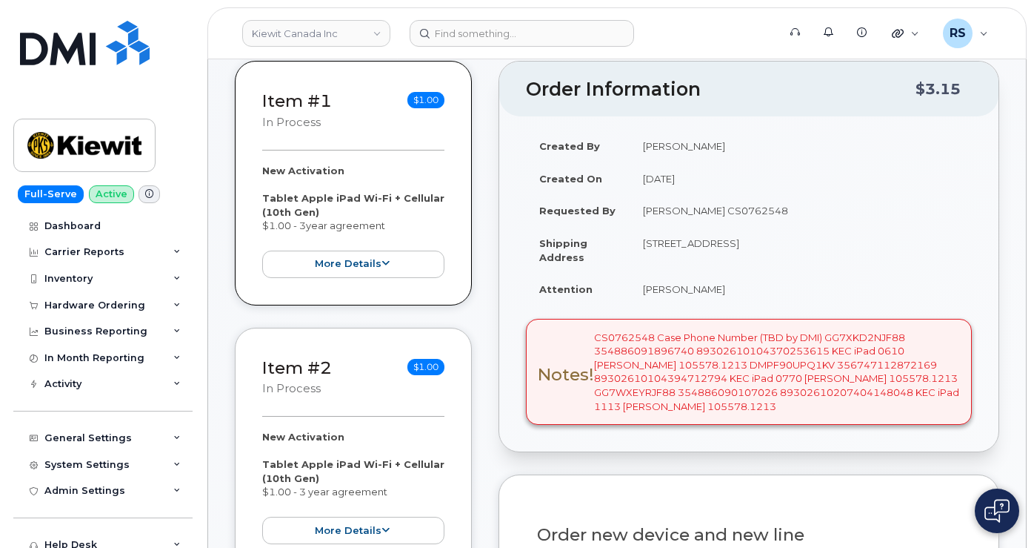
scroll to position [148, 0]
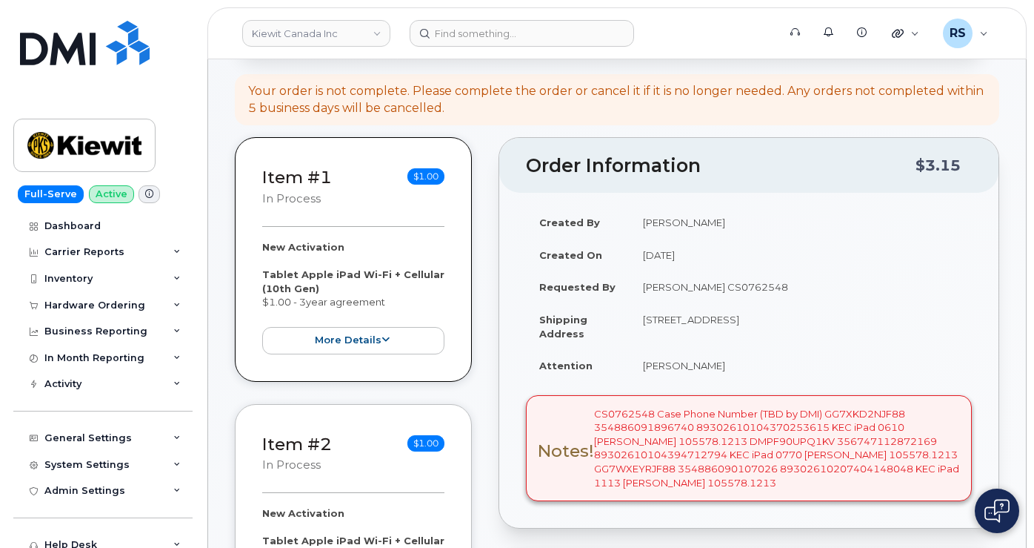
drag, startPoint x: 697, startPoint y: 318, endPoint x: 803, endPoint y: 321, distance: 106.7
click at [803, 321] on td "[STREET_ADDRESS]" at bounding box center [801, 326] width 342 height 46
copy td "Fort Saskatchewan AB"
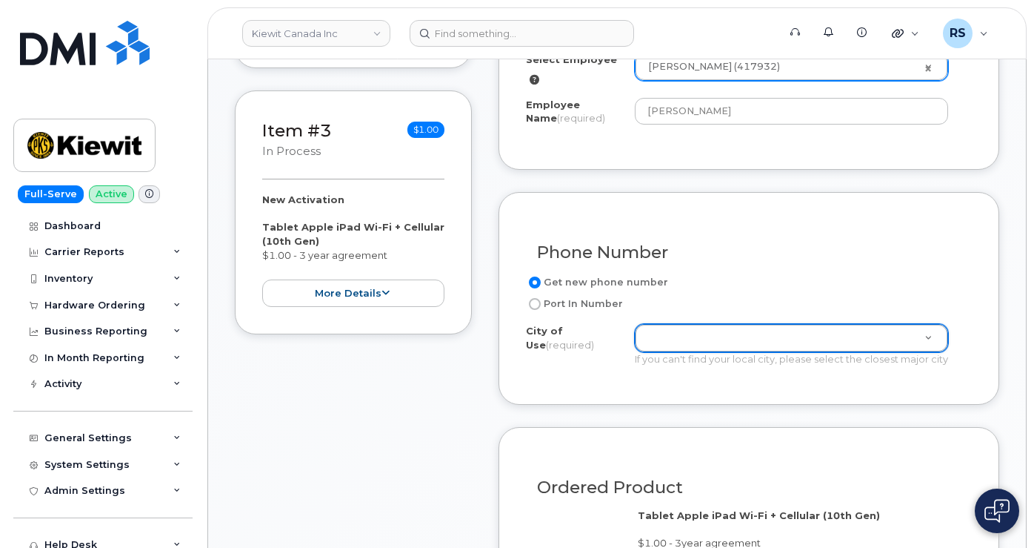
scroll to position [730, 0]
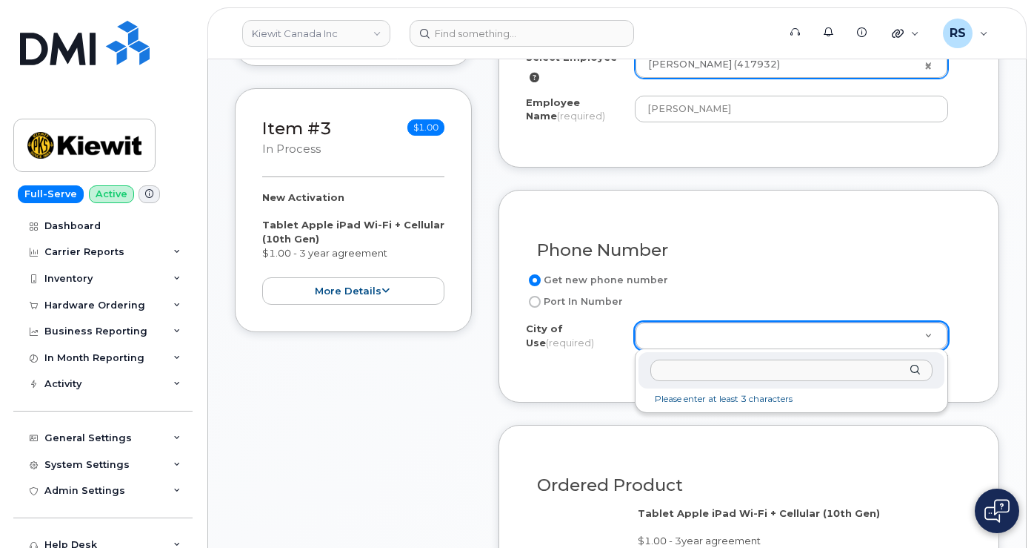
click at [667, 367] on input "text" at bounding box center [792, 369] width 283 height 21
click at [674, 374] on input "text" at bounding box center [792, 369] width 283 height 21
type input "Edmo"
type input "182"
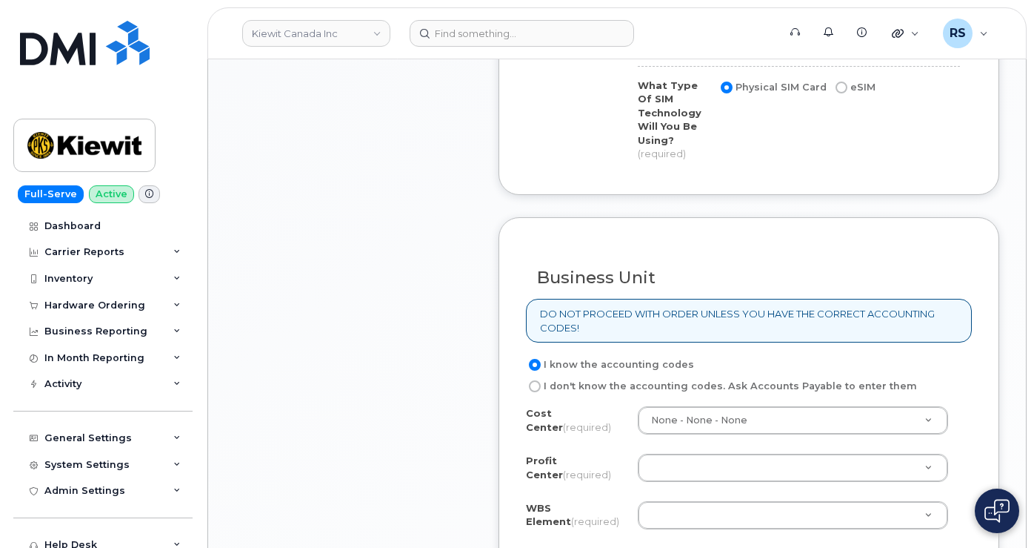
scroll to position [1323, 0]
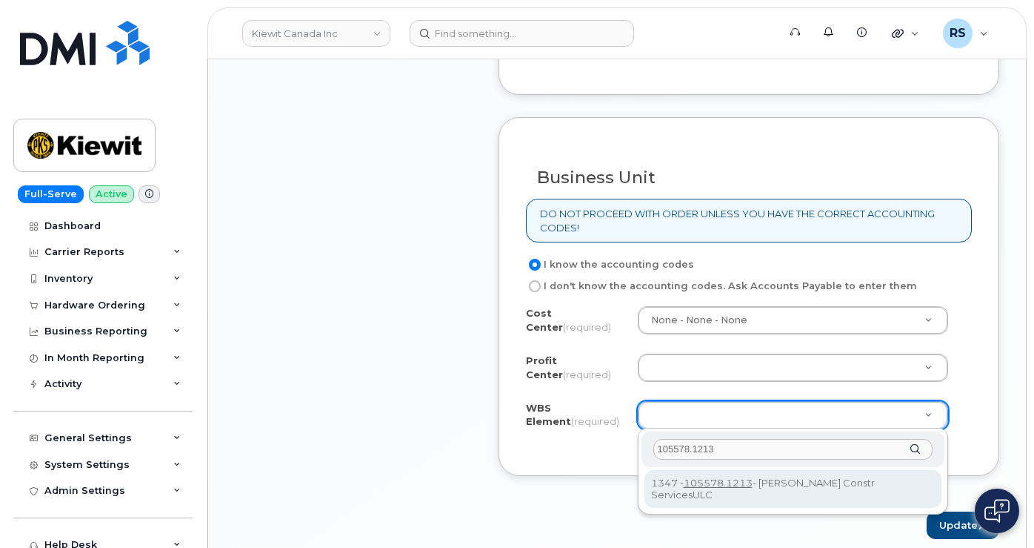
type input "105578.1213"
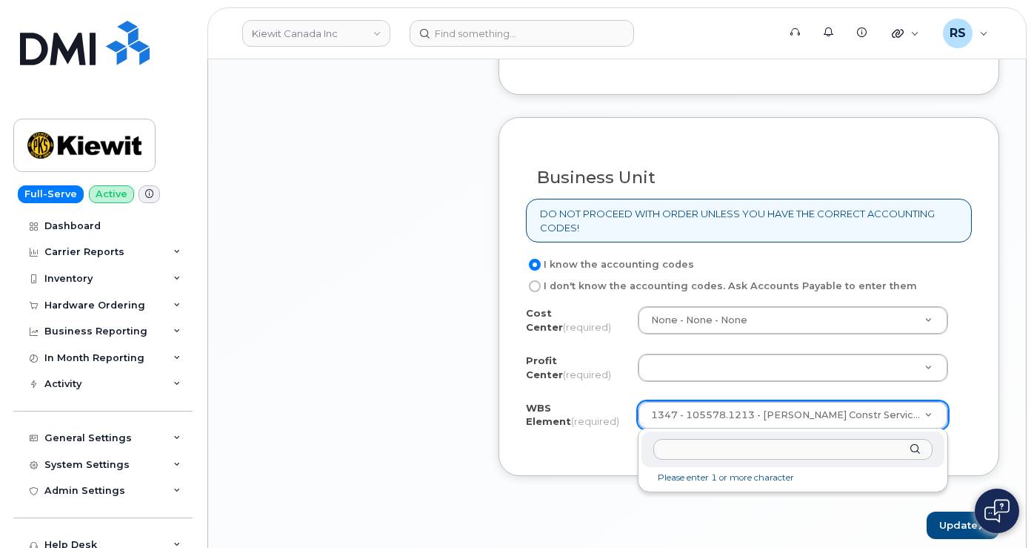
drag, startPoint x: 650, startPoint y: 413, endPoint x: 680, endPoint y: 413, distance: 30.4
paste input "105578.1213"
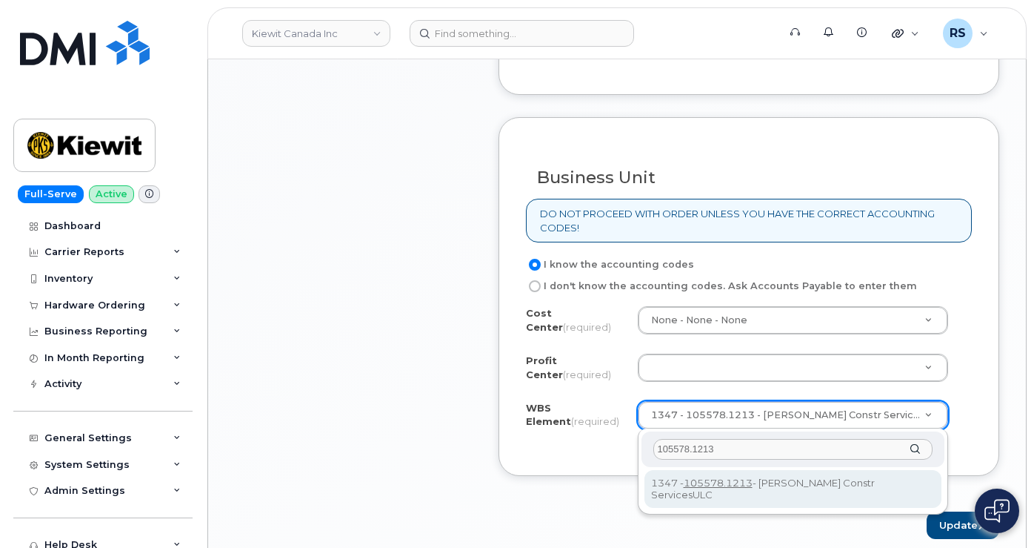
type input "105578.1213"
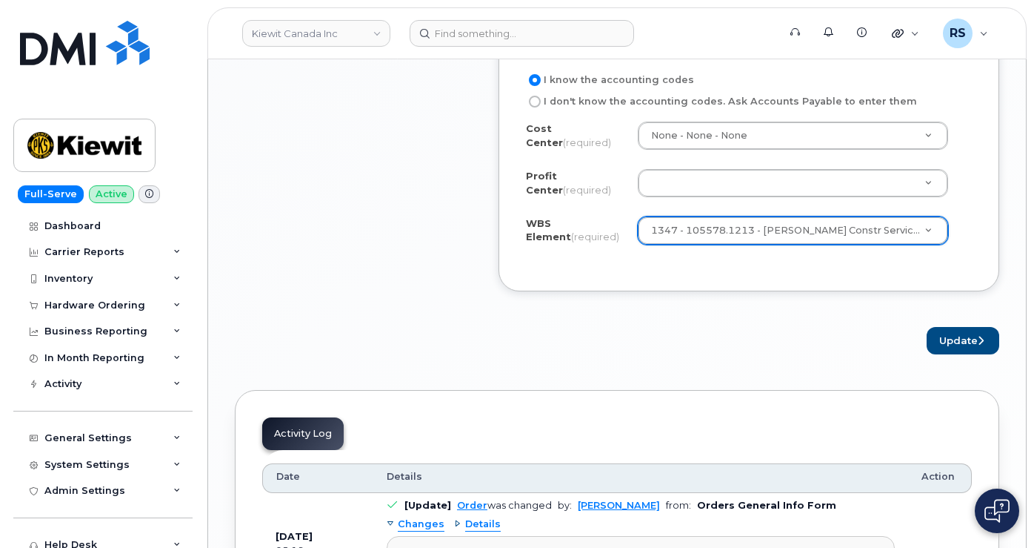
scroll to position [1569, 0]
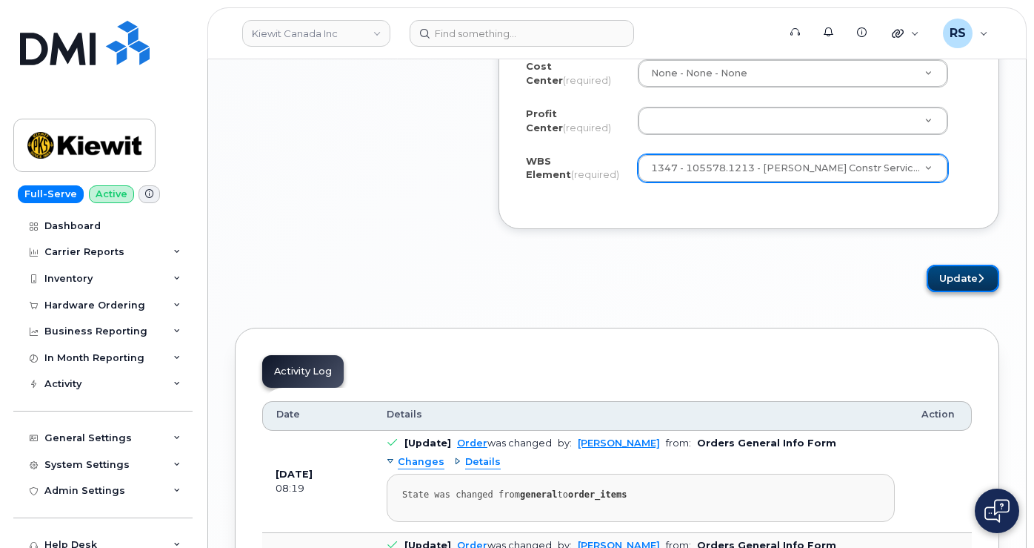
click at [956, 276] on button "Update" at bounding box center [963, 278] width 73 height 27
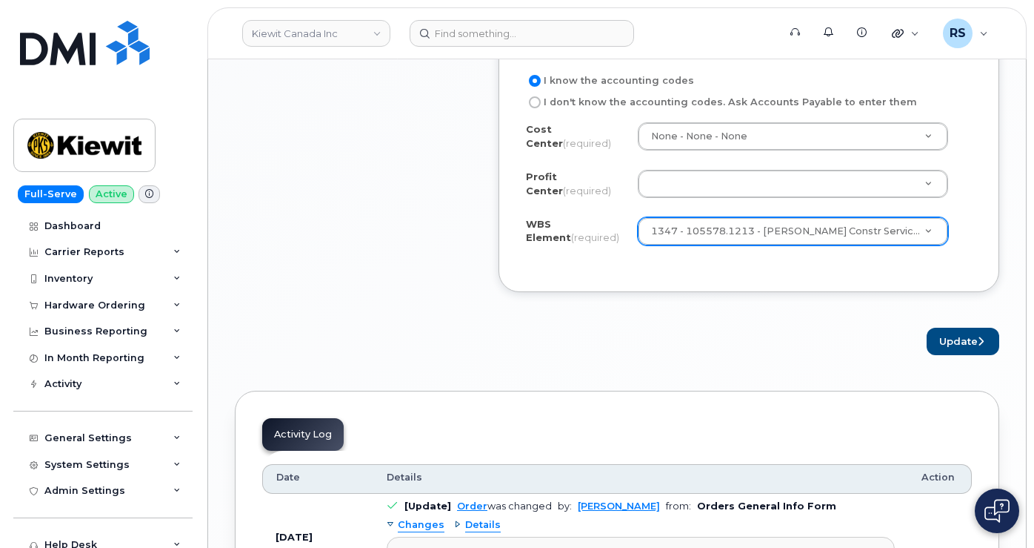
scroll to position [1323, 0]
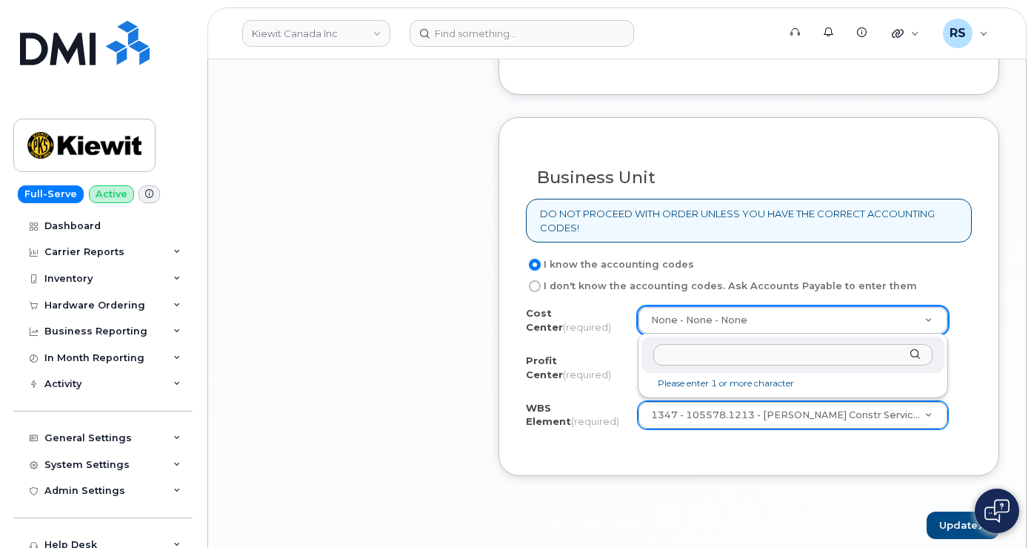
click at [675, 359] on input "text" at bounding box center [794, 354] width 280 height 21
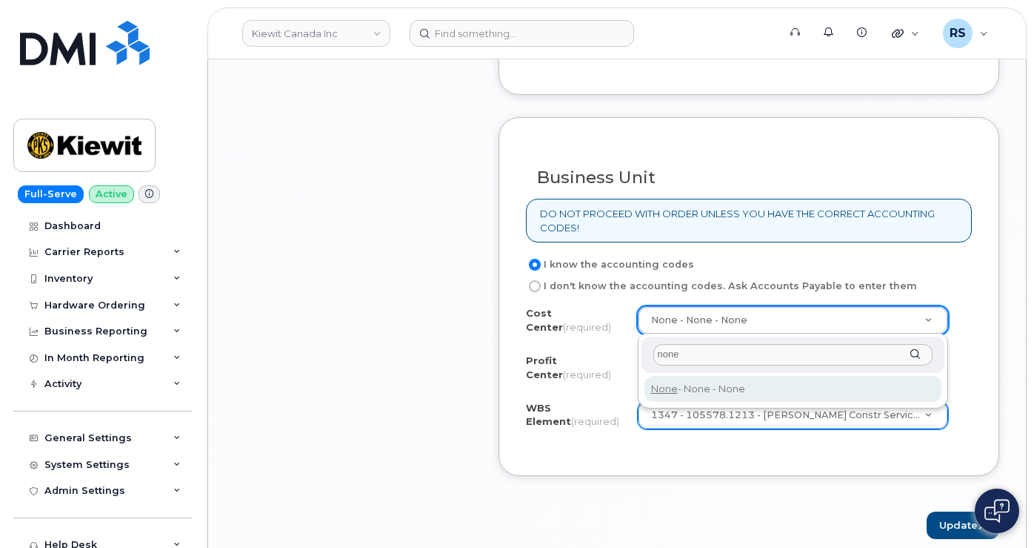
type input "none"
type input "None"
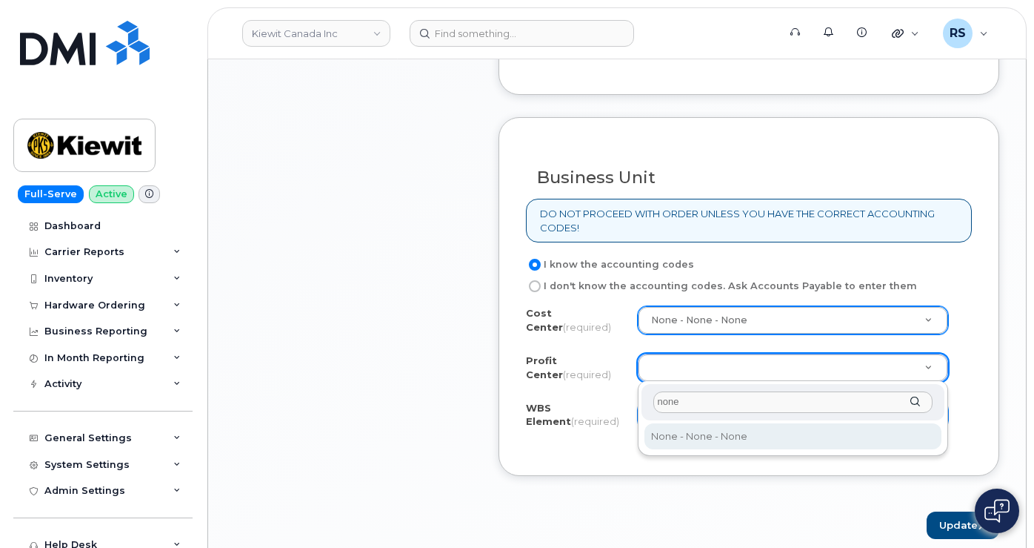
type input "none"
select select "None"
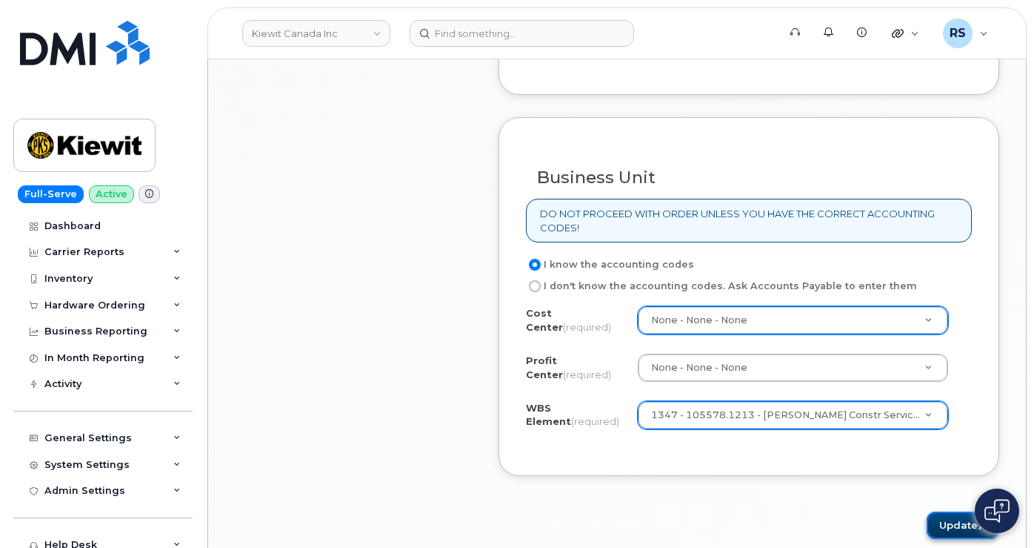
click at [954, 522] on button "Update" at bounding box center [963, 524] width 73 height 27
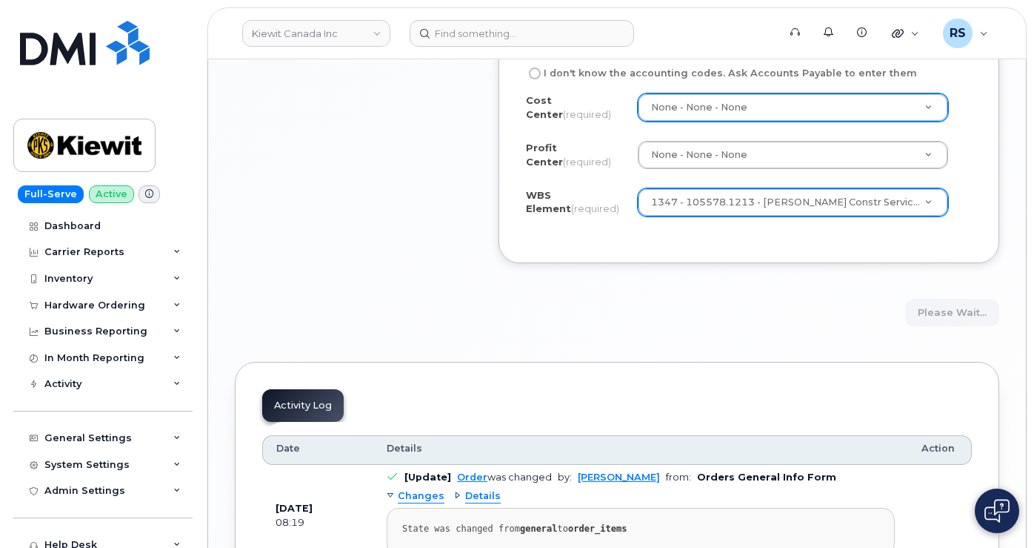
scroll to position [1569, 0]
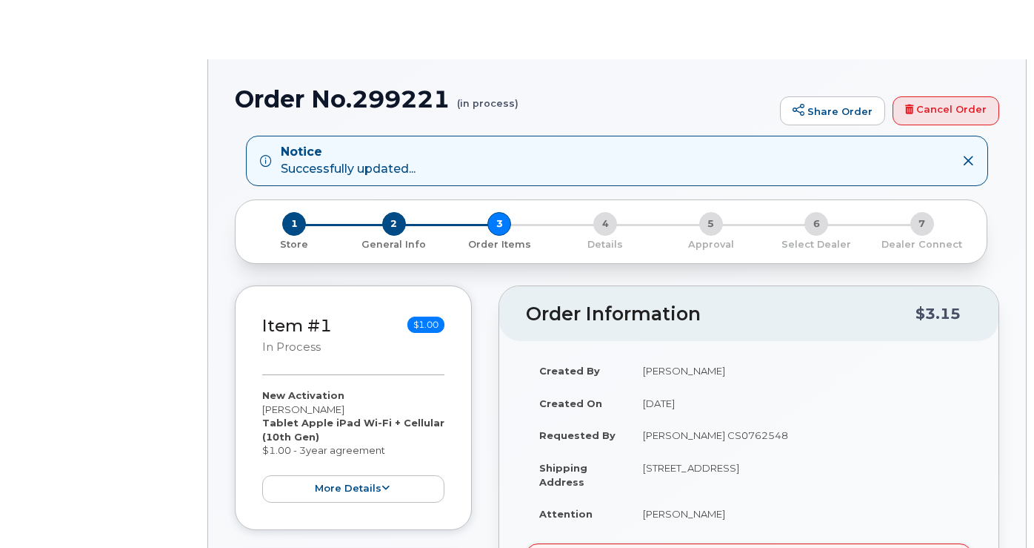
radio input "true"
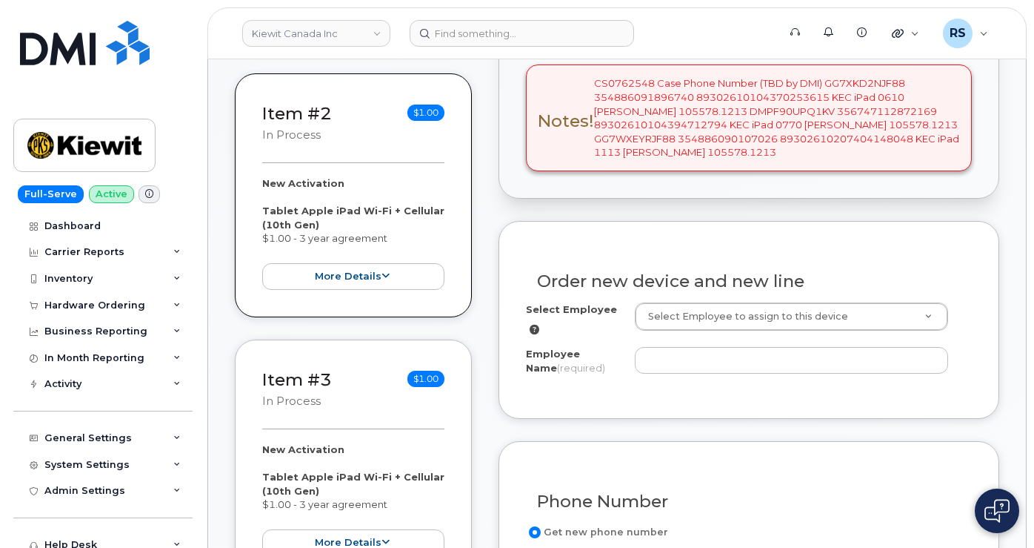
scroll to position [543, 0]
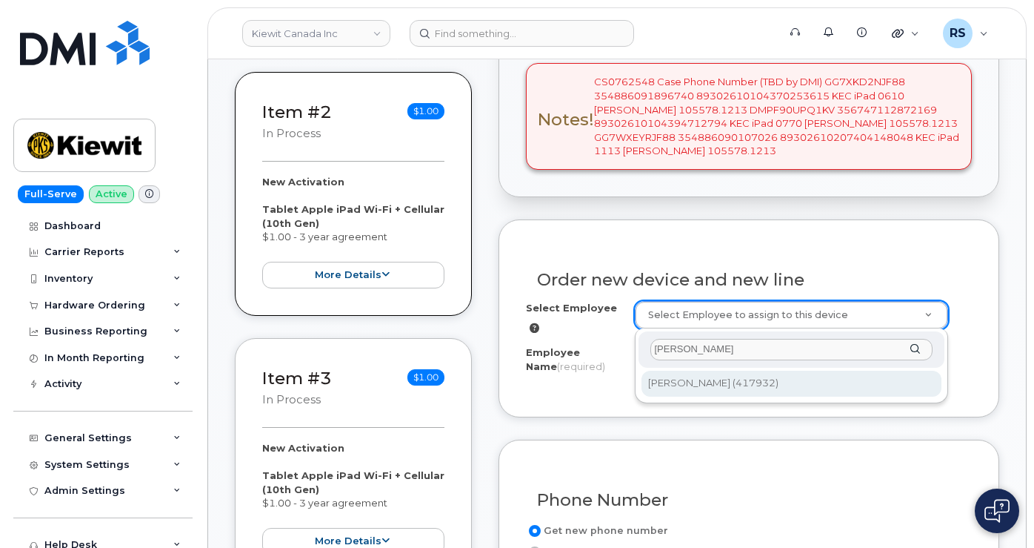
type input "[PERSON_NAME]"
type input "1055240"
type input "[PERSON_NAME]"
select select
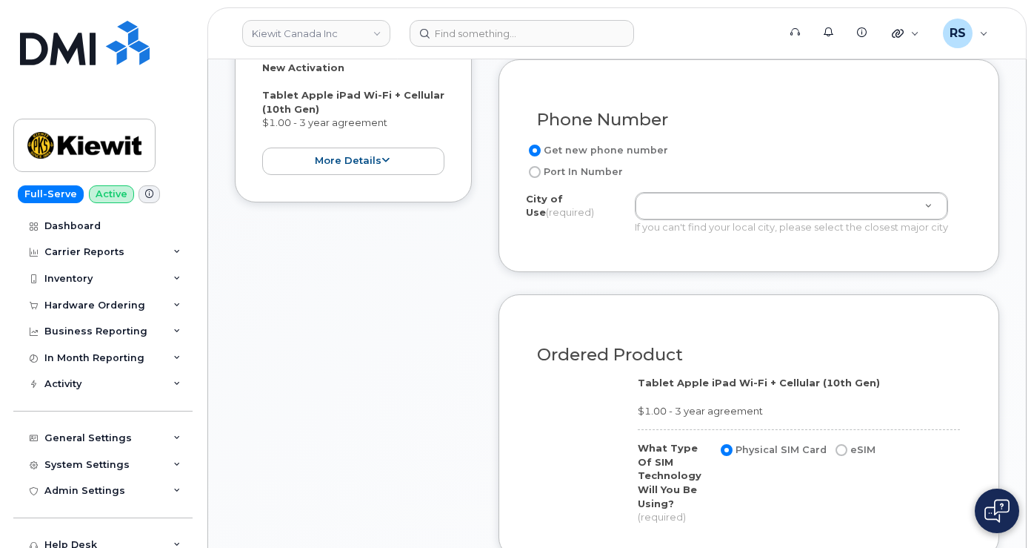
scroll to position [939, 0]
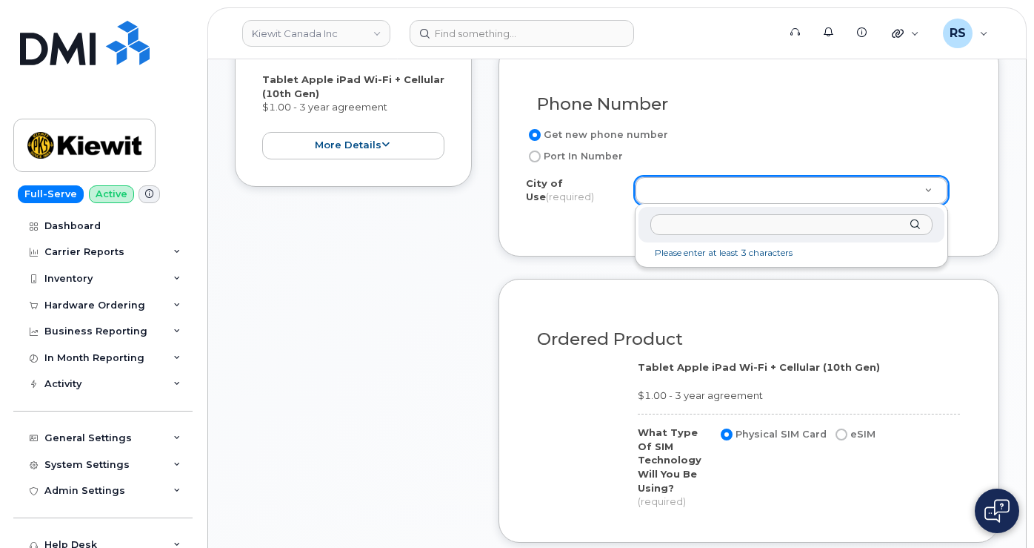
click at [667, 223] on input "text" at bounding box center [792, 224] width 283 height 21
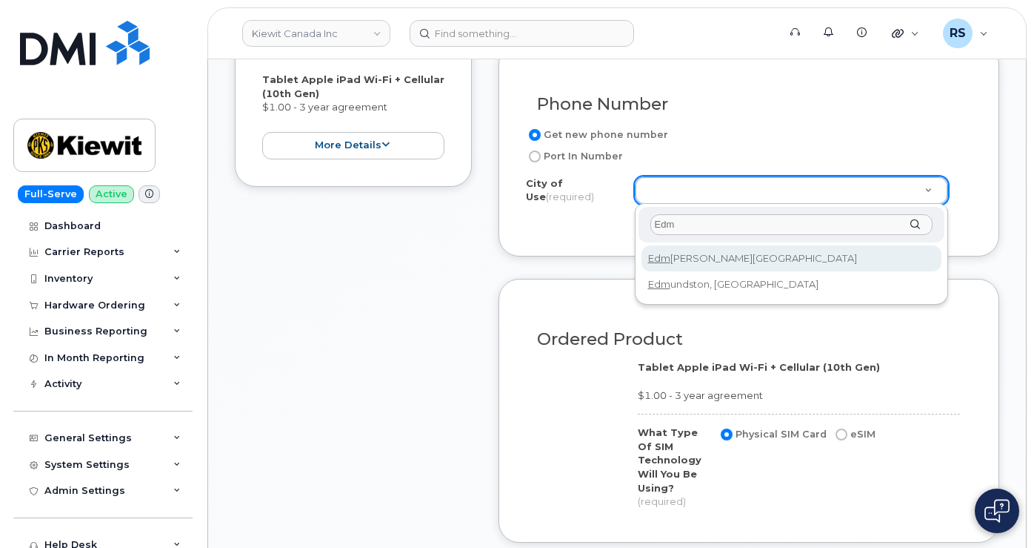
type input "Edm"
type input "182"
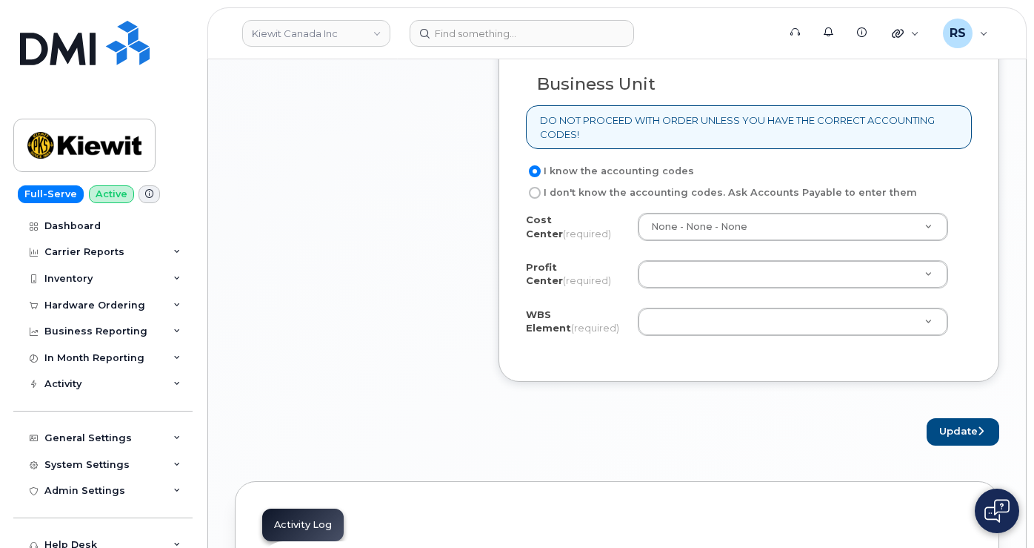
scroll to position [1482, 0]
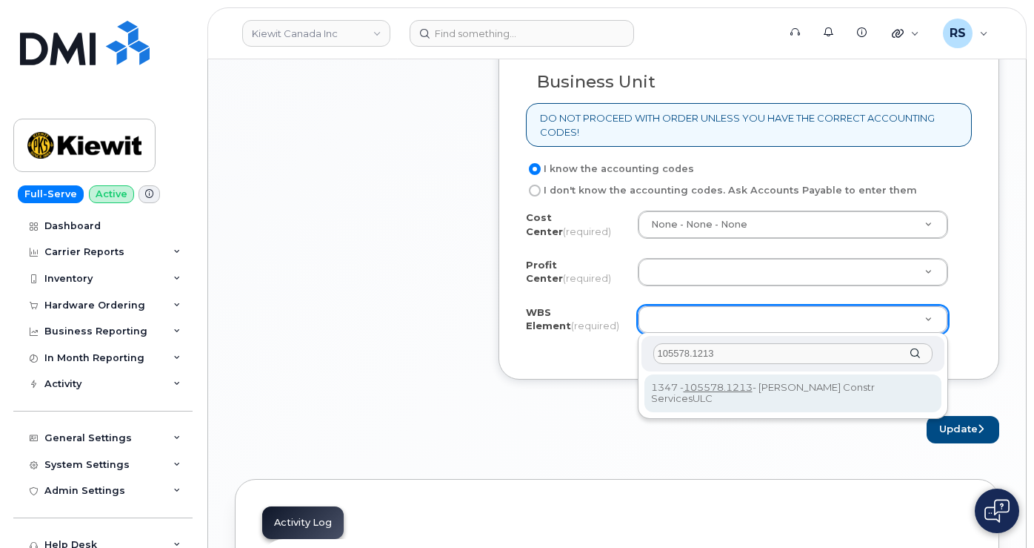
type input "105578.1213"
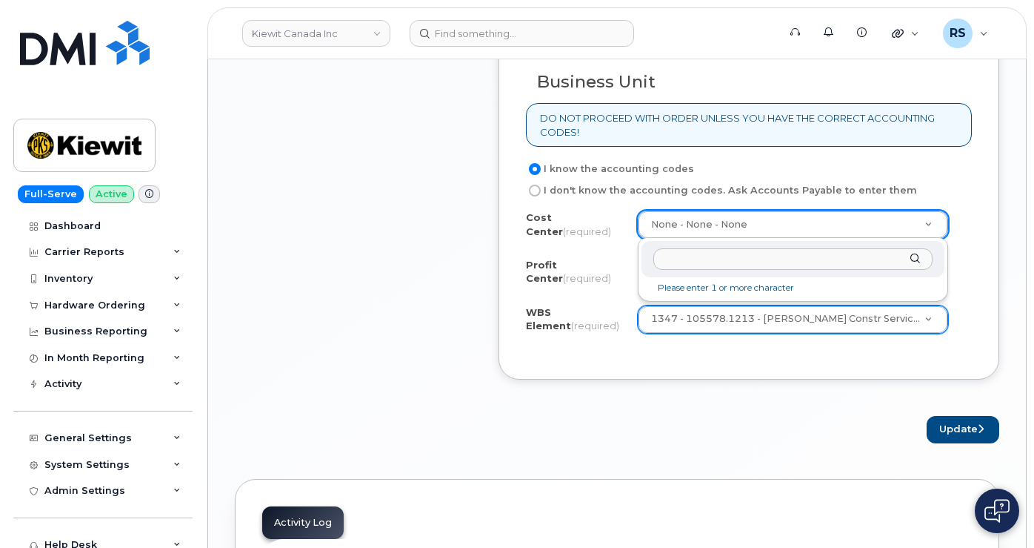
click at [666, 260] on input "text" at bounding box center [794, 258] width 280 height 21
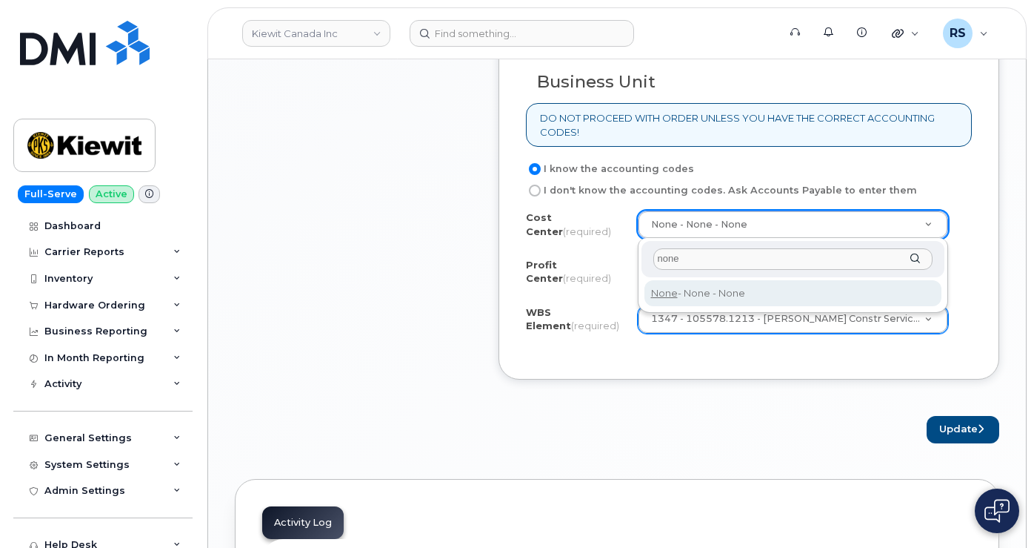
type input "none"
type input "None"
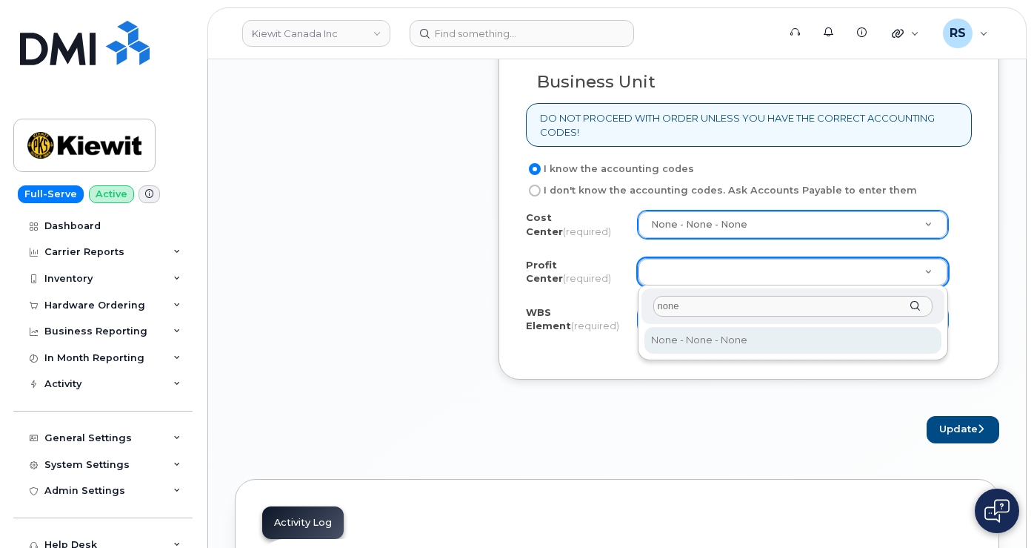
type input "none"
select select "None"
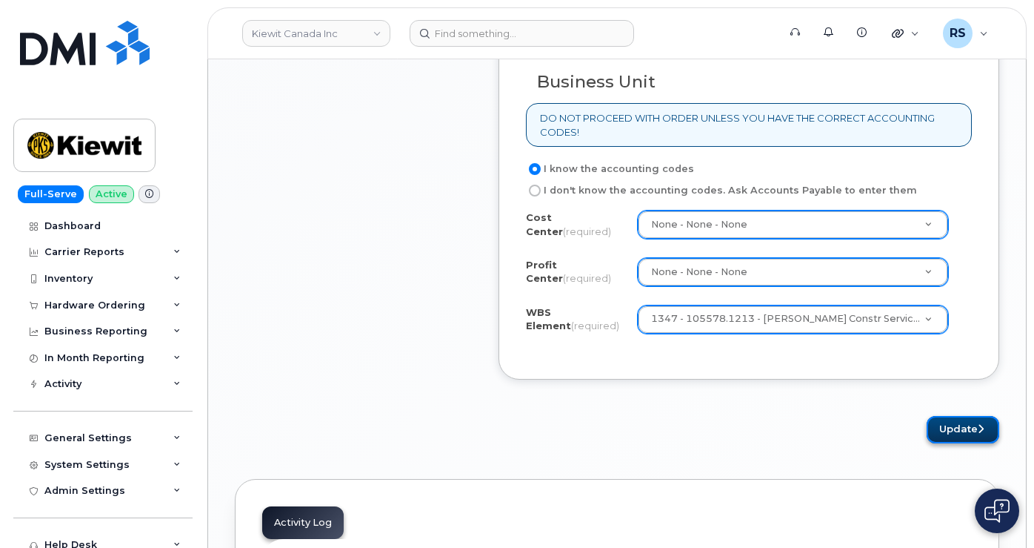
click at [967, 431] on button "Update" at bounding box center [963, 429] width 73 height 27
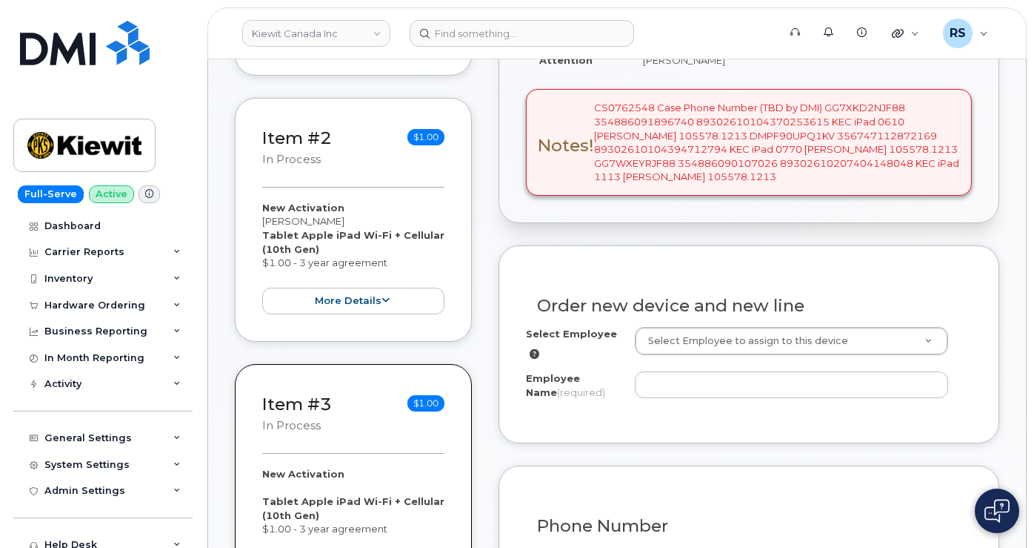
scroll to position [543, 0]
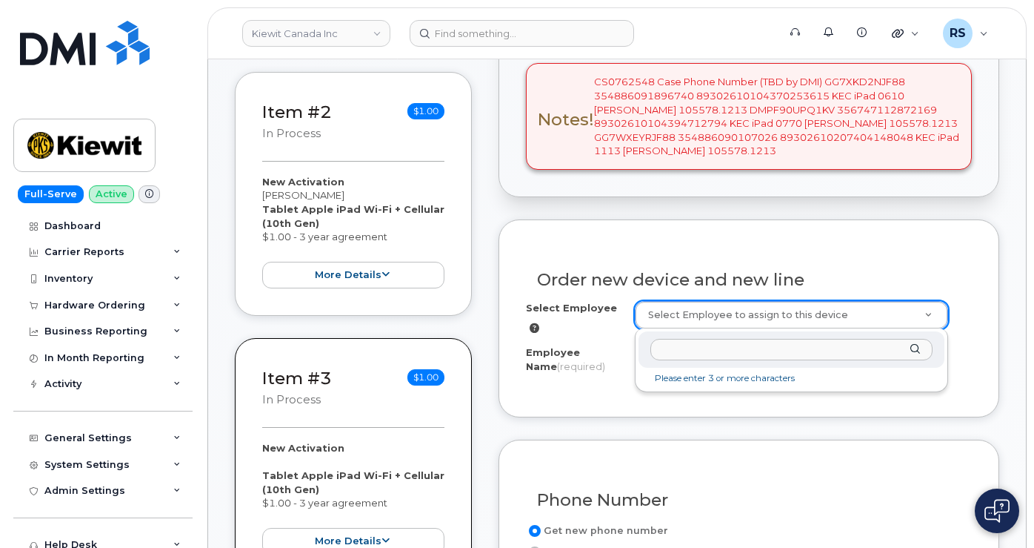
click at [667, 351] on input "text" at bounding box center [792, 349] width 283 height 21
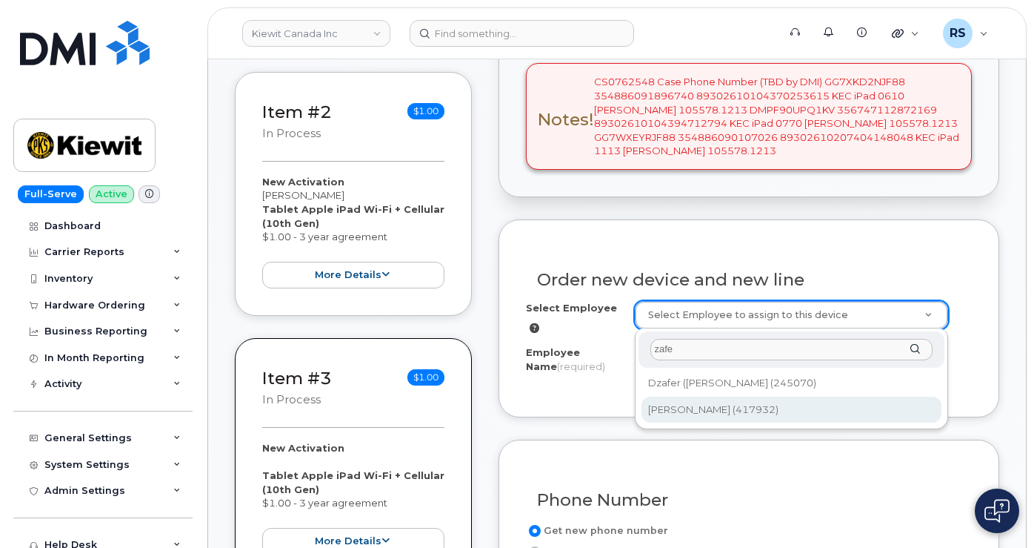
type input "zafe"
type input "1055240"
type input "[PERSON_NAME]"
select select
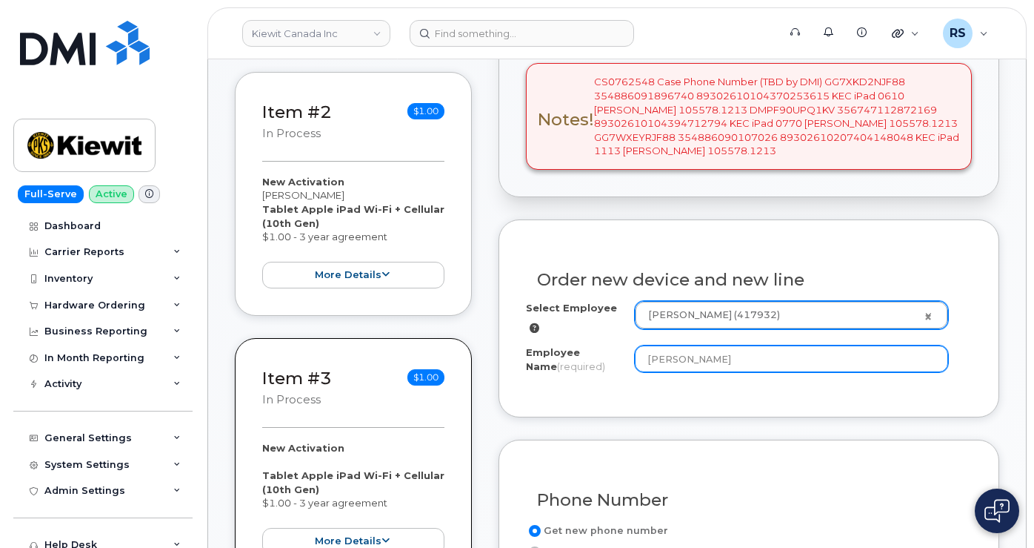
click at [730, 361] on input "[PERSON_NAME]" at bounding box center [792, 358] width 314 height 27
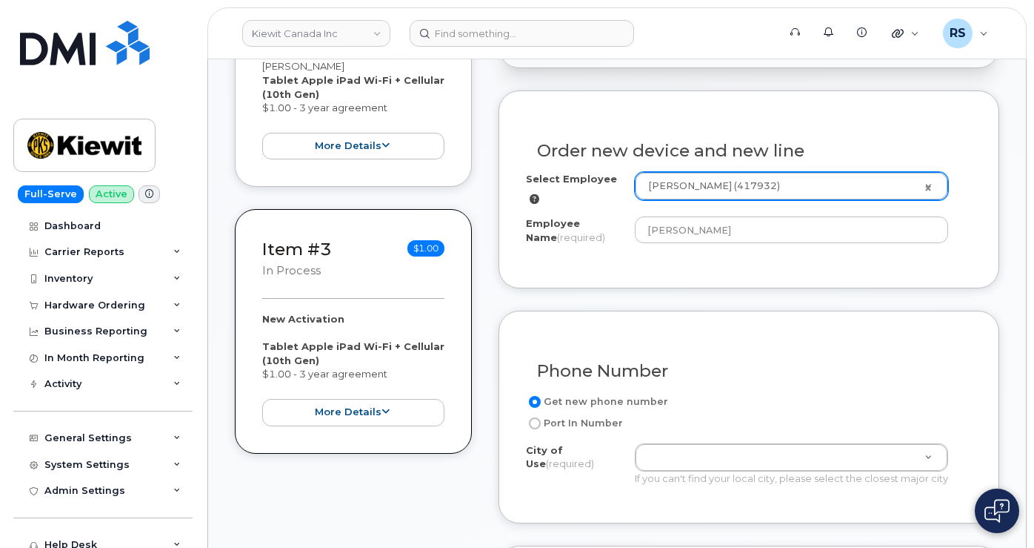
scroll to position [691, 0]
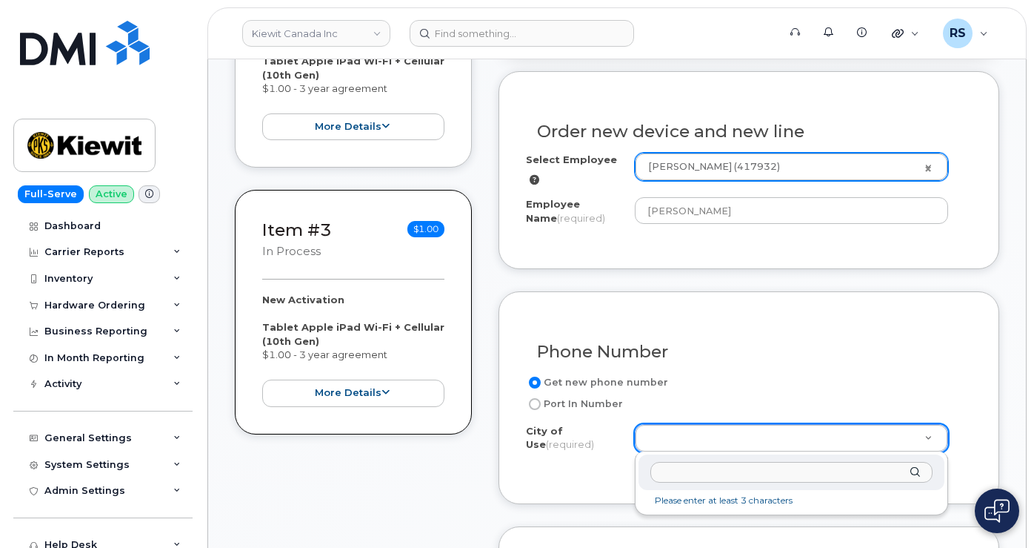
click at [674, 471] on input "text" at bounding box center [792, 472] width 283 height 21
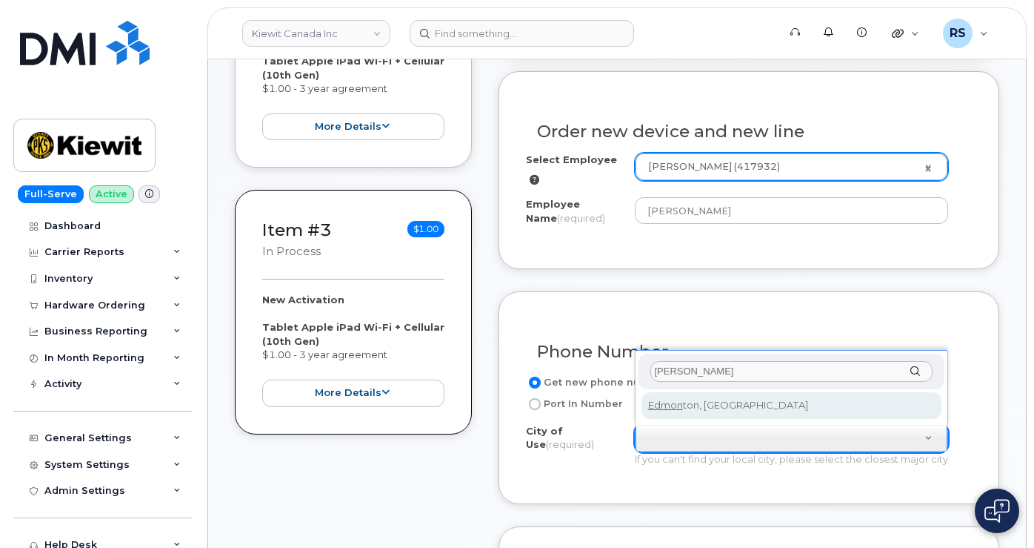
type input "[PERSON_NAME]"
type input "182"
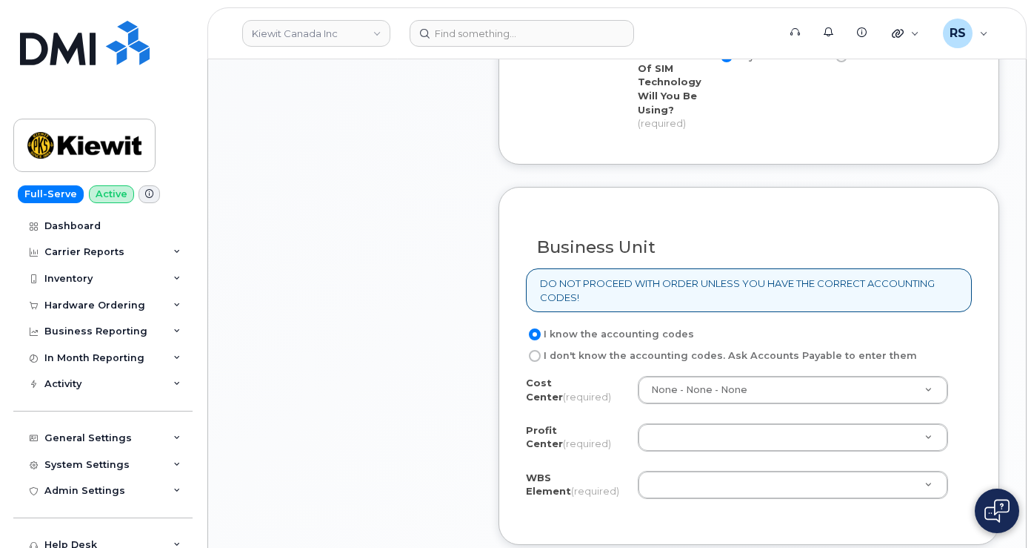
scroll to position [1432, 0]
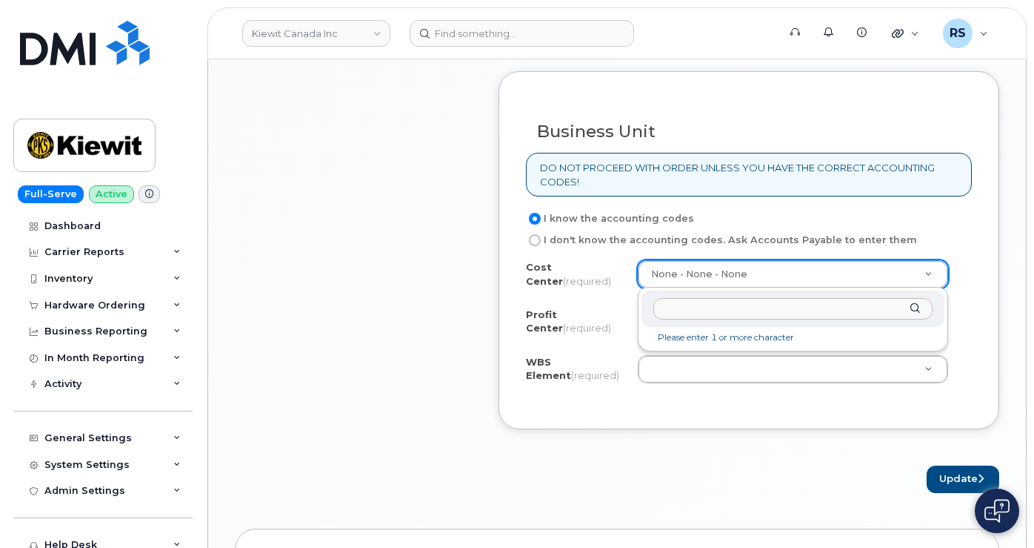
click at [668, 307] on input "text" at bounding box center [794, 308] width 280 height 21
type input "none"
type input "None"
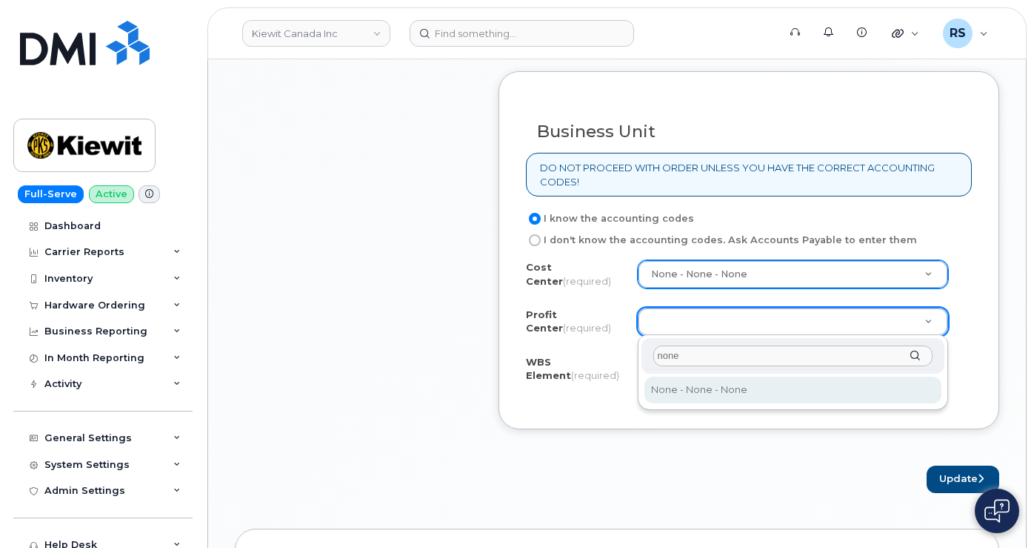
type input "none"
select select "None"
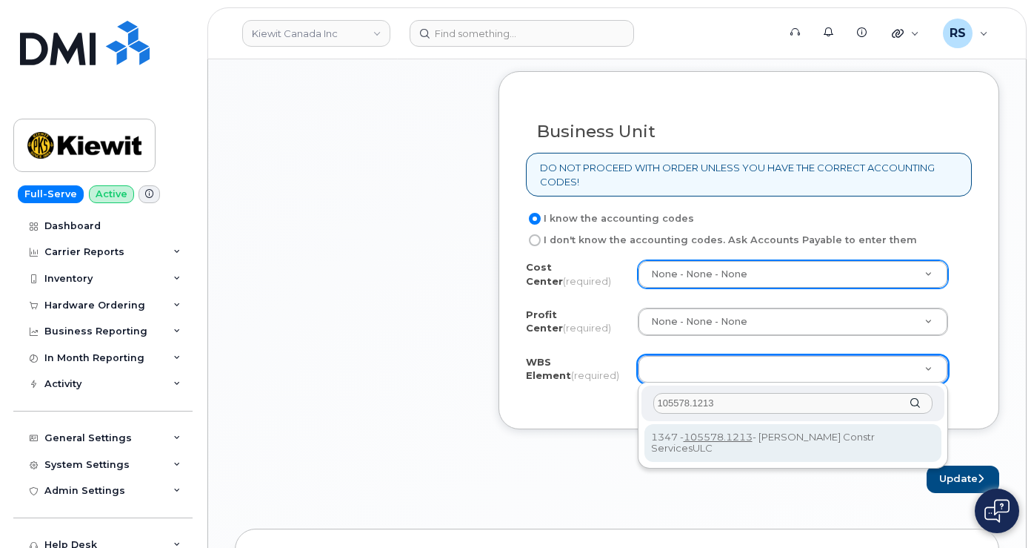
type input "105578.1213"
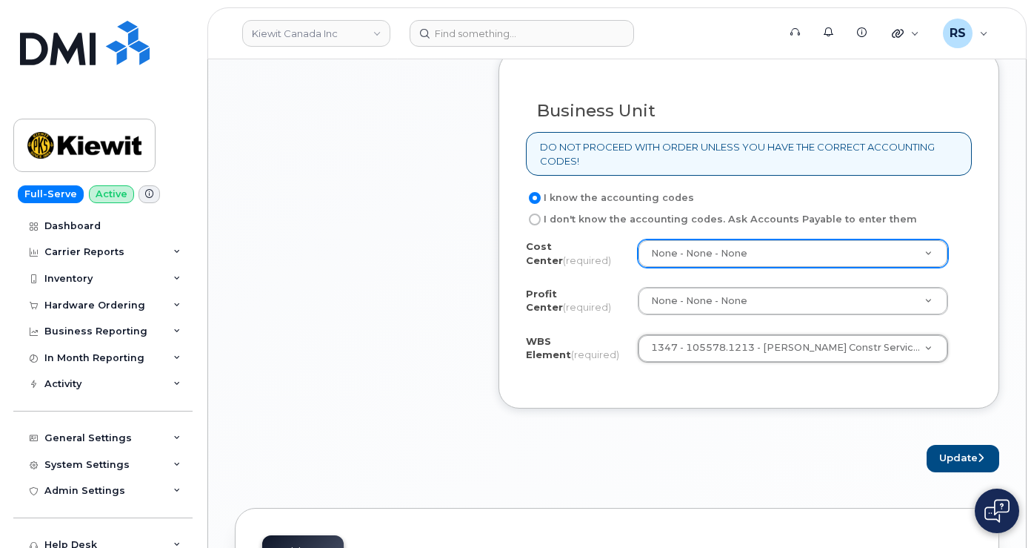
scroll to position [1581, 0]
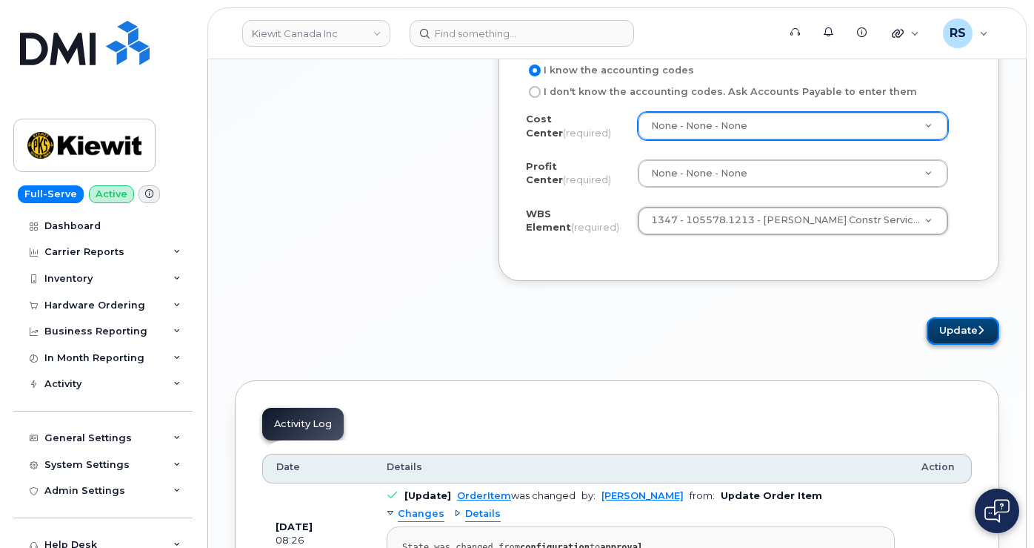
click at [962, 328] on button "Update" at bounding box center [963, 330] width 73 height 27
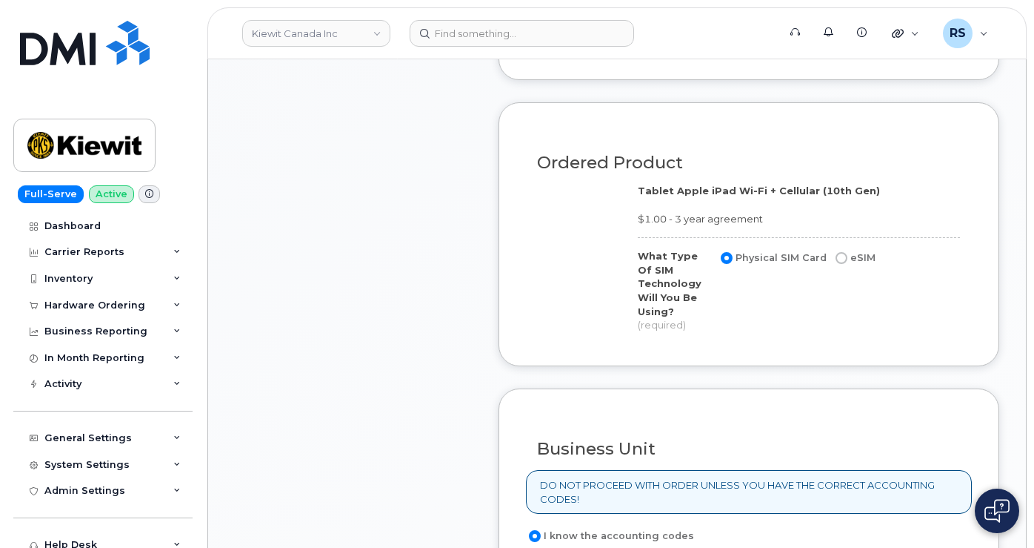
scroll to position [944, 0]
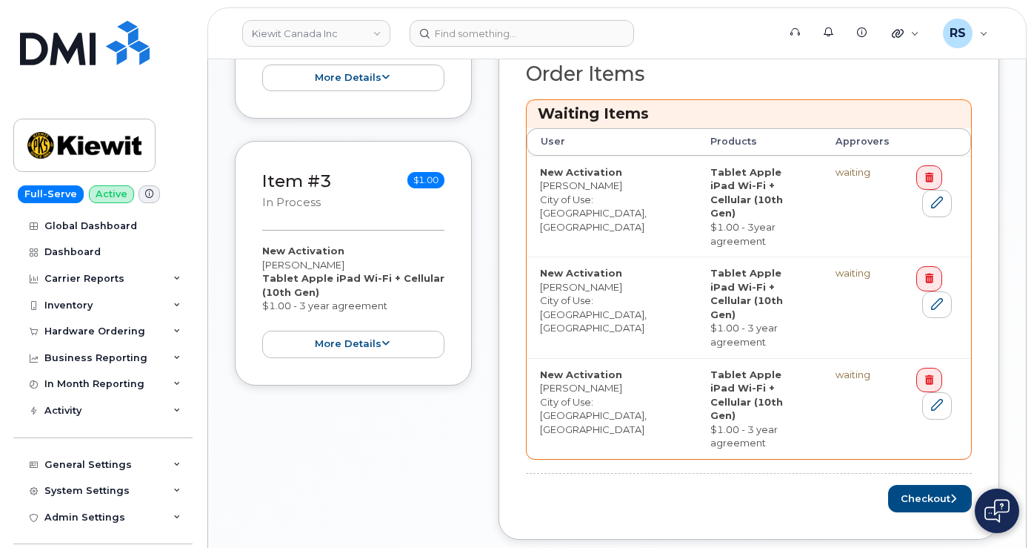
scroll to position [741, 0]
click at [930, 484] on button "Checkout" at bounding box center [930, 497] width 84 height 27
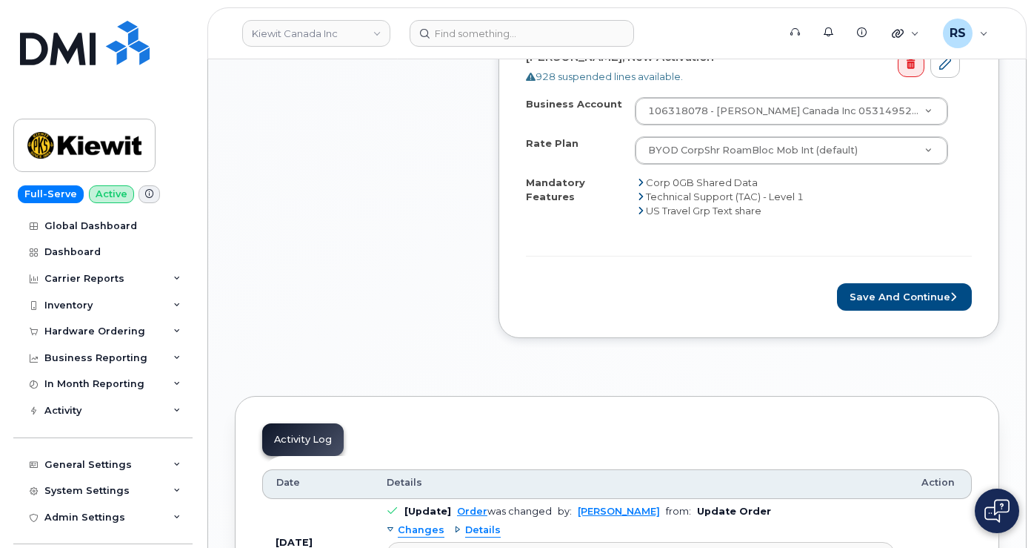
scroll to position [1432, 0]
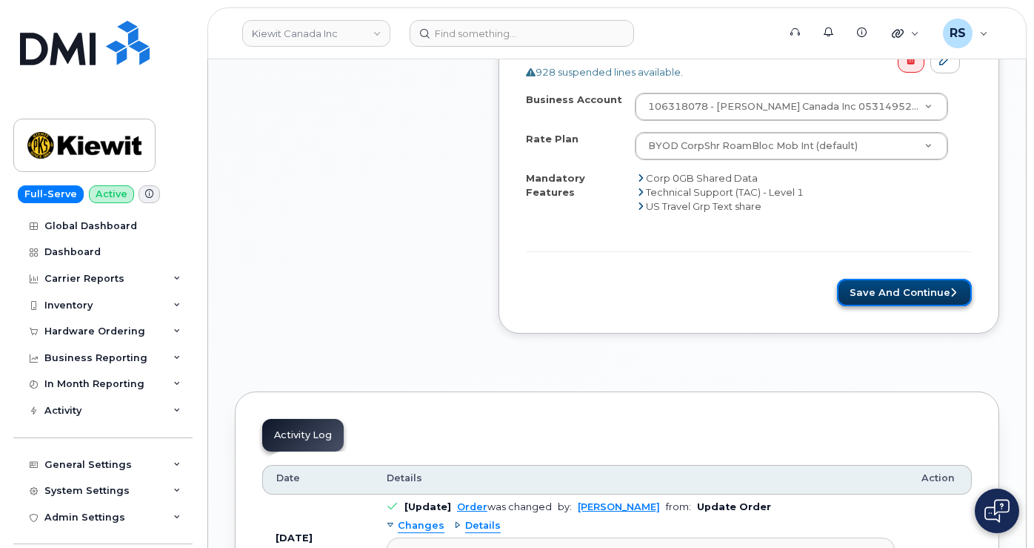
click at [893, 288] on button "Save and Continue" at bounding box center [904, 292] width 135 height 27
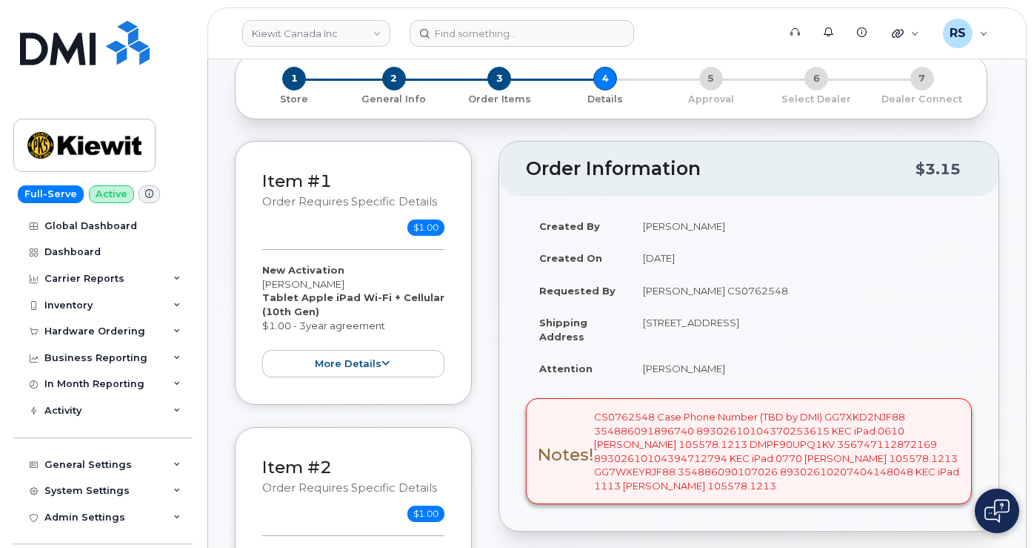
scroll to position [50, 0]
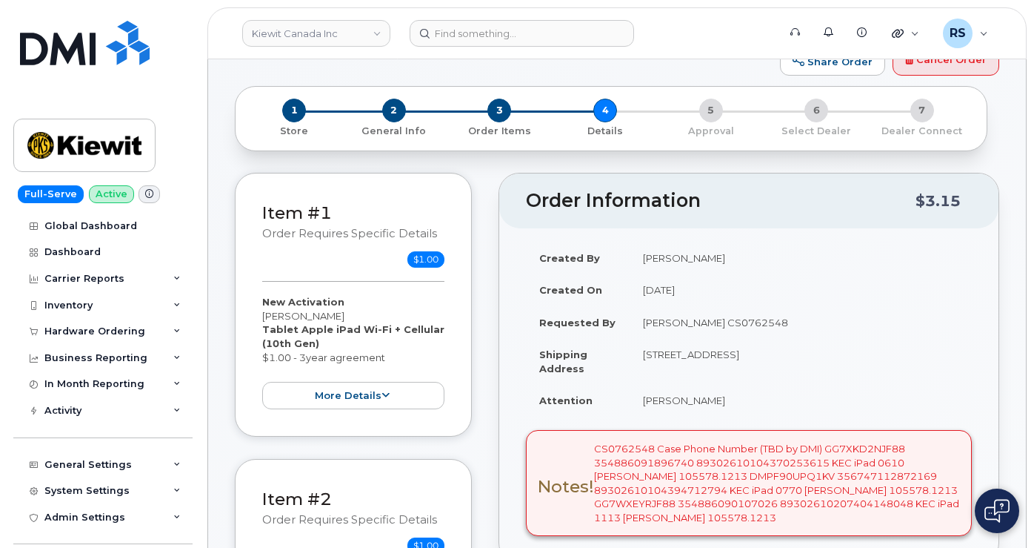
click at [711, 111] on div "1 Store 2 General Info 3 Order Items 4 Details 5 Approval 6 Select Dealer 7 Dea…" at bounding box center [612, 118] width 728 height 39
click at [603, 110] on div "1 Store 2 General Info 3 Order Items 4 Details 5 Approval 6 Select Dealer 7 Dea…" at bounding box center [612, 118] width 728 height 39
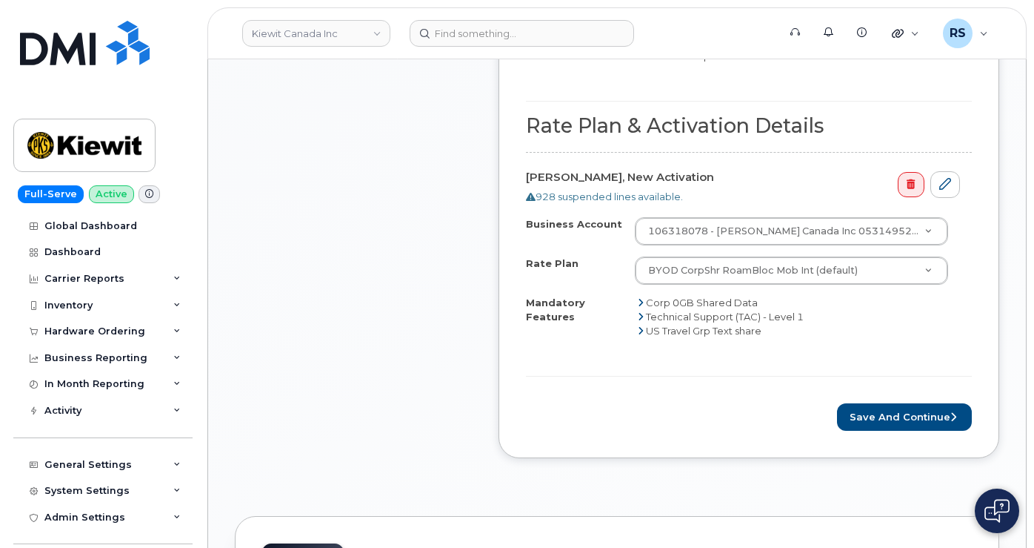
scroll to position [1334, 0]
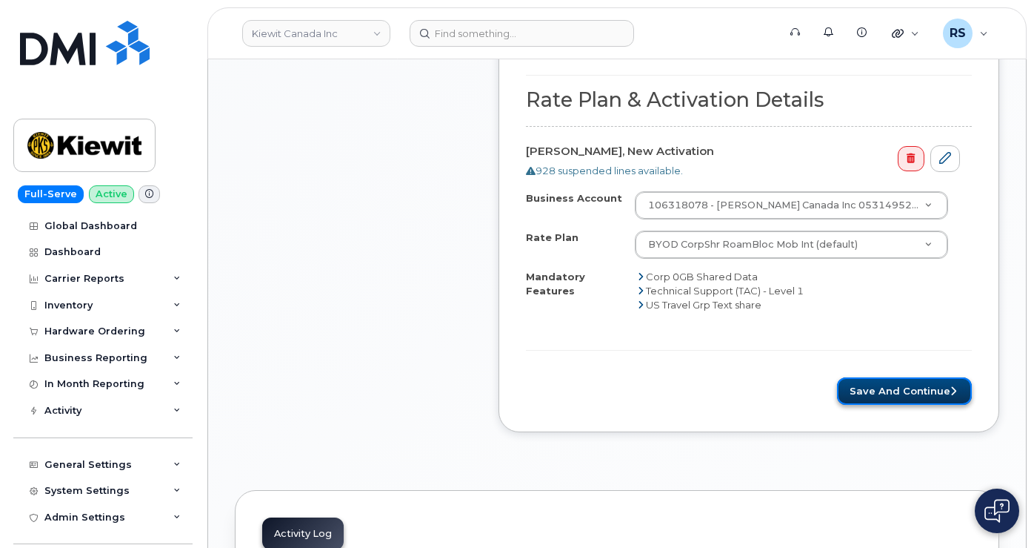
click at [908, 390] on button "Save and Continue" at bounding box center [904, 390] width 135 height 27
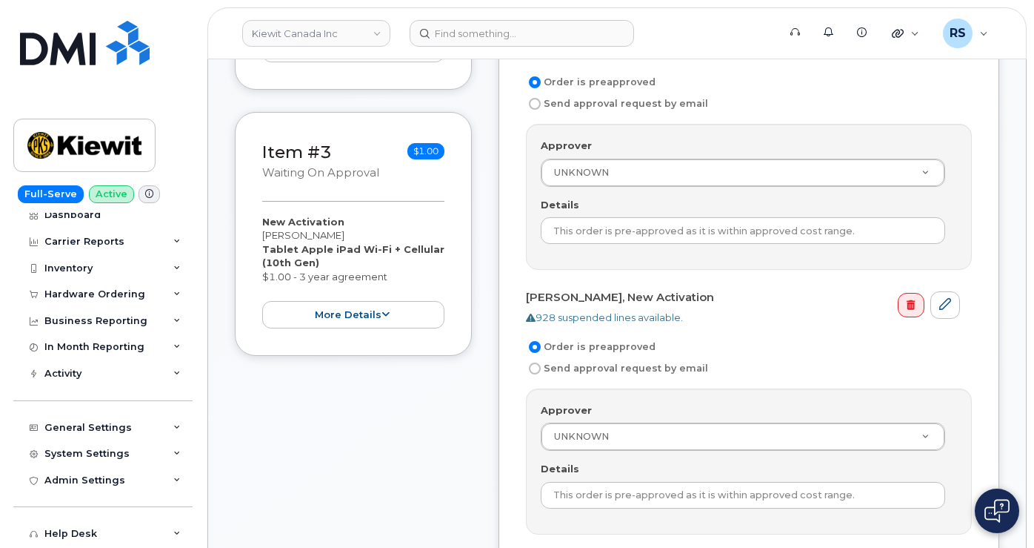
scroll to position [116, 0]
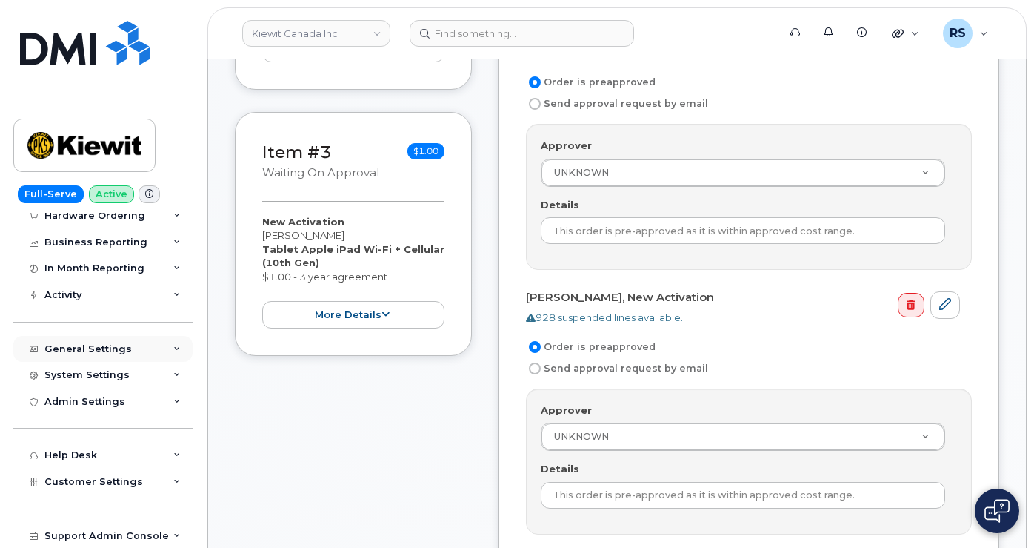
click at [96, 348] on div "General Settings" at bounding box center [87, 349] width 87 height 12
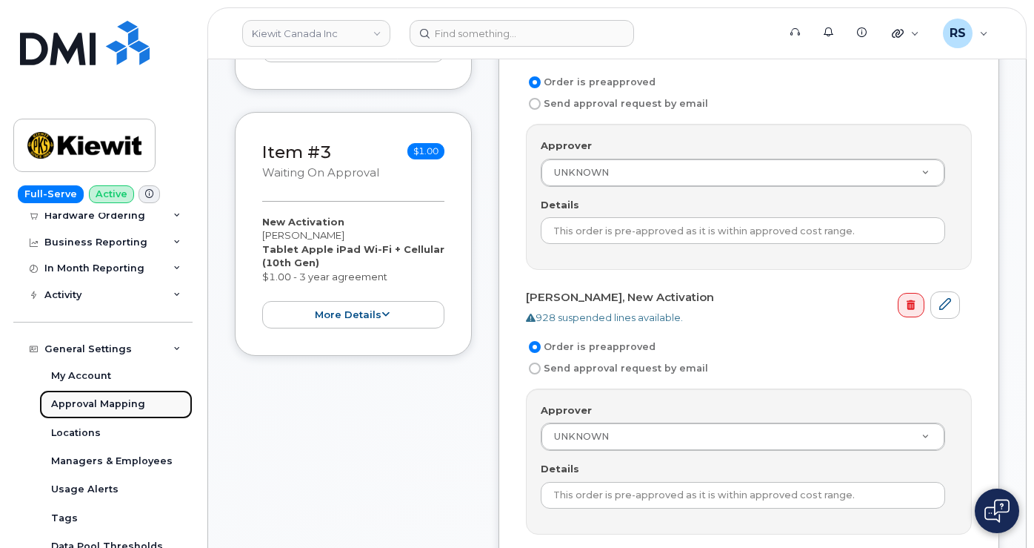
click at [97, 403] on div "Approval Mapping" at bounding box center [98, 403] width 94 height 13
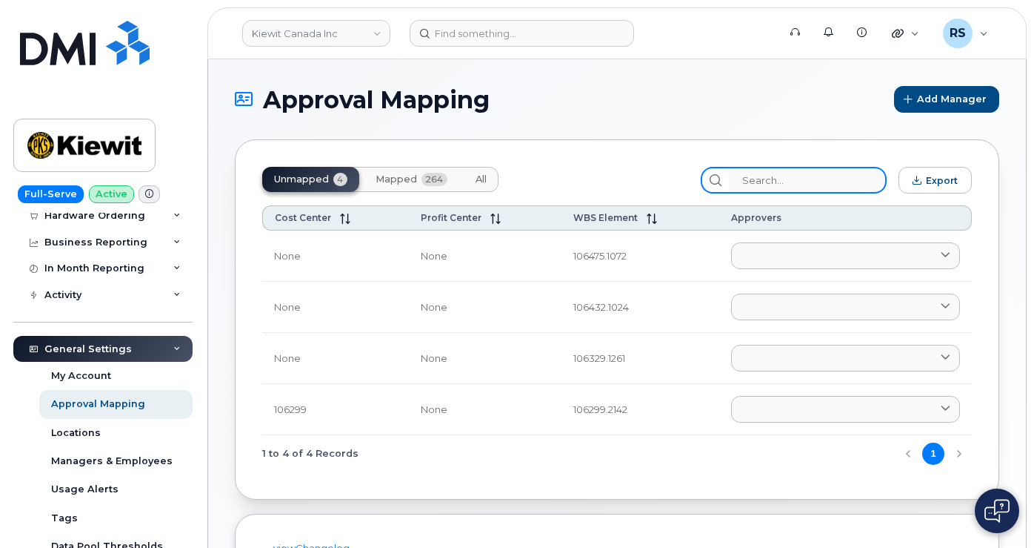
click at [772, 182] on input "search" at bounding box center [808, 180] width 158 height 27
paste input "105578.1213"
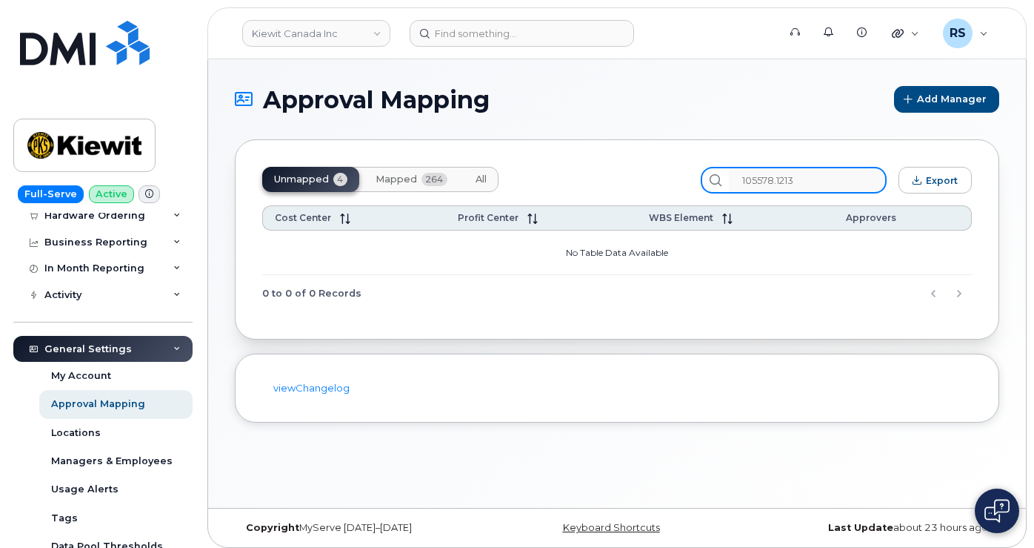
type input "105578.1213"
click at [401, 179] on span "Mapped" at bounding box center [396, 179] width 41 height 12
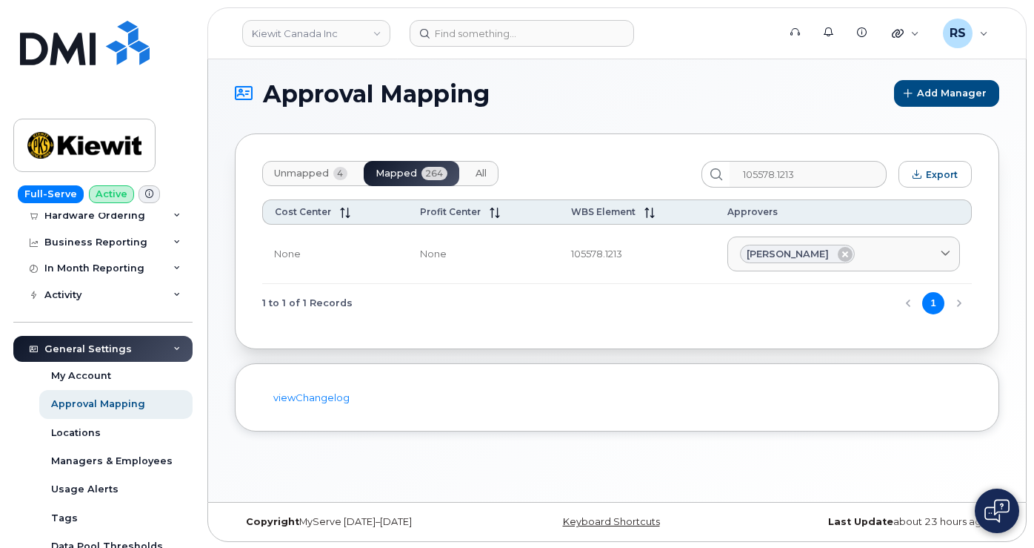
scroll to position [7, 0]
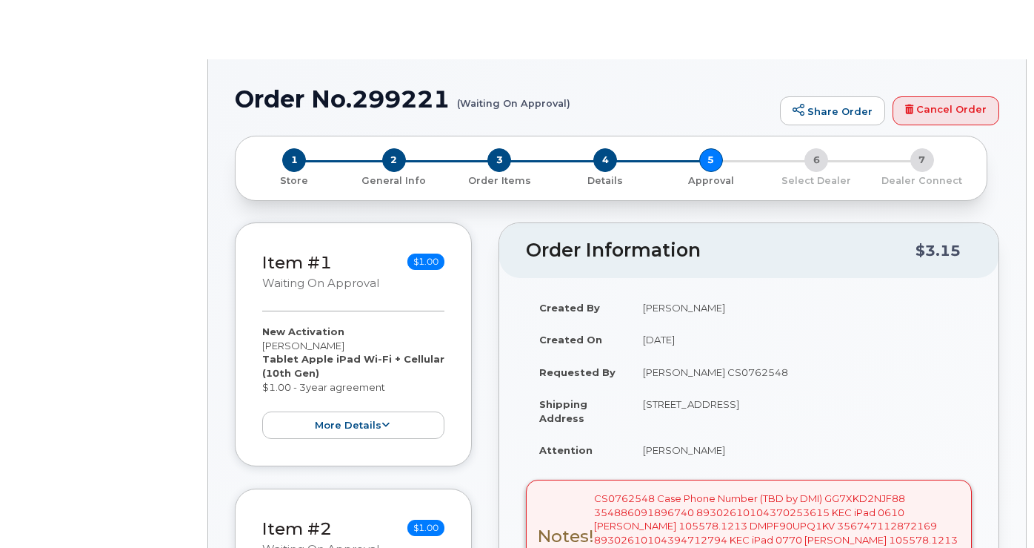
radio input "true"
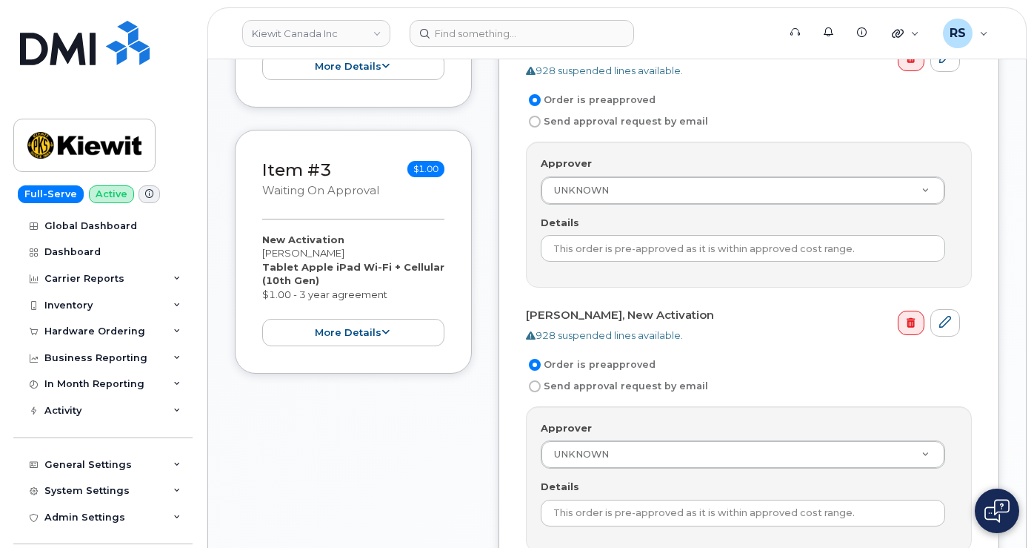
scroll to position [642, 0]
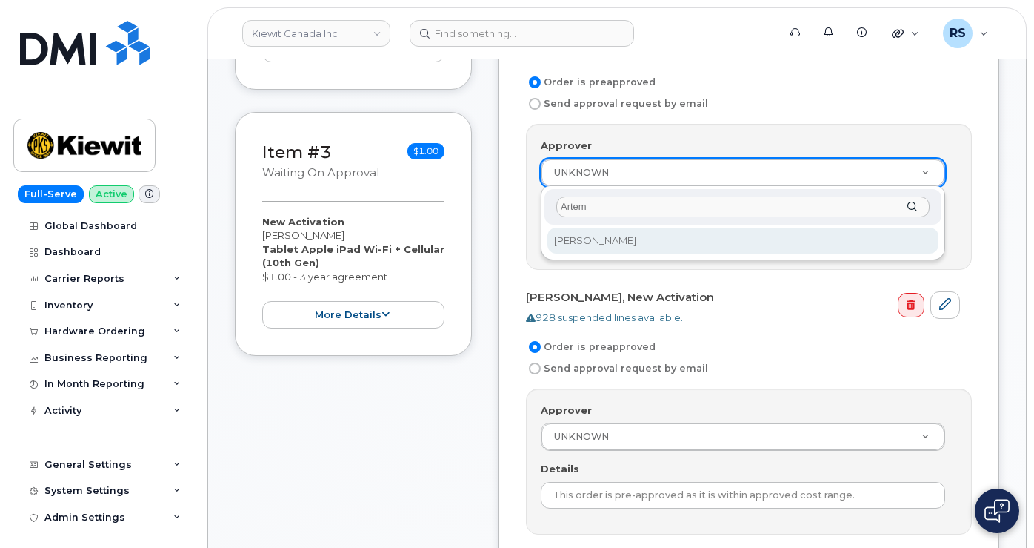
type input "Artem"
select select "1580098"
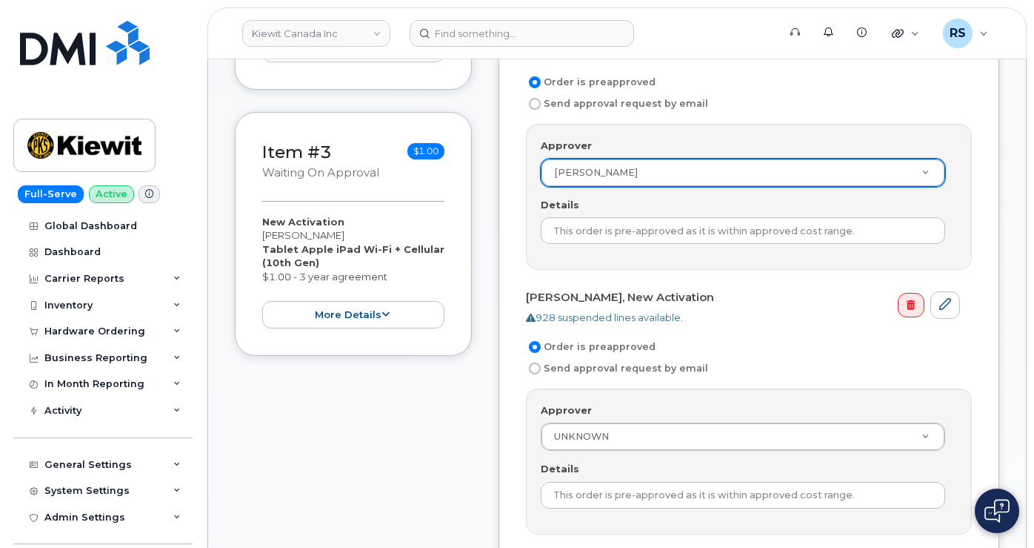
click at [535, 105] on input "Send approval request by email" at bounding box center [535, 104] width 12 height 12
radio input "true"
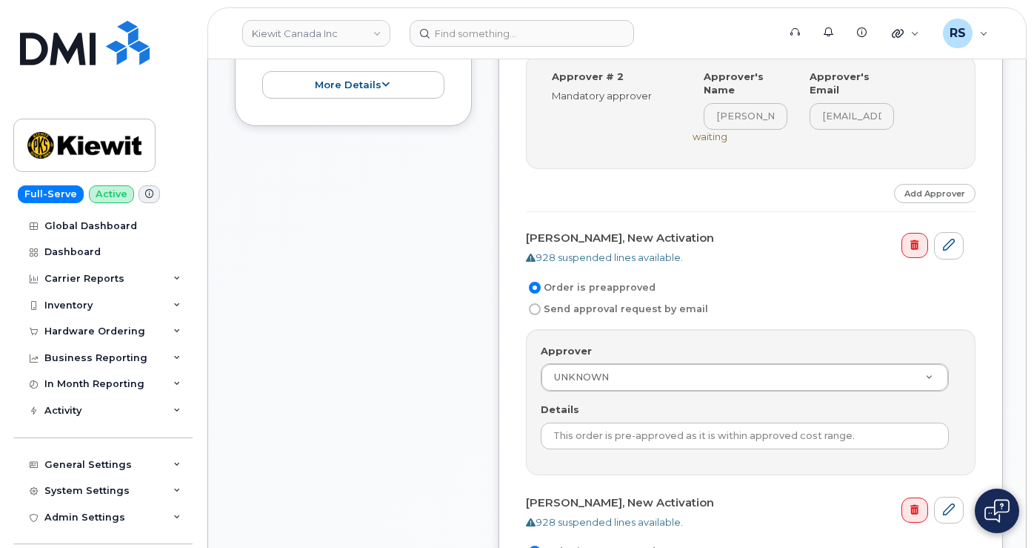
scroll to position [889, 0]
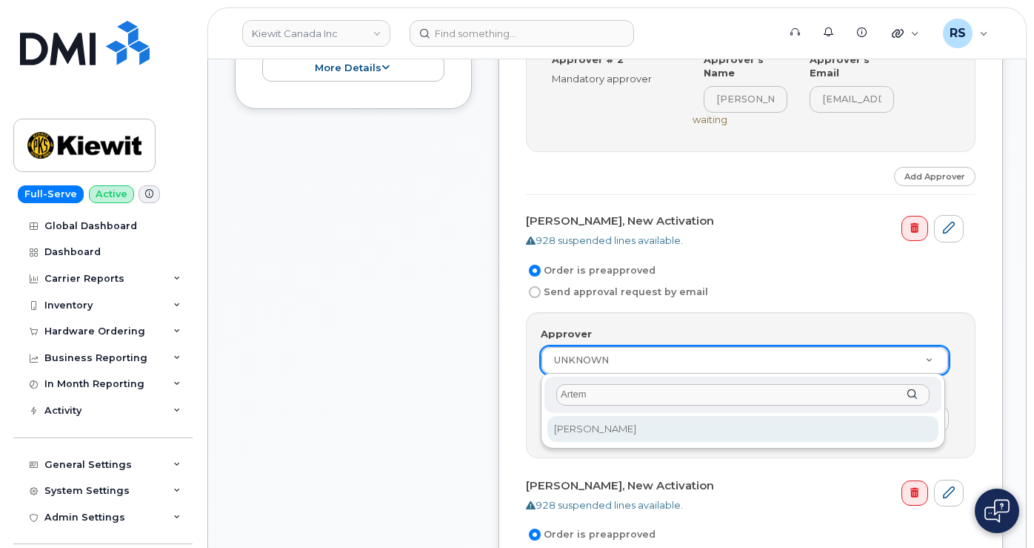
type input "Artem"
select select "1580098"
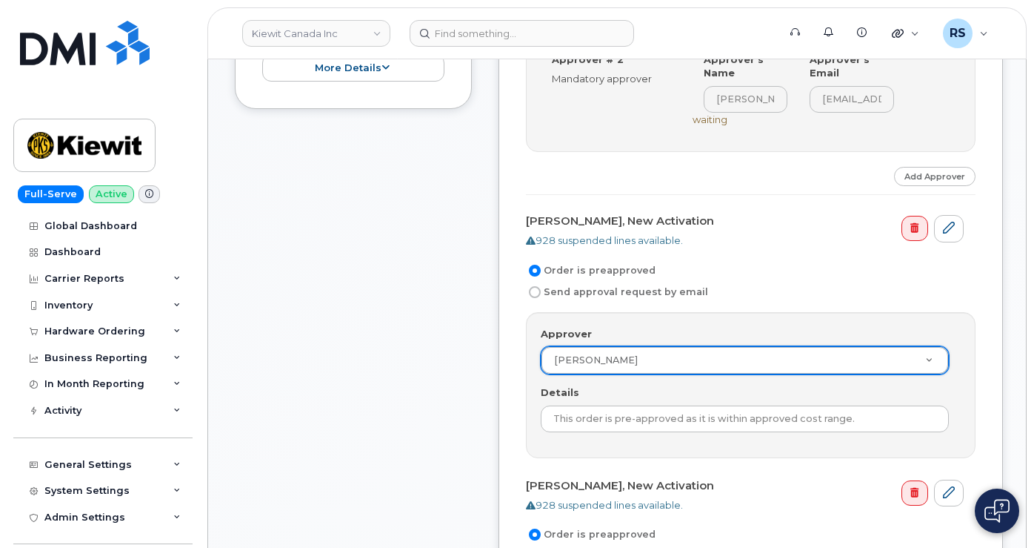
click at [536, 293] on input "Send approval request by email" at bounding box center [535, 292] width 12 height 12
radio input "true"
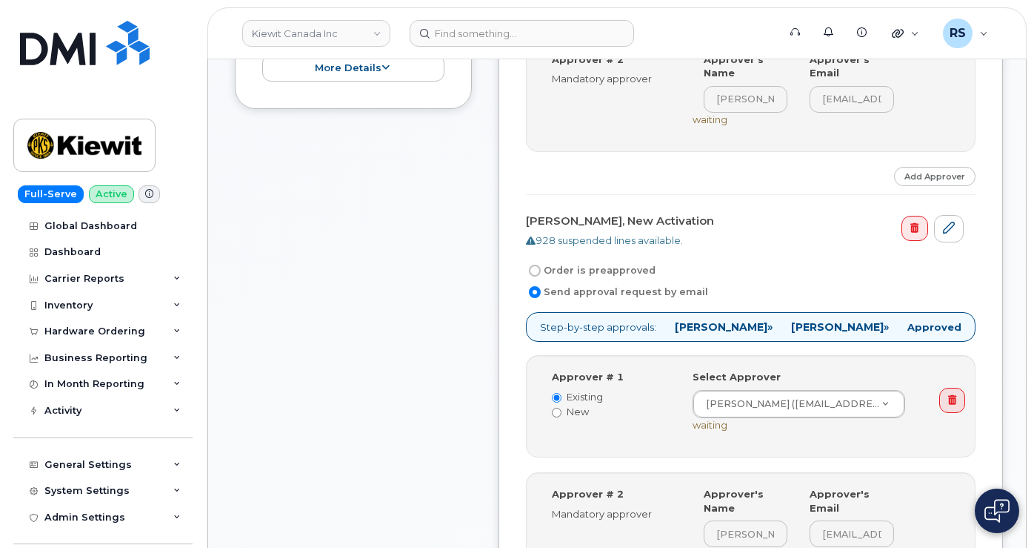
click at [539, 270] on input "Order is preapproved" at bounding box center [535, 271] width 12 height 12
radio input "true"
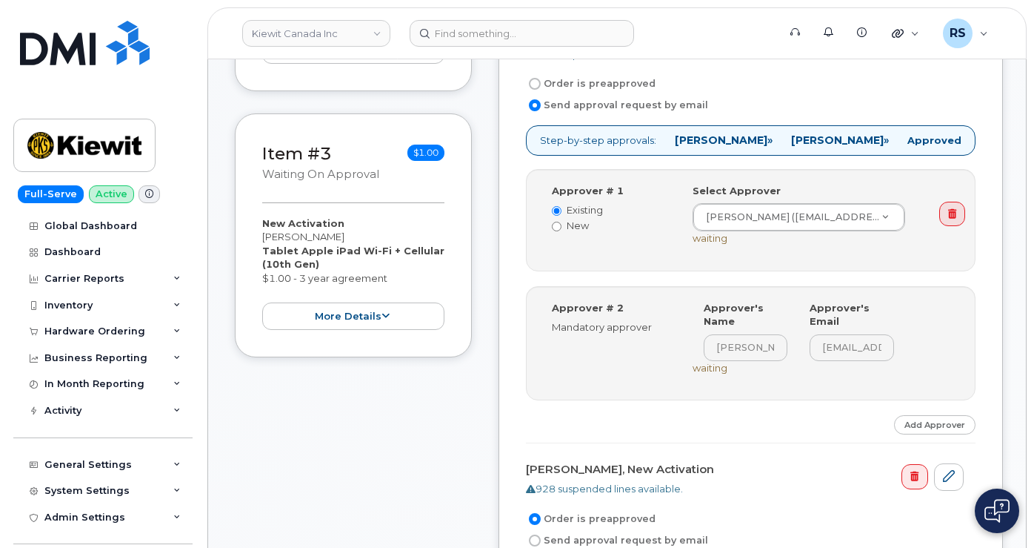
scroll to position [593, 0]
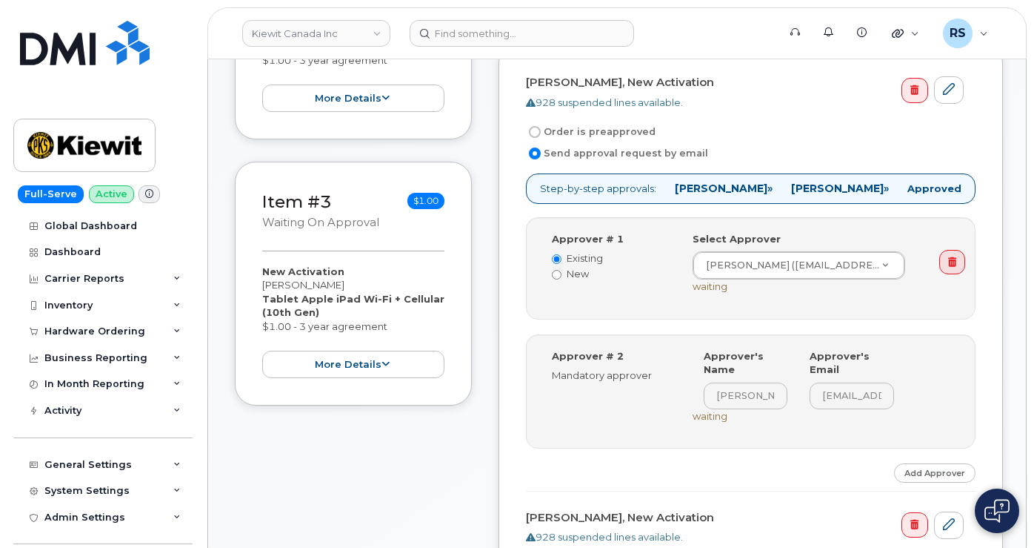
click at [536, 132] on input "Order is preapproved" at bounding box center [535, 132] width 12 height 12
radio input "true"
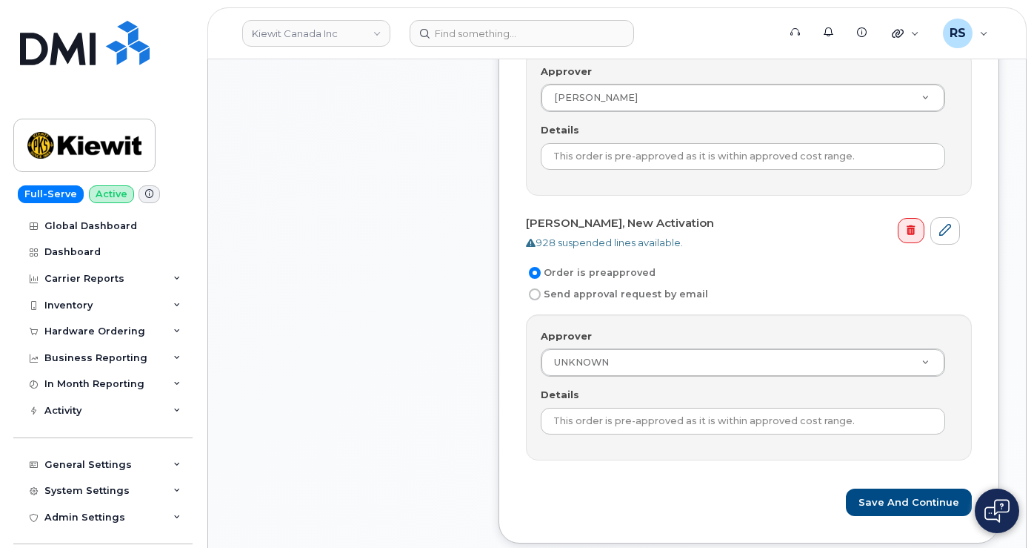
scroll to position [988, 0]
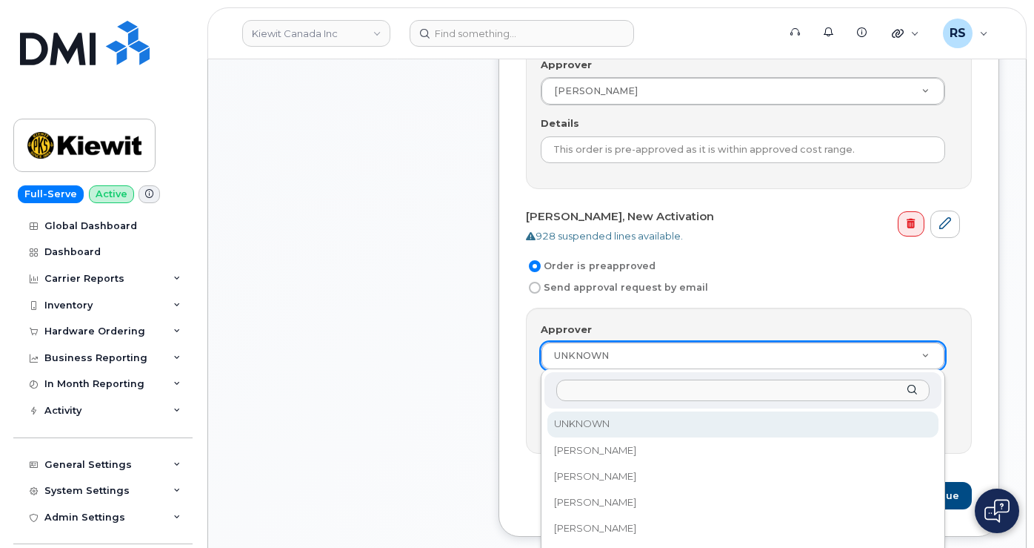
click at [581, 393] on input "Approver" at bounding box center [743, 389] width 373 height 21
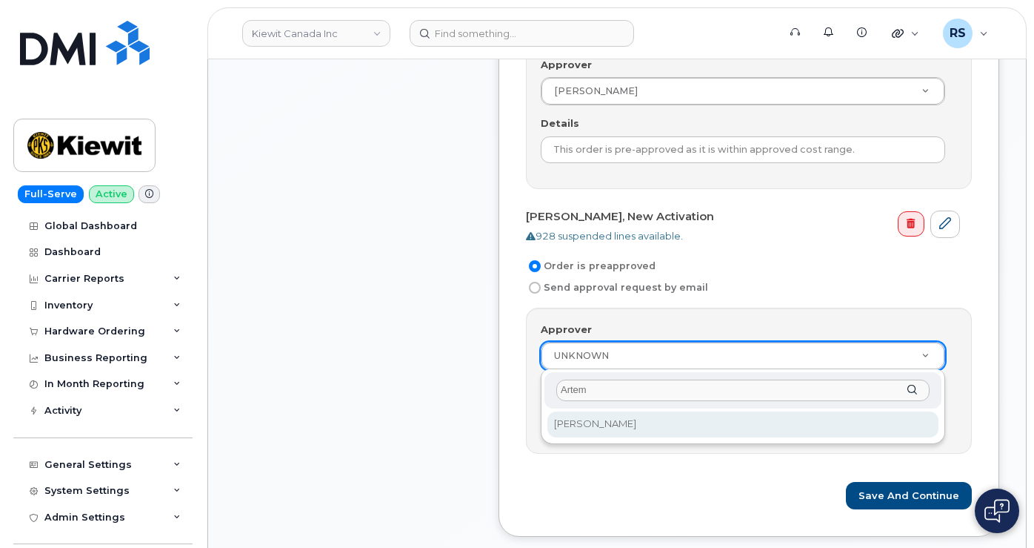
type input "Artem"
select select "1580098"
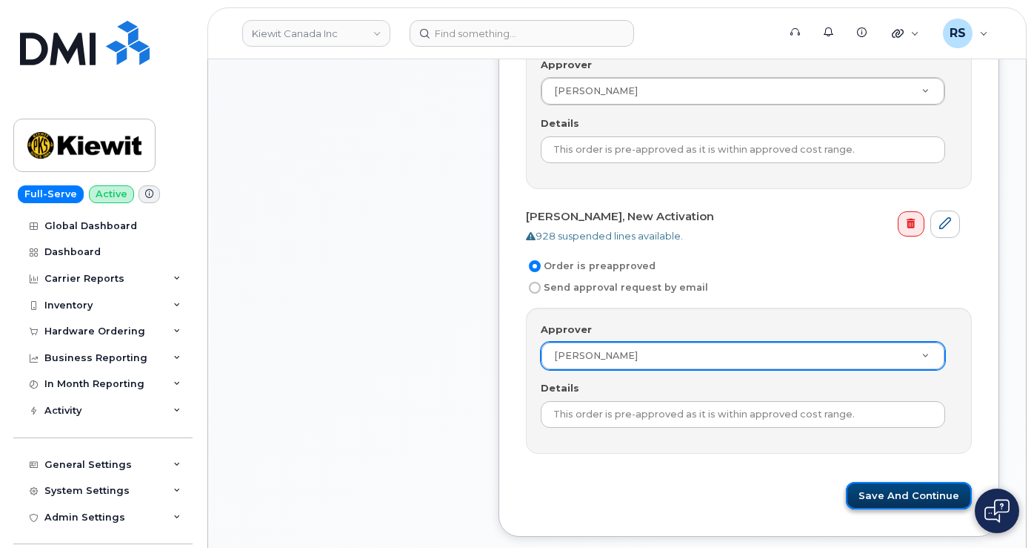
click at [924, 496] on button "Save and Continue" at bounding box center [909, 495] width 126 height 27
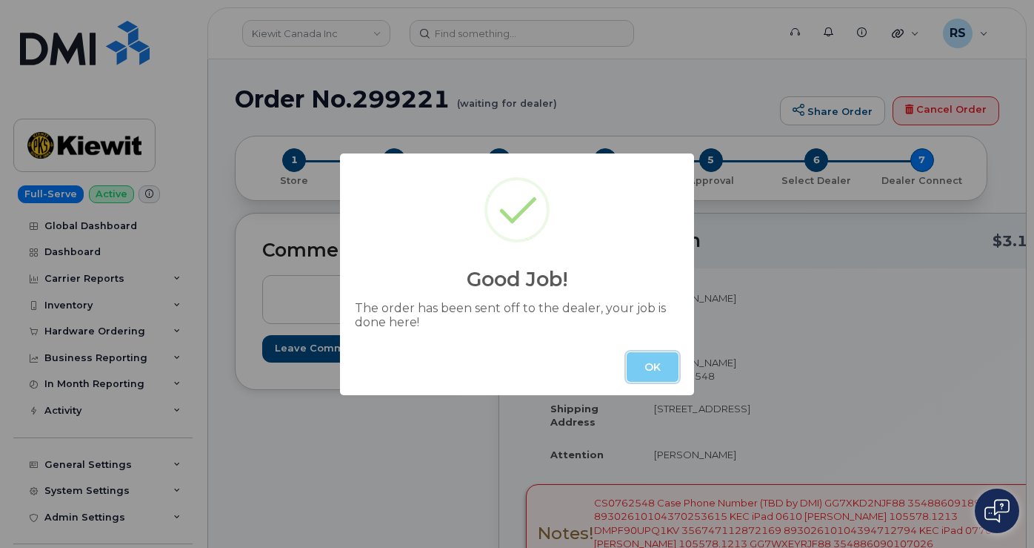
click at [654, 366] on button "OK" at bounding box center [653, 367] width 52 height 30
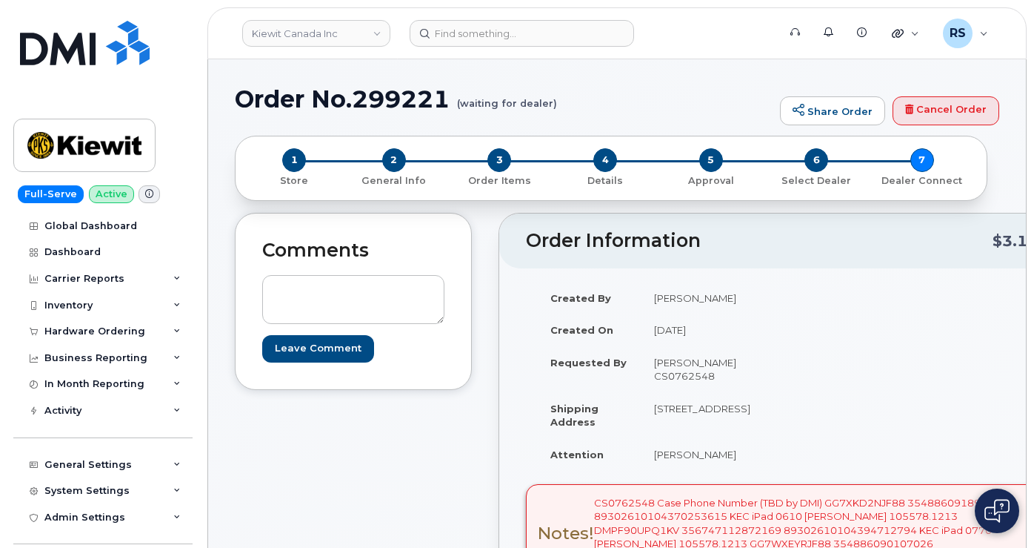
drag, startPoint x: 558, startPoint y: 101, endPoint x: 466, endPoint y: 102, distance: 91.9
click at [466, 102] on h1 "Order No.299221 (waiting for dealer)" at bounding box center [504, 99] width 538 height 26
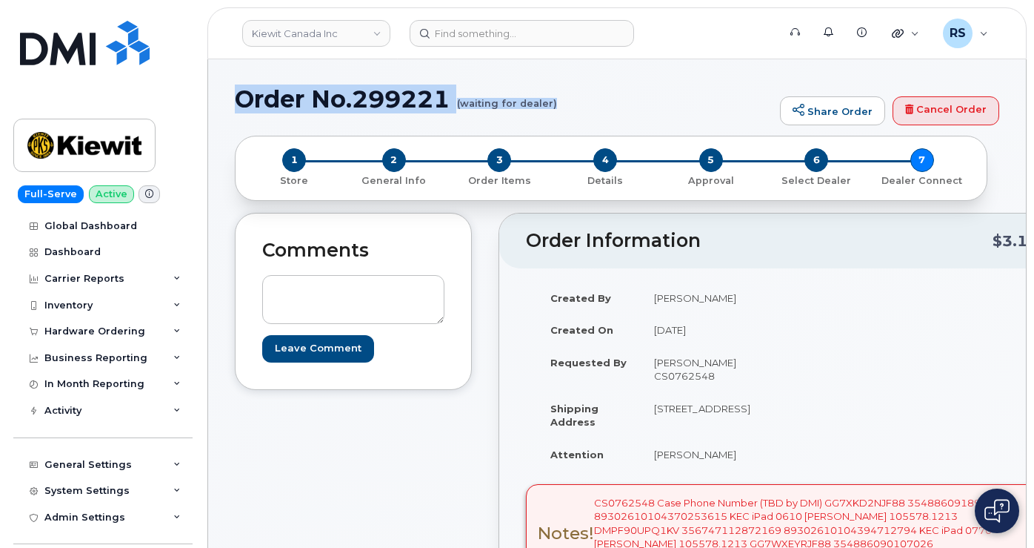
drag, startPoint x: 237, startPoint y: 97, endPoint x: 590, endPoint y: 119, distance: 353.4
click at [590, 119] on div "Order No.299221 (waiting for dealer) Share Order Cancel Order" at bounding box center [617, 111] width 765 height 50
copy h1 "Order No.299221 (waiting for dealer)"
drag, startPoint x: 23, startPoint y: 84, endPoint x: 121, endPoint y: 221, distance: 167.8
click at [23, 84] on link at bounding box center [84, 63] width 142 height 84
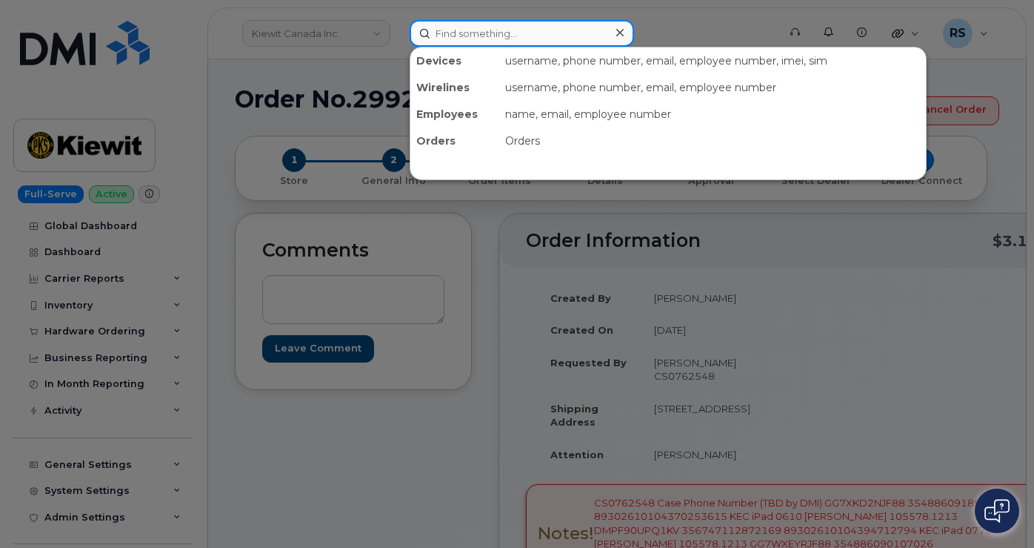
click at [447, 39] on input at bounding box center [522, 33] width 225 height 27
paste input "[PHONE_NUMBER]"
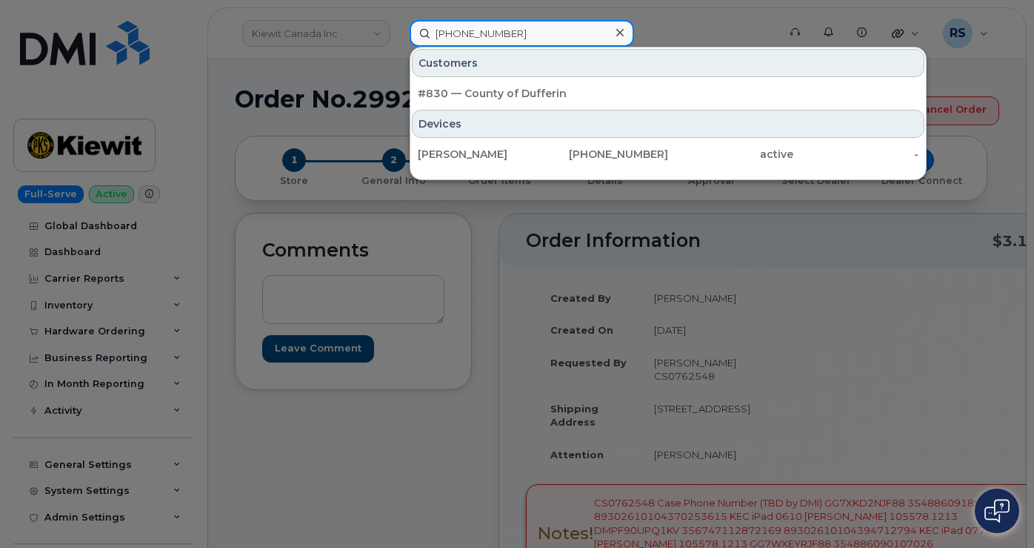
type input "[PHONE_NUMBER]"
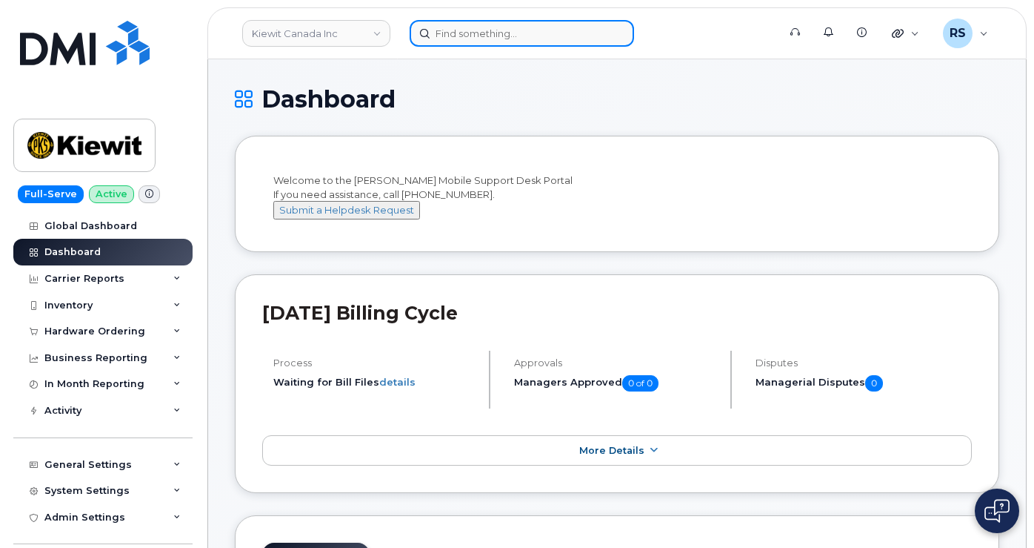
click at [445, 31] on input at bounding box center [522, 33] width 225 height 27
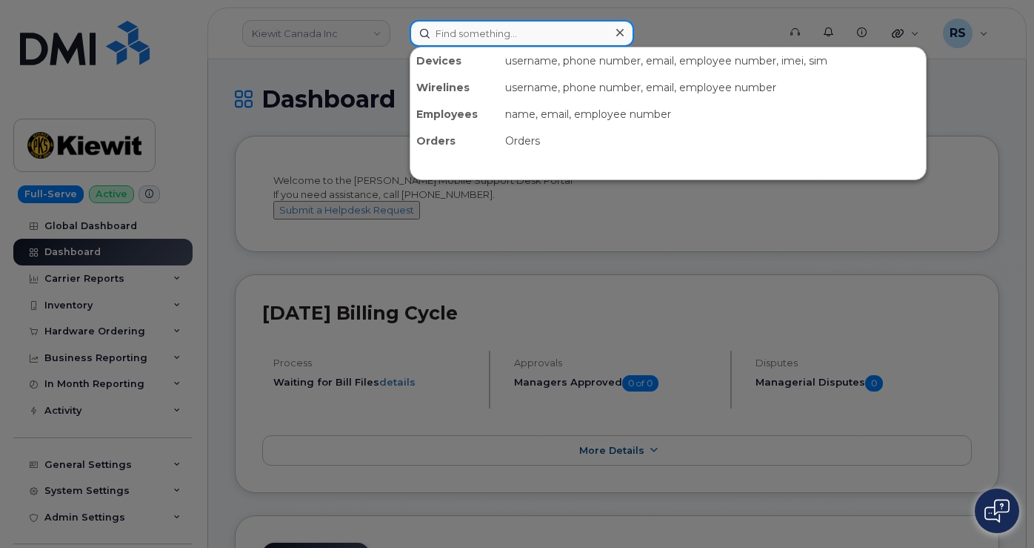
paste input "[PERSON_NAME]"
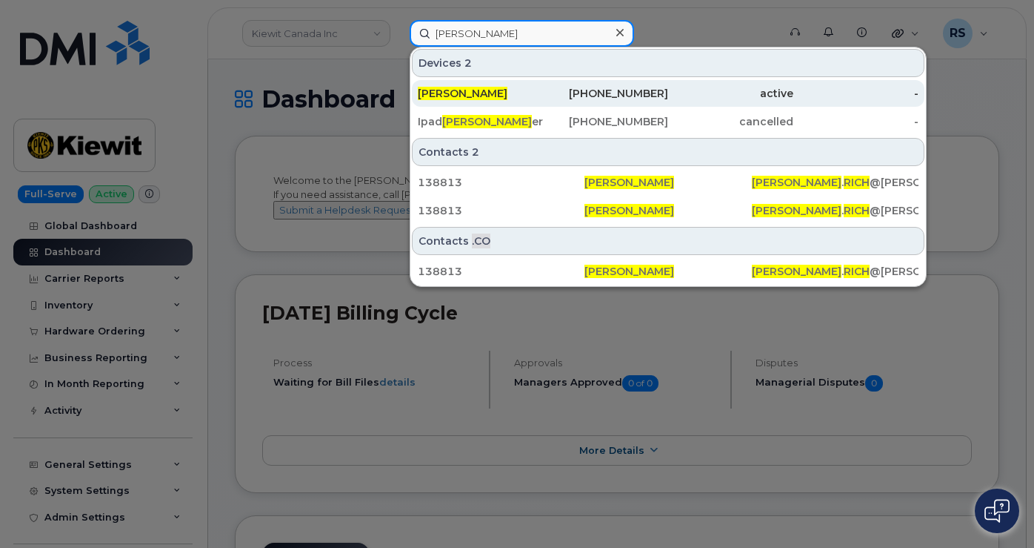
type input "[PERSON_NAME]"
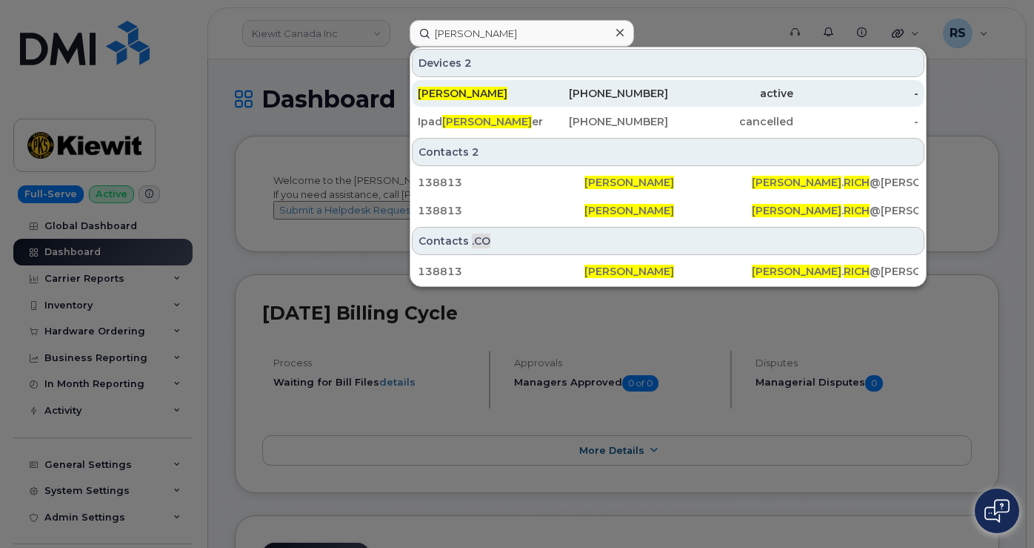
click at [446, 89] on span "[PERSON_NAME]" at bounding box center [463, 93] width 90 height 13
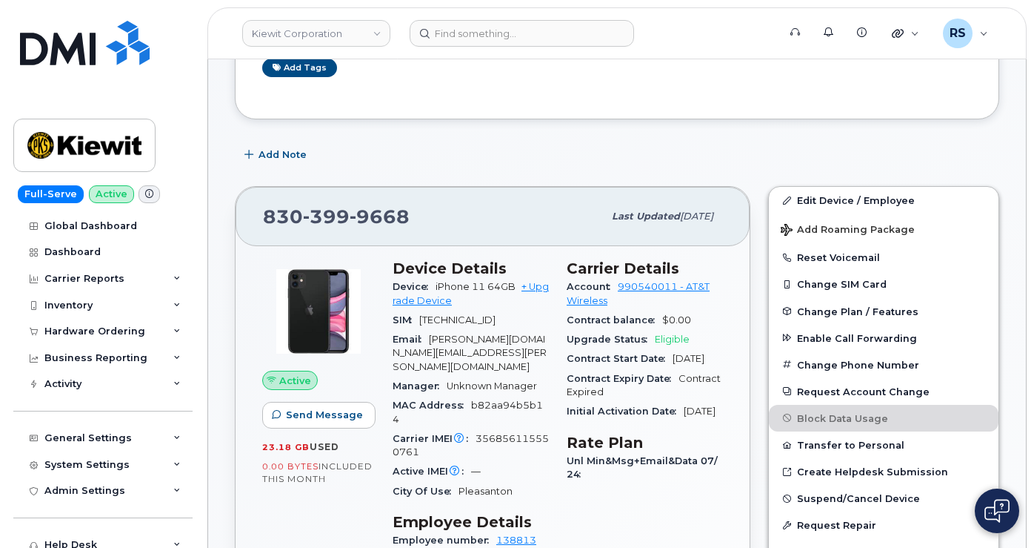
scroll to position [148, 0]
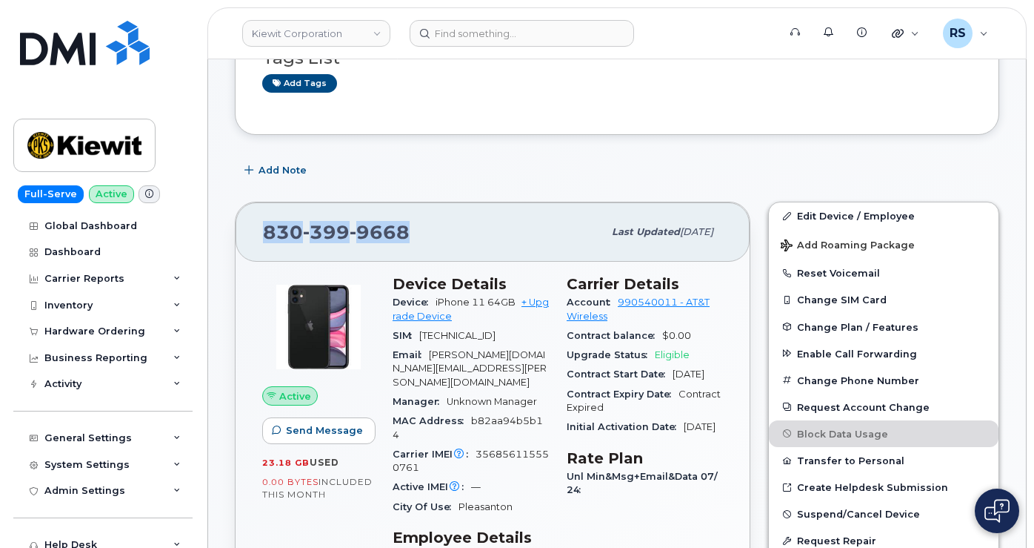
drag, startPoint x: 415, startPoint y: 233, endPoint x: 261, endPoint y: 230, distance: 154.1
click at [261, 230] on div "[PHONE_NUMBER] Last updated [DATE]" at bounding box center [493, 231] width 514 height 59
copy span "[PHONE_NUMBER]"
click at [507, 448] on span "356856115550761" at bounding box center [471, 460] width 156 height 24
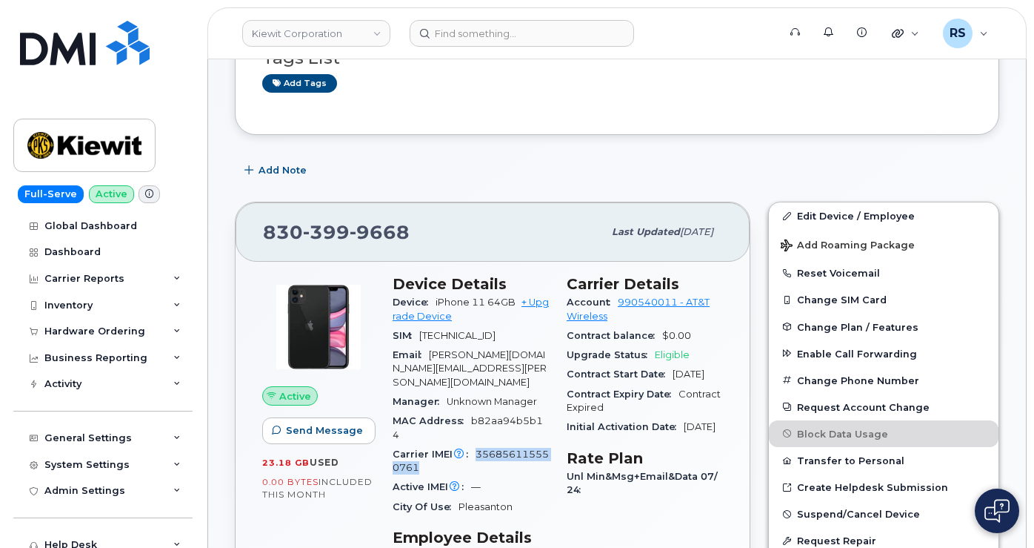
copy span "356856115550761"
drag, startPoint x: 417, startPoint y: 236, endPoint x: 258, endPoint y: 240, distance: 159.4
click at [258, 240] on div "[PHONE_NUMBER] Last updated [DATE]" at bounding box center [493, 231] width 514 height 59
copy span "[PHONE_NUMBER]"
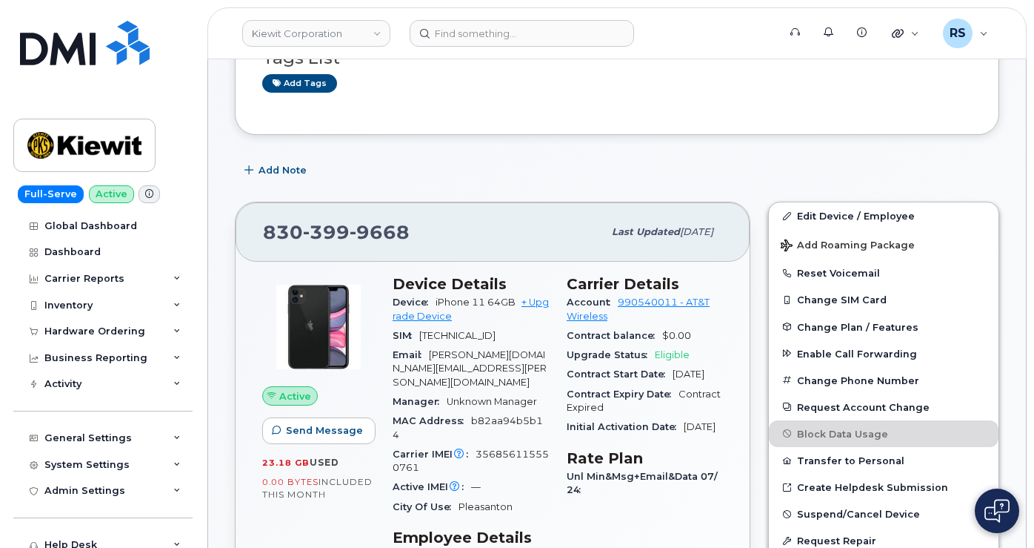
click at [489, 448] on span "356856115550761" at bounding box center [471, 460] width 156 height 24
copy span "356856115550761"
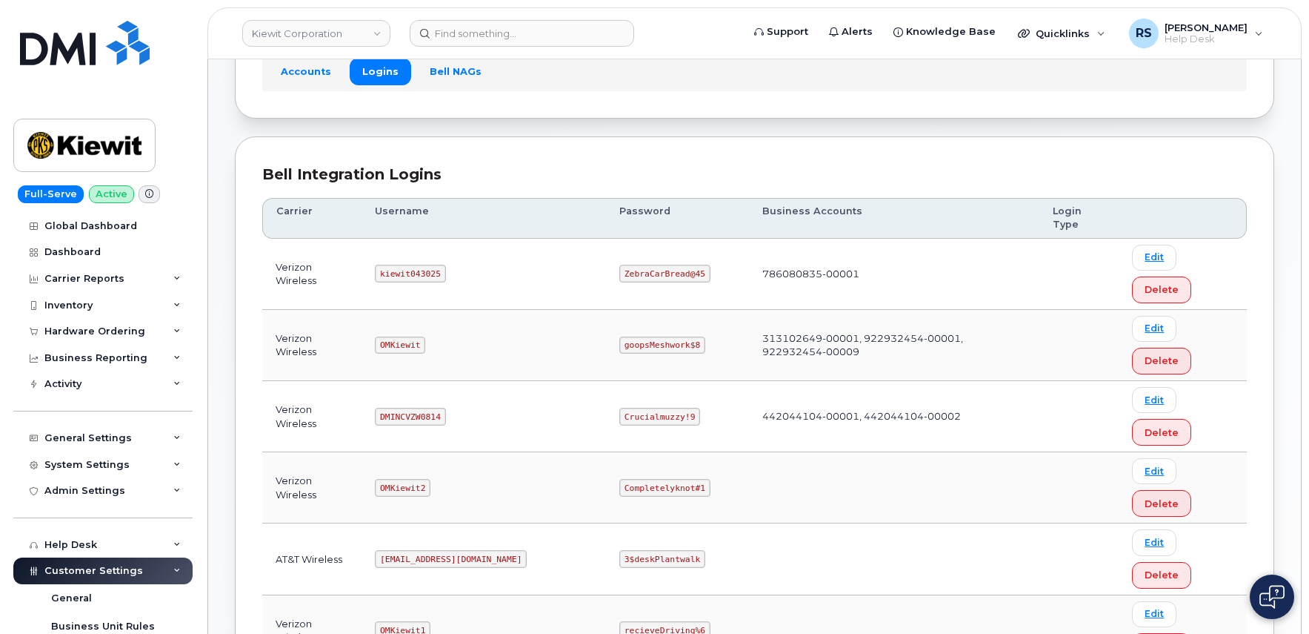
scroll to position [148, 0]
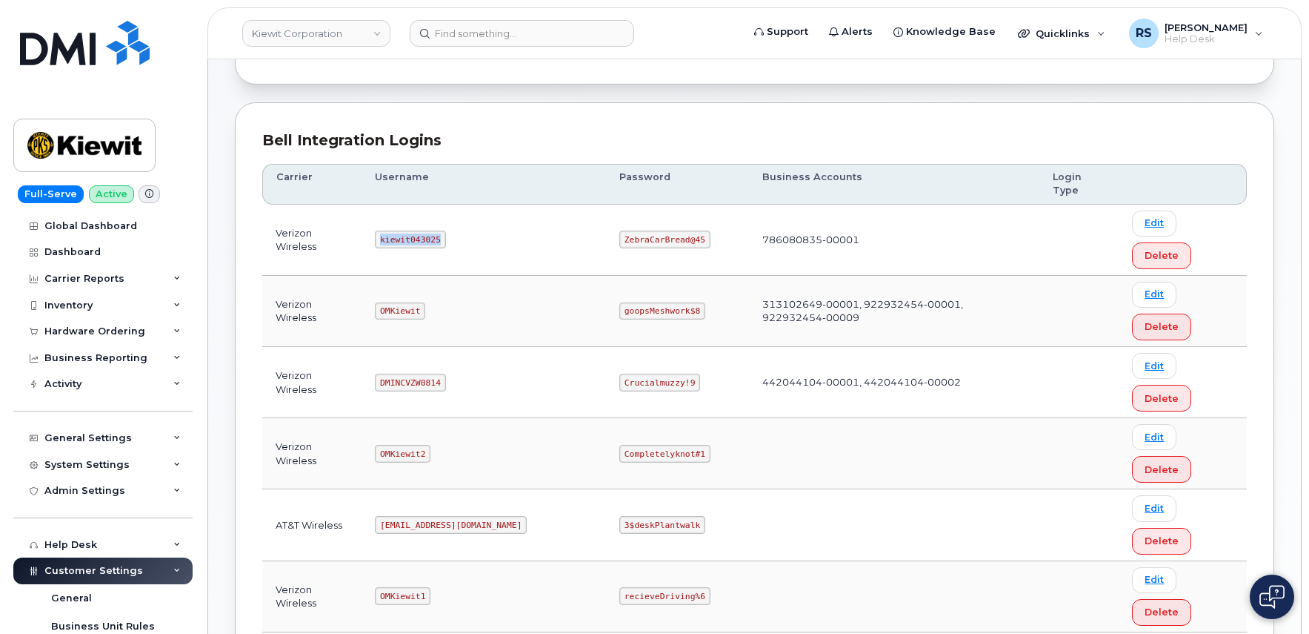
drag, startPoint x: 388, startPoint y: 209, endPoint x: 454, endPoint y: 217, distance: 66.5
click at [454, 217] on td "kiewit043025" at bounding box center [484, 240] width 245 height 71
copy code "kiewit043025"
drag, startPoint x: 569, startPoint y: 207, endPoint x: 665, endPoint y: 208, distance: 96.3
click at [665, 208] on td "ZebraCarBread@45" at bounding box center [677, 240] width 143 height 71
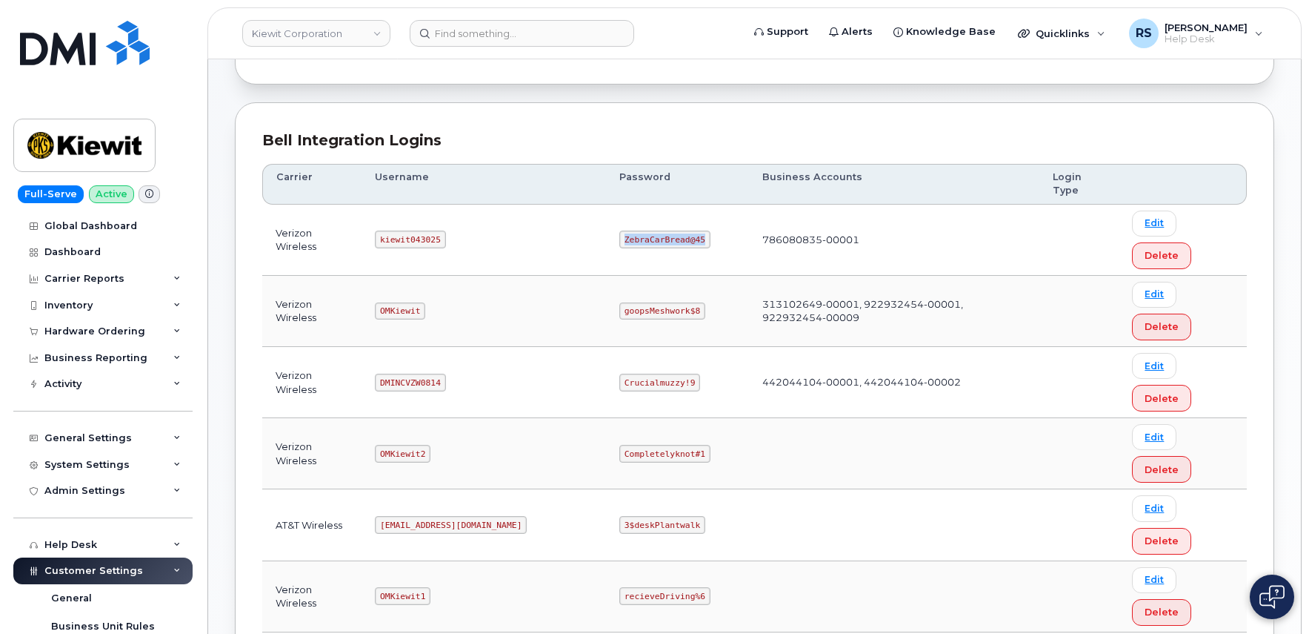
copy code "ZebraCarBread@45"
drag, startPoint x: 389, startPoint y: 286, endPoint x: 476, endPoint y: 294, distance: 87.1
click at [476, 347] on td "DMINCVZW0814" at bounding box center [484, 382] width 245 height 71
copy code "DMINCVZW0814"
drag, startPoint x: 568, startPoint y: 288, endPoint x: 657, endPoint y: 293, distance: 89.1
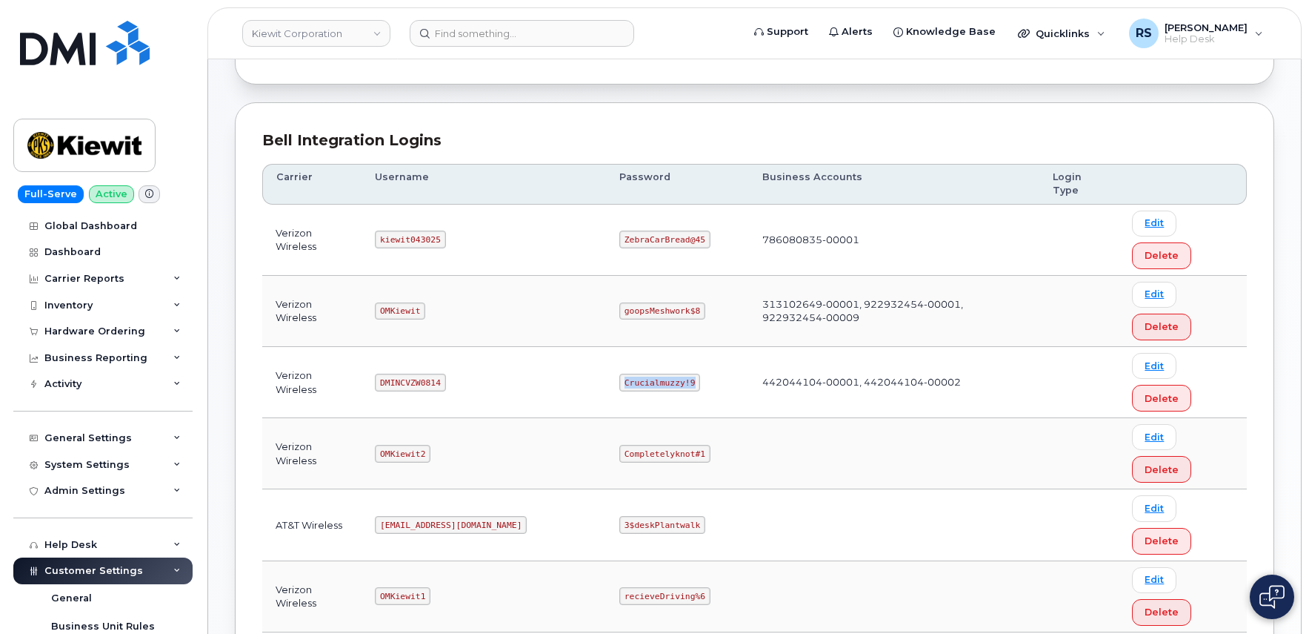
click at [657, 347] on td "Crucialmuzzy!9" at bounding box center [677, 382] width 143 height 71
copy code "Crucialmuzzy!9"
